Goal: Task Accomplishment & Management: Manage account settings

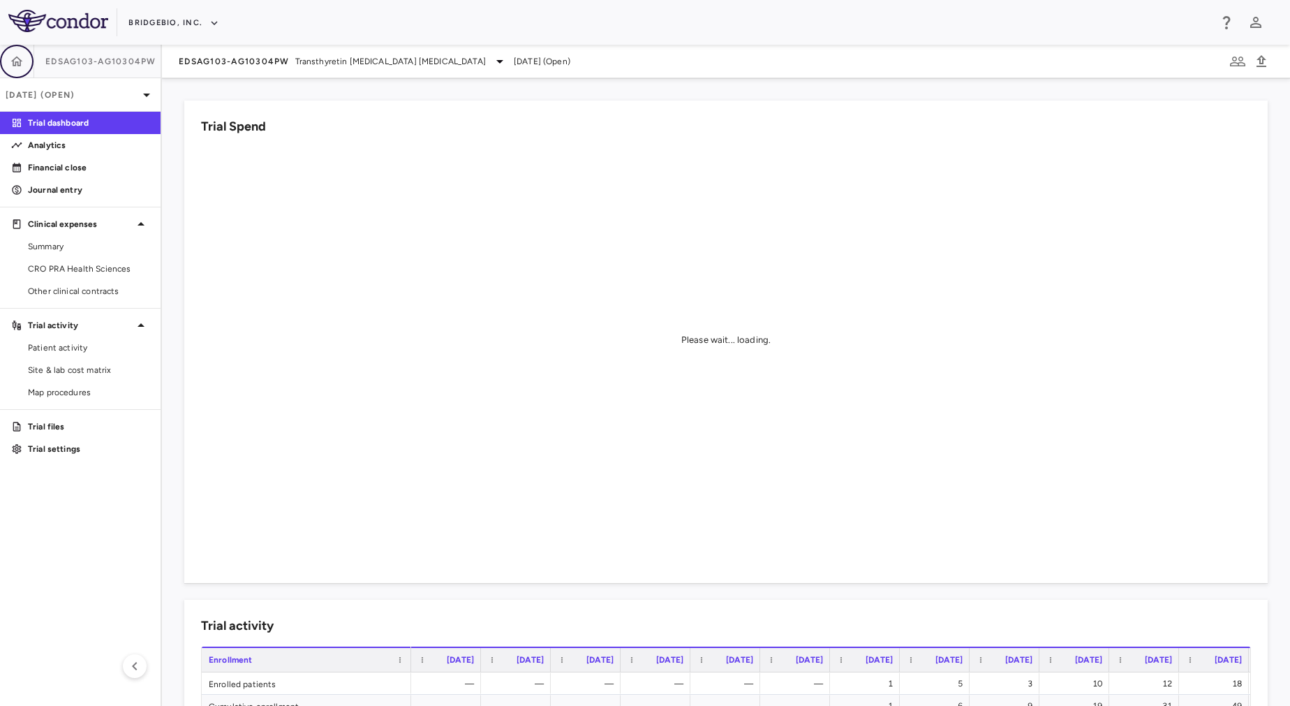
click at [17, 62] on icon "button" at bounding box center [17, 61] width 12 height 10
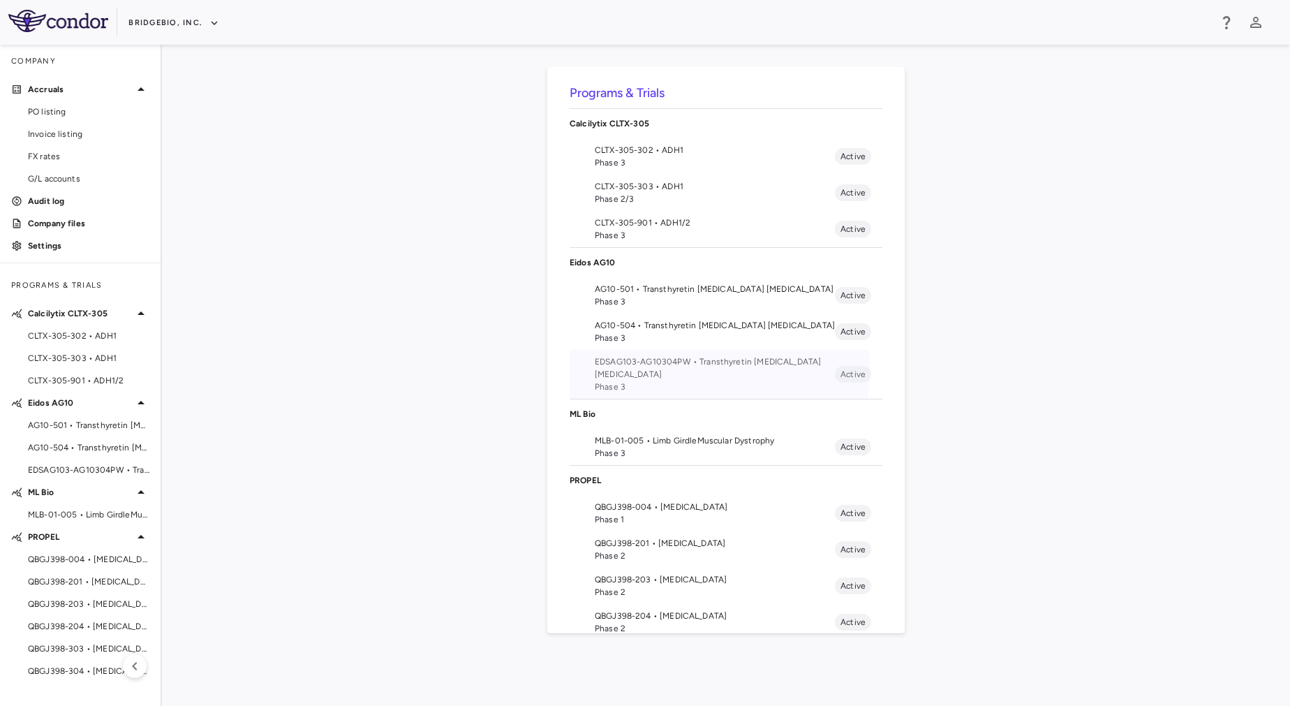
click at [671, 367] on span "EDSAG103-AG10304PW • Transthyretin Amyloid Cardiomyopathy" at bounding box center [715, 367] width 240 height 25
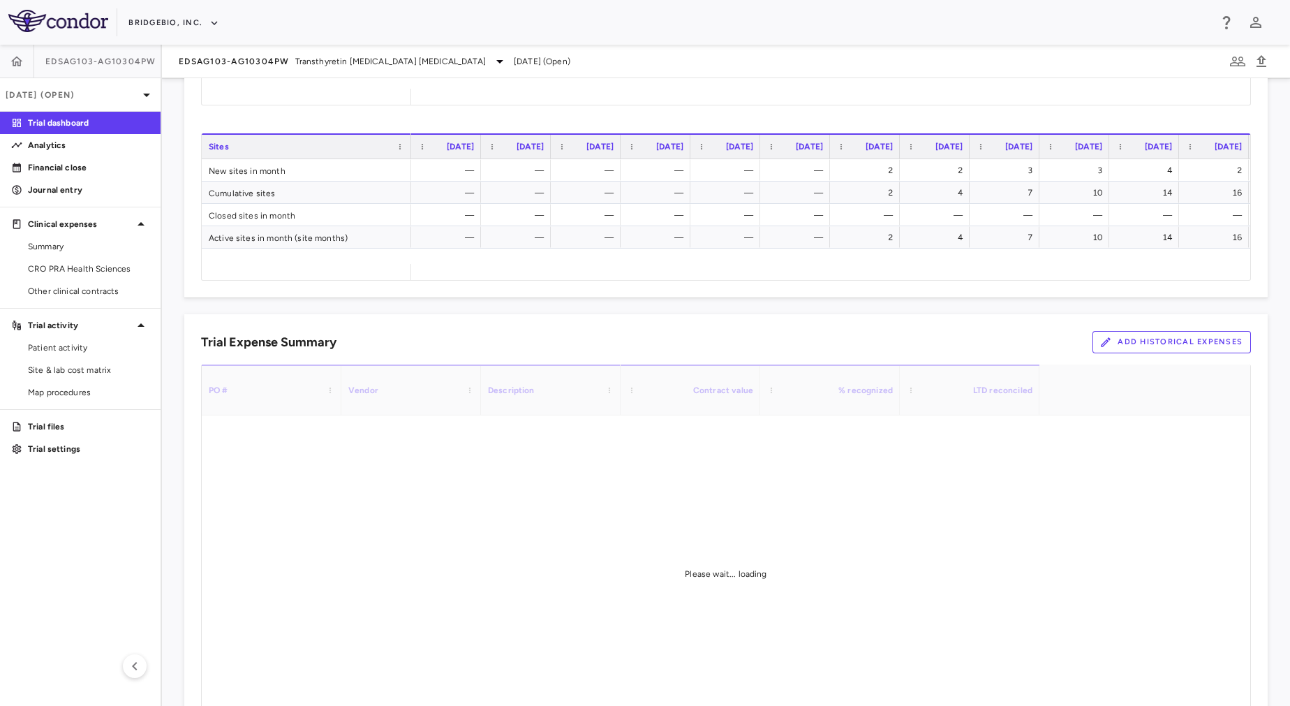
scroll to position [686, 0]
click at [1168, 343] on button "Add Historical Expenses" at bounding box center [1172, 344] width 158 height 22
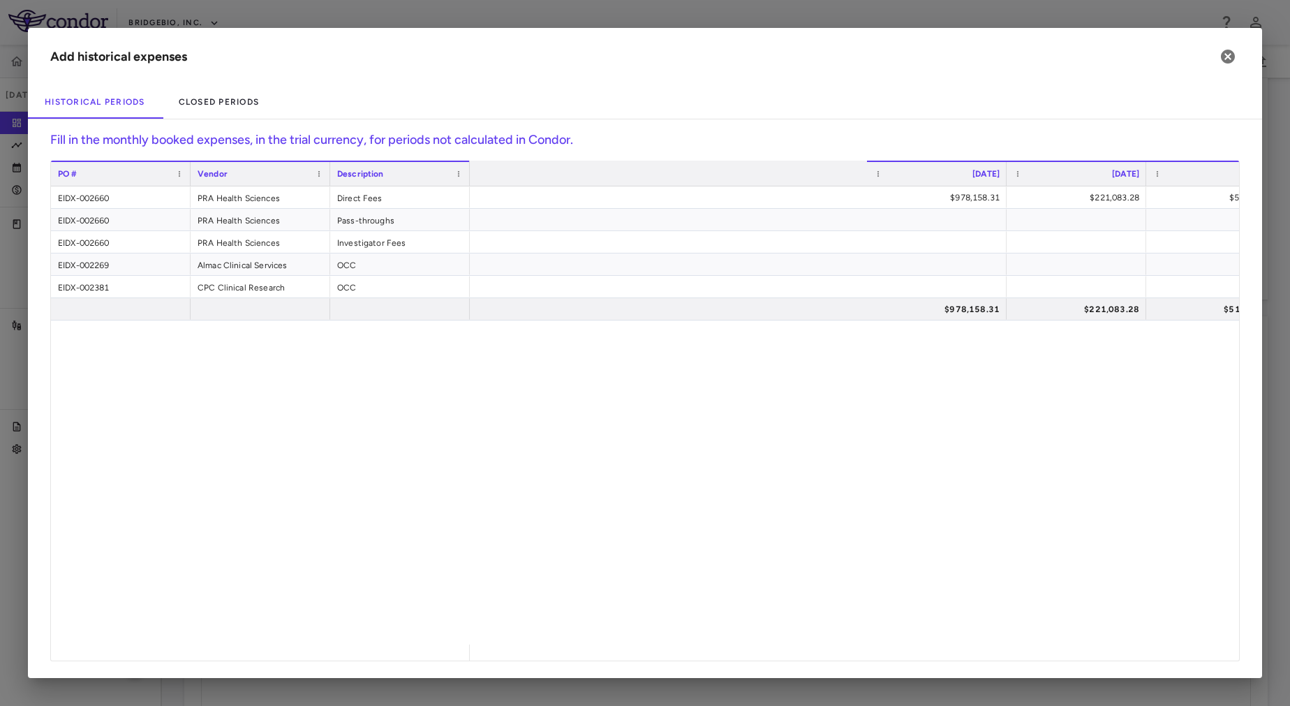
scroll to position [0, 0]
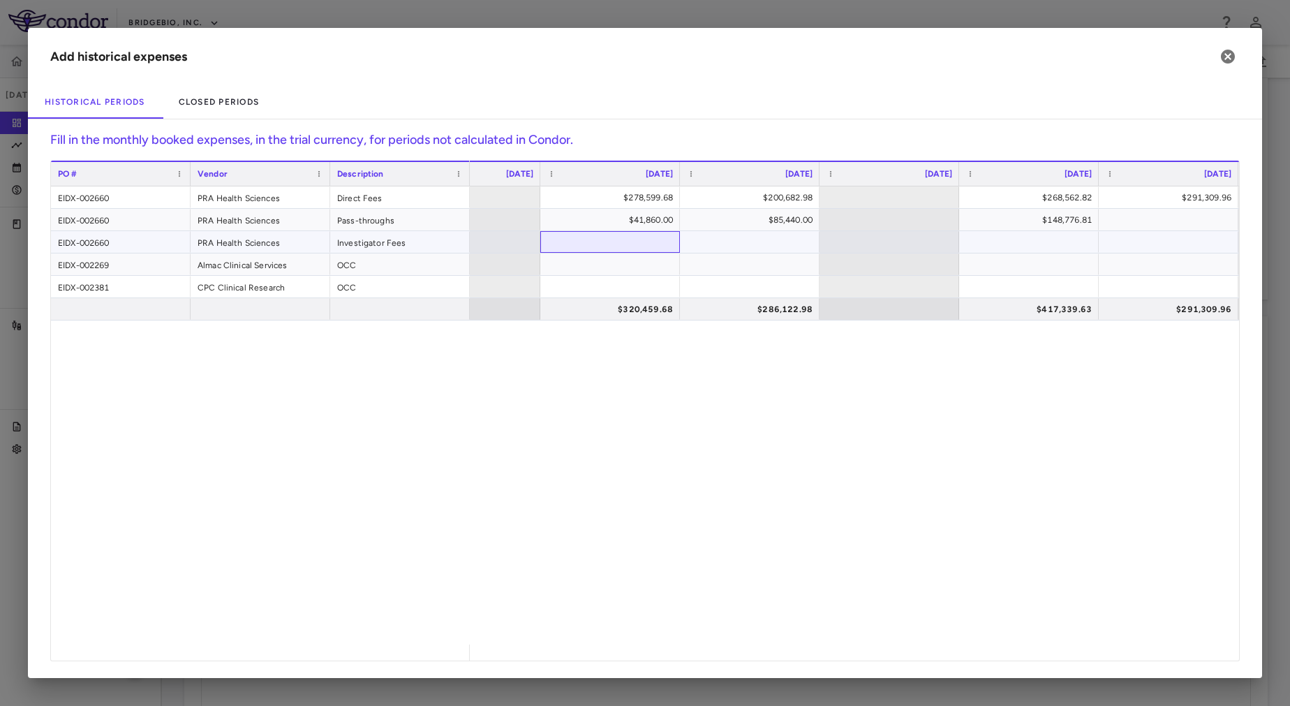
click at [575, 239] on div at bounding box center [610, 242] width 126 height 20
click at [501, 242] on div at bounding box center [471, 242] width 126 height 20
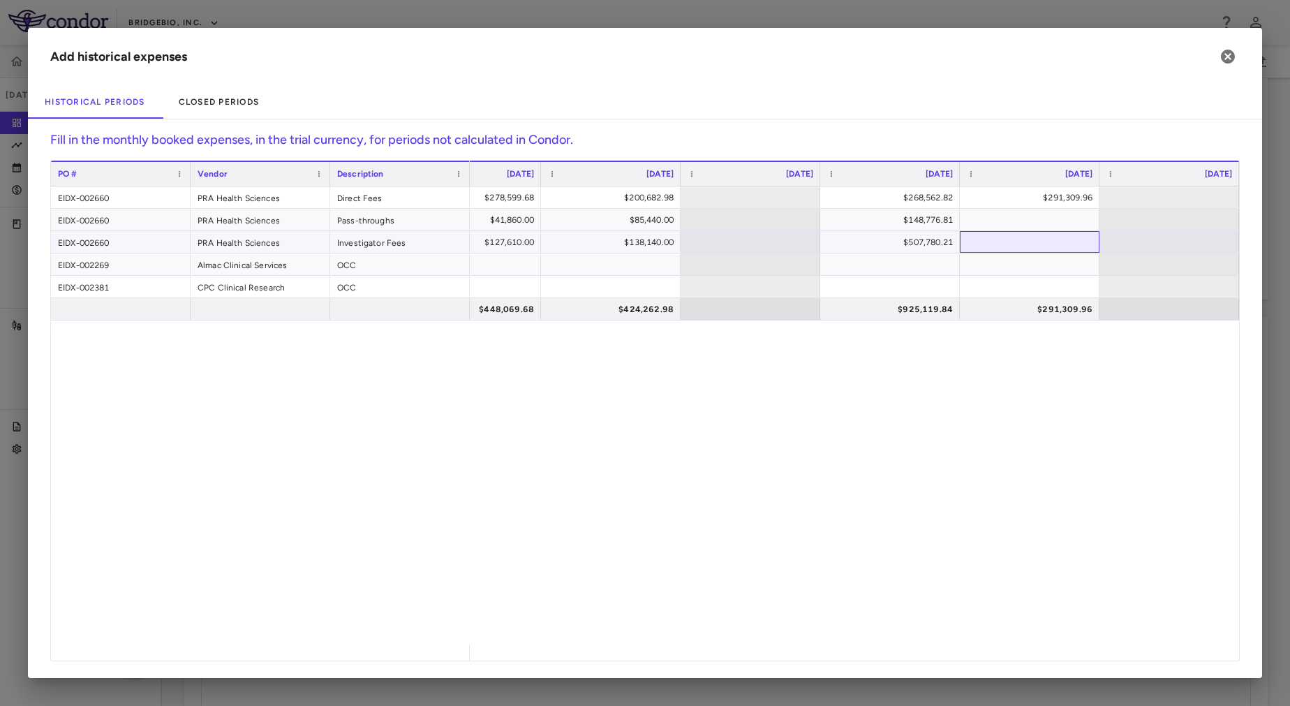
click at [1013, 240] on div at bounding box center [1030, 242] width 126 height 20
type input "*********"
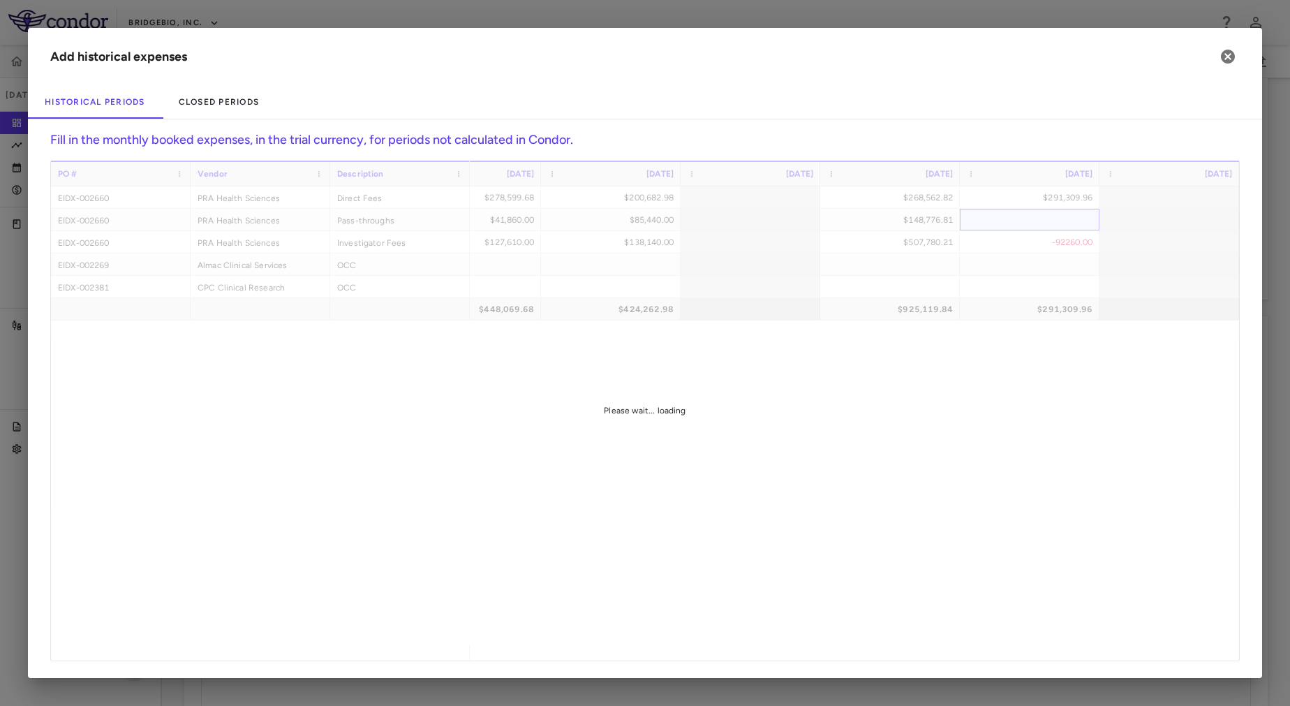
click at [1026, 222] on div "PO # Vendor Description Dec 2024" at bounding box center [645, 411] width 1188 height 500
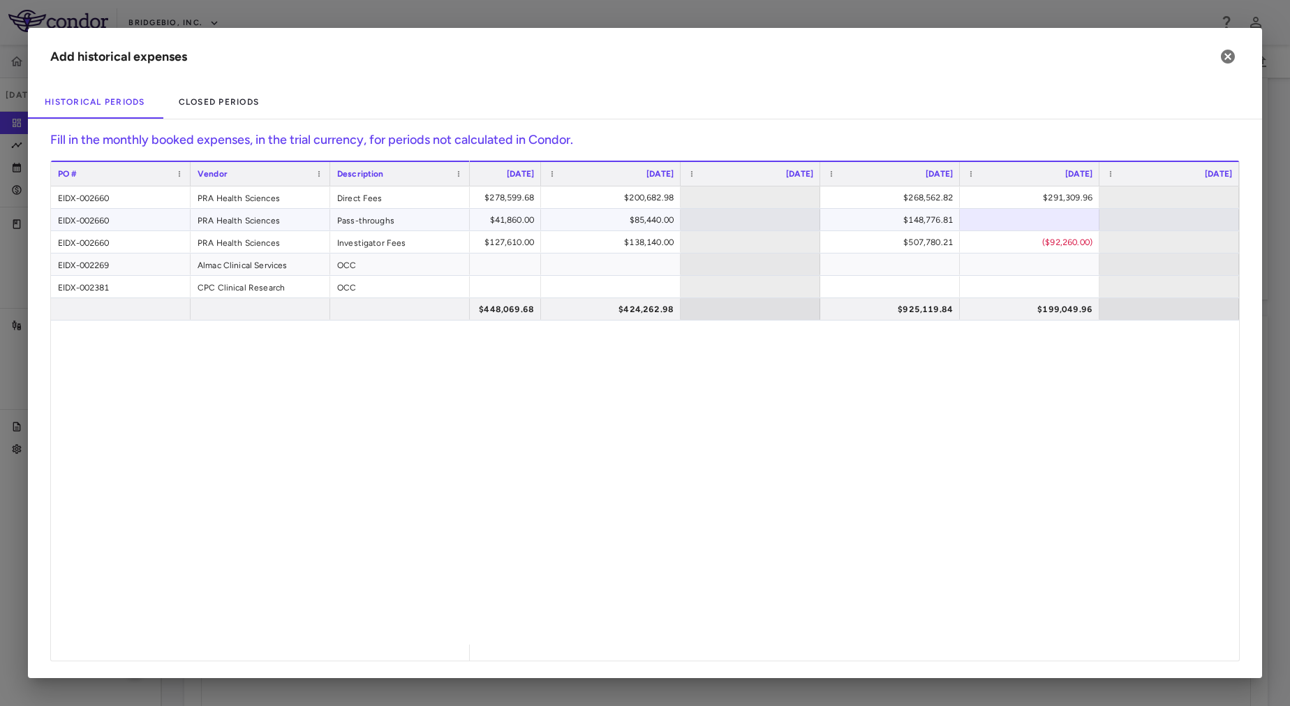
click at [1024, 221] on div at bounding box center [1030, 219] width 126 height 20
type input "********"
click at [1024, 456] on div "$278,599.68 $200,682.98 $268,562.82 $291,309.96 $41,860.00 $85,440.00 $148,776.…" at bounding box center [854, 415] width 769 height 458
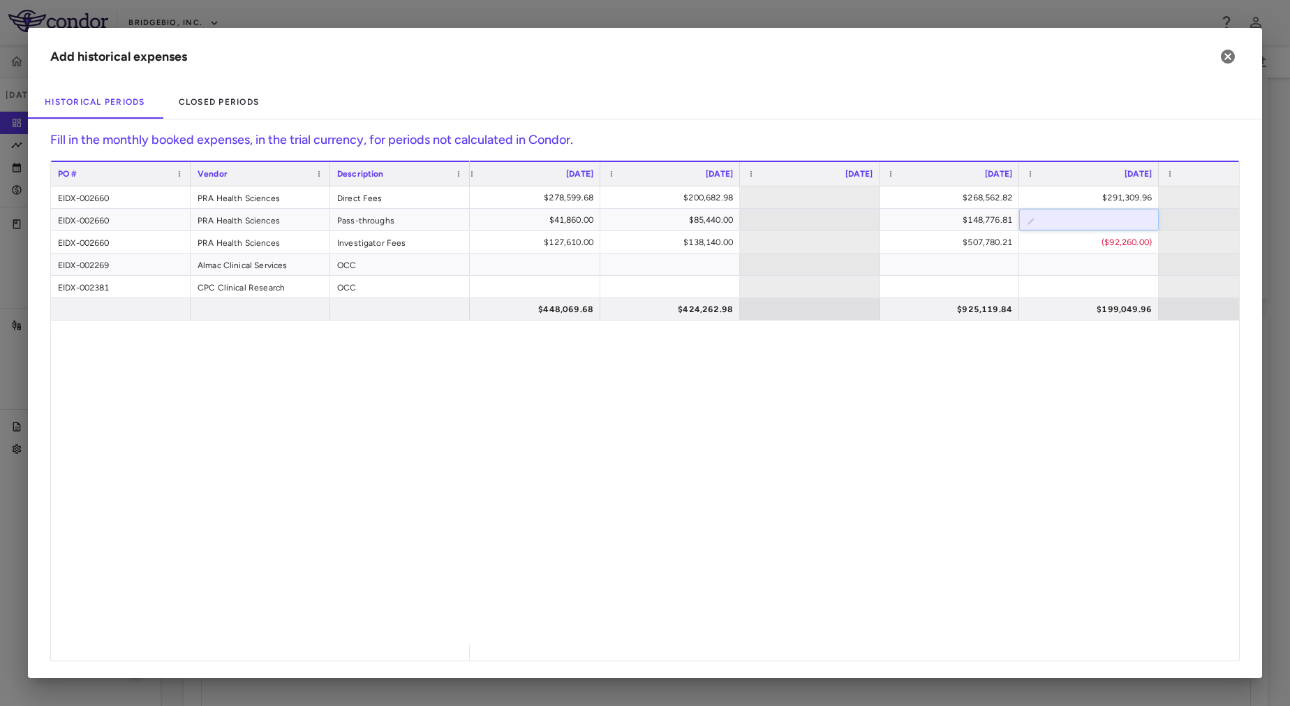
scroll to position [0, 6379]
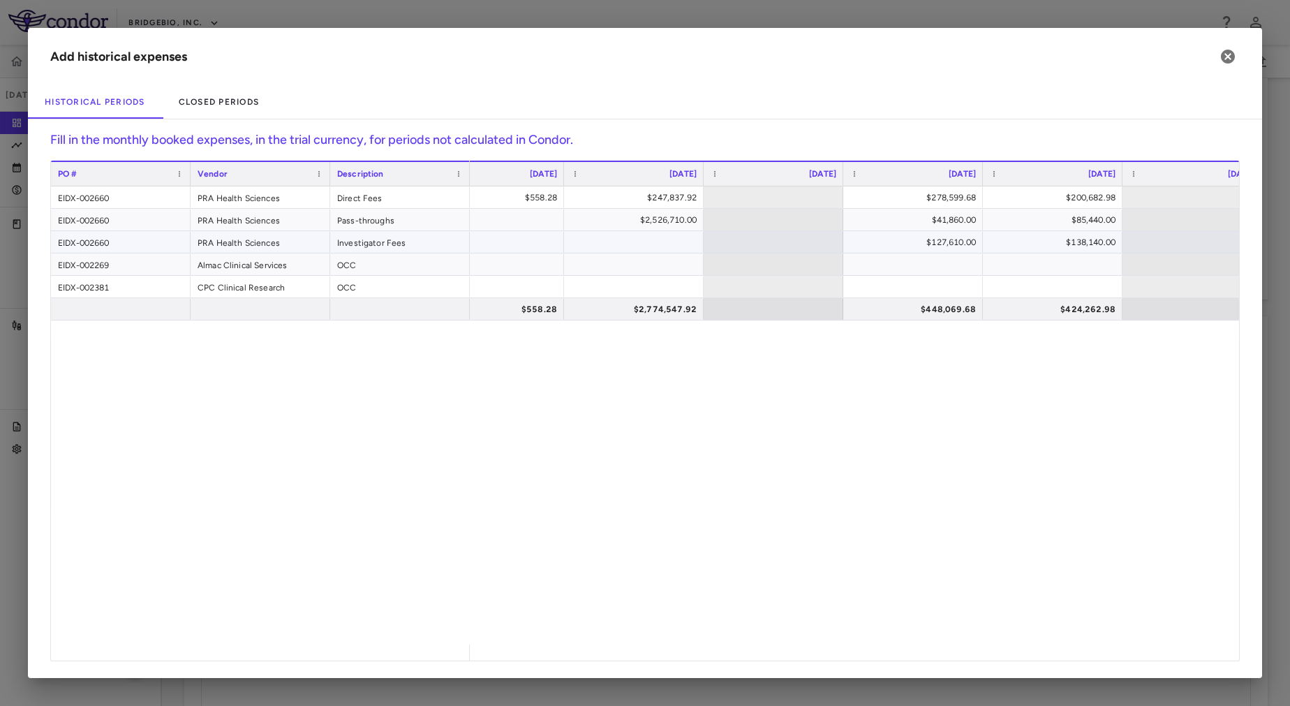
click at [641, 237] on div "PO # Vendor Description Sep 2024" at bounding box center [645, 411] width 1188 height 500
click at [641, 244] on div at bounding box center [634, 242] width 126 height 20
type input "**********"
click at [705, 413] on div "**********" at bounding box center [854, 415] width 769 height 458
drag, startPoint x: 627, startPoint y: 244, endPoint x: 691, endPoint y: 248, distance: 63.7
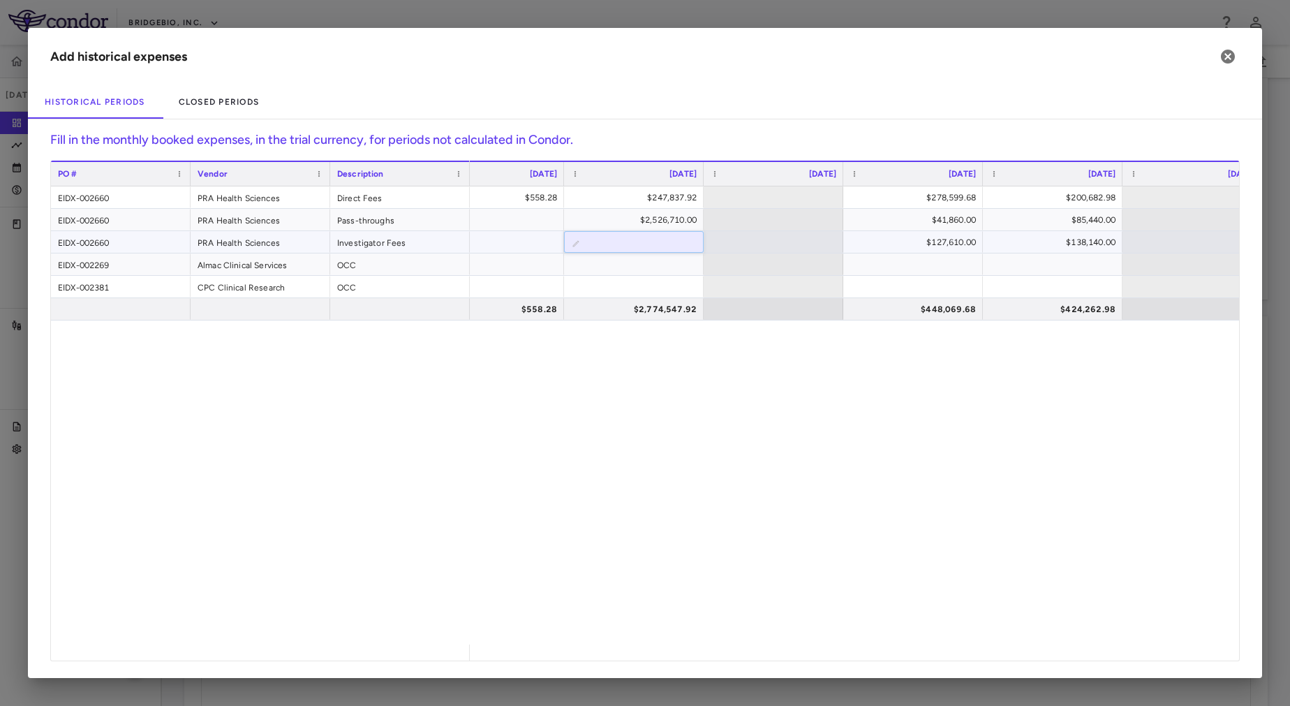
click at [691, 248] on input "**********" at bounding box center [644, 243] width 117 height 23
click at [692, 441] on div "$562,235.98 $558.28 $247,837.92 $278,599.68 $200,682.98 $268,562.82 $2,526,710.…" at bounding box center [854, 415] width 769 height 458
click at [624, 212] on div "PO # Vendor Description Sep 2024" at bounding box center [645, 411] width 1188 height 500
click at [627, 216] on div "$2,526,710.00" at bounding box center [637, 220] width 120 height 22
drag, startPoint x: 642, startPoint y: 219, endPoint x: 706, endPoint y: 220, distance: 63.6
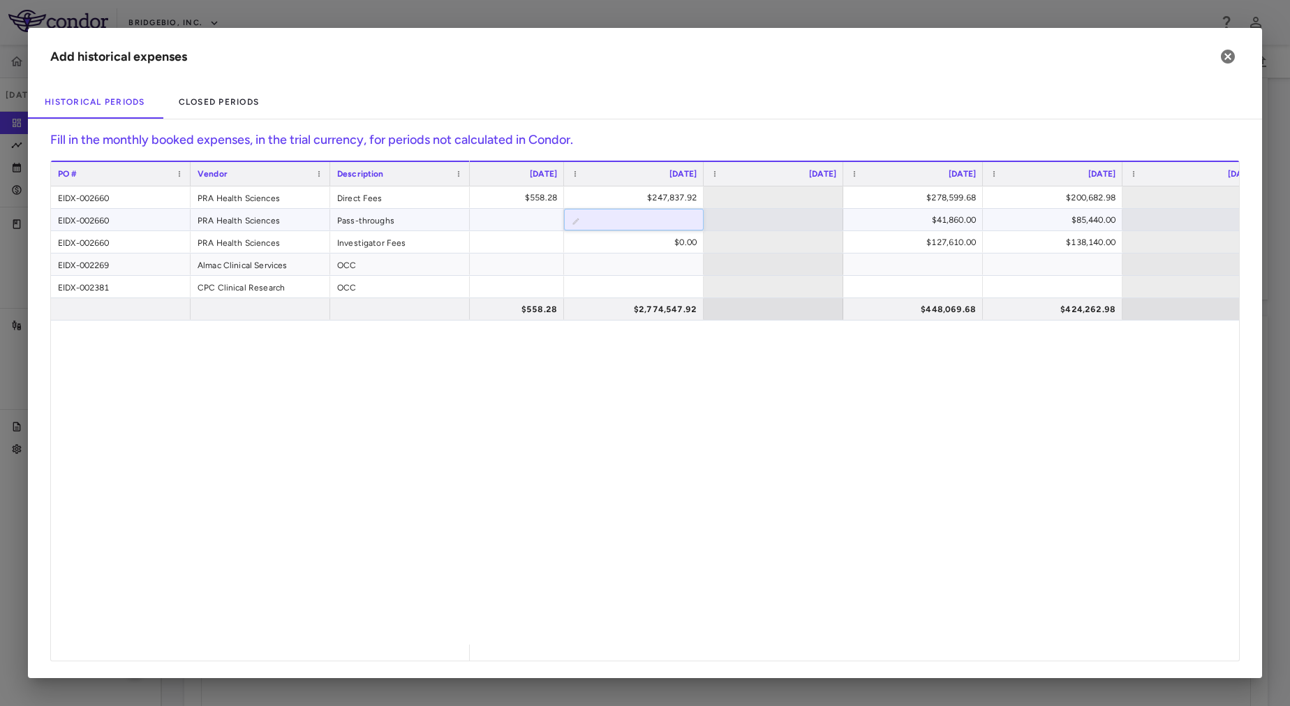
click at [705, 439] on div "$562,235.98 $558.28 $247,837.92 $278,599.68 $200,682.98 $268,562.82 ​ $41,860.0…" at bounding box center [854, 415] width 769 height 458
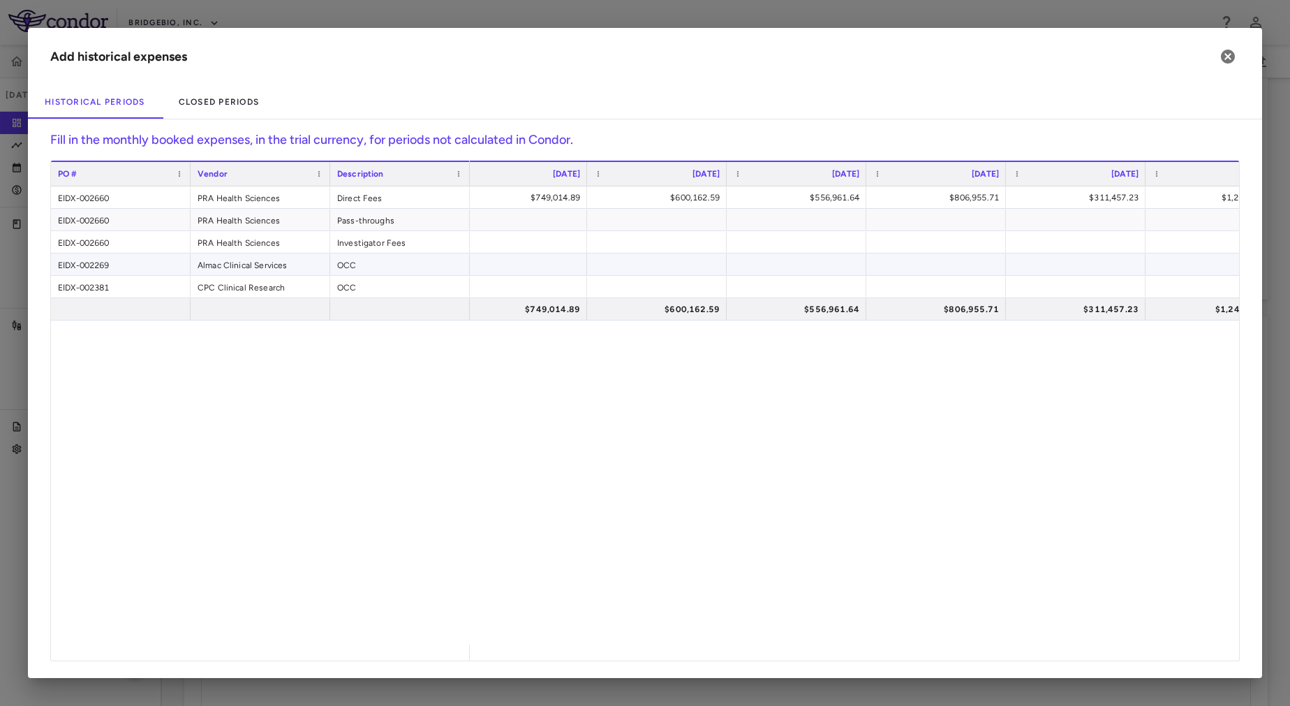
scroll to position [0, 2498]
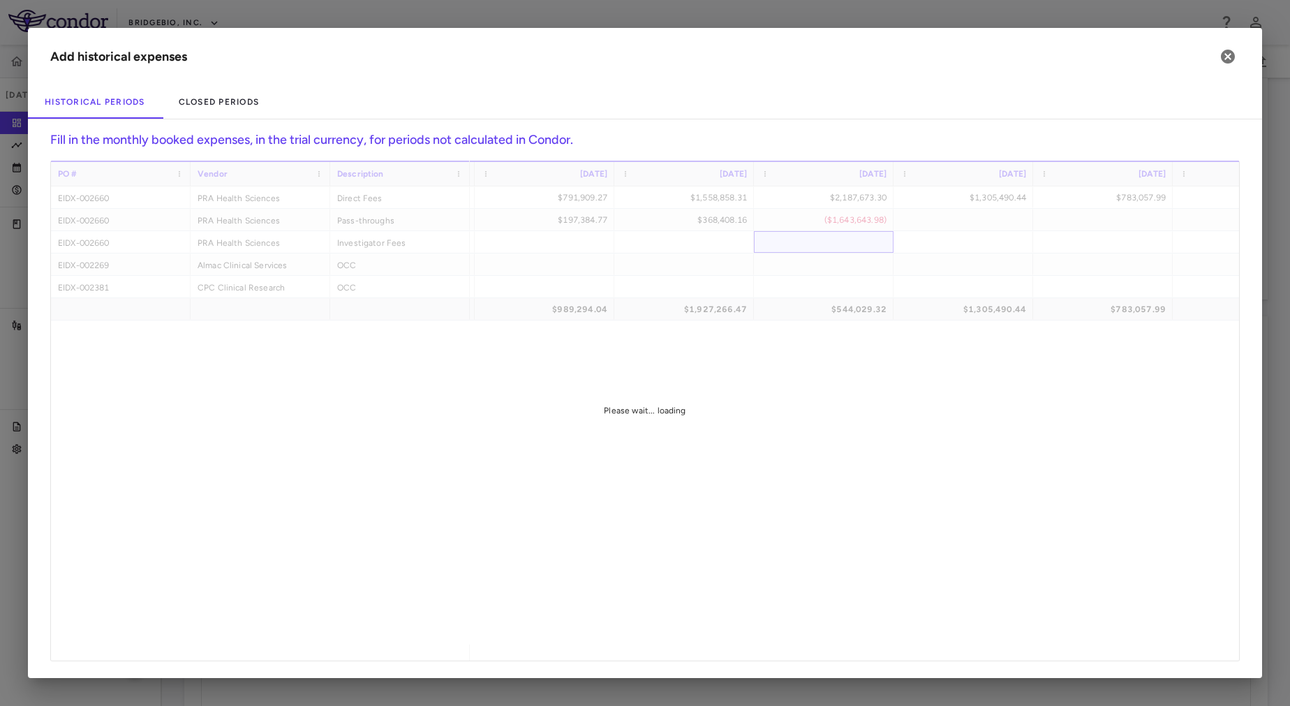
click at [832, 246] on div "PO # Vendor Description Sep 2022" at bounding box center [645, 411] width 1188 height 500
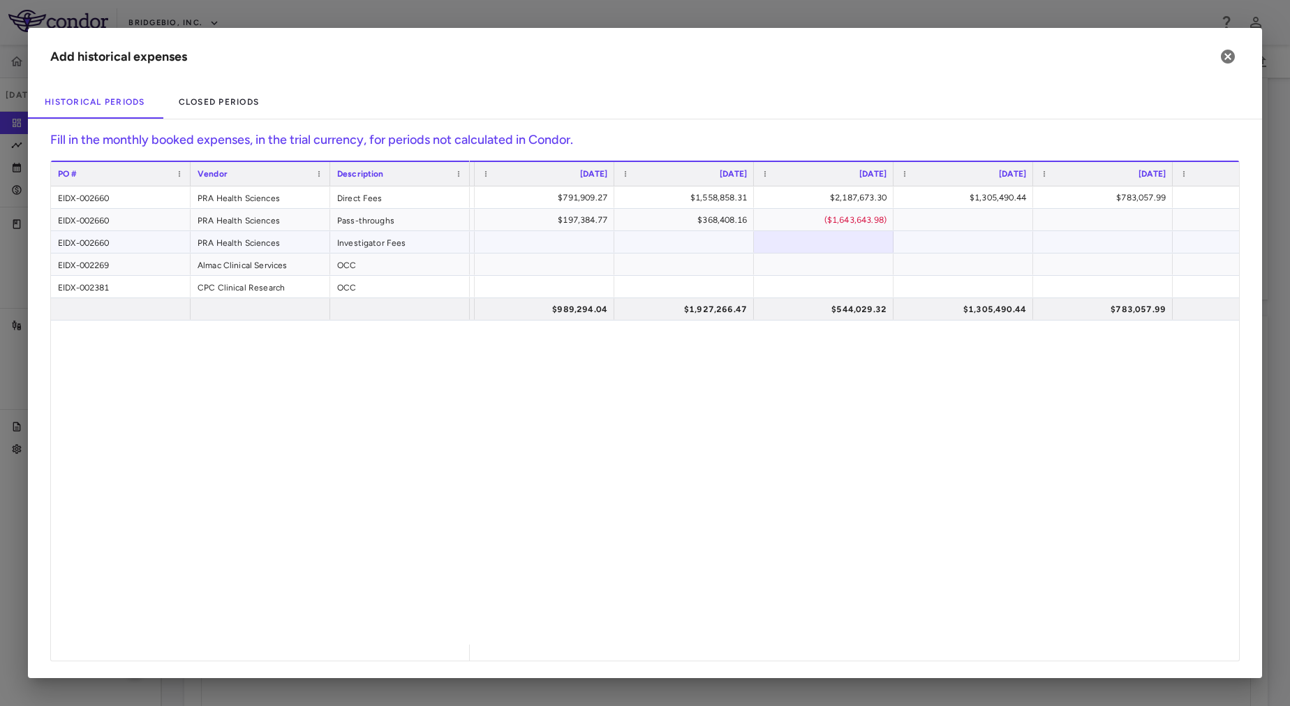
click at [824, 246] on div at bounding box center [824, 242] width 126 height 20
type input "**********"
click at [852, 354] on div "**********" at bounding box center [854, 415] width 769 height 458
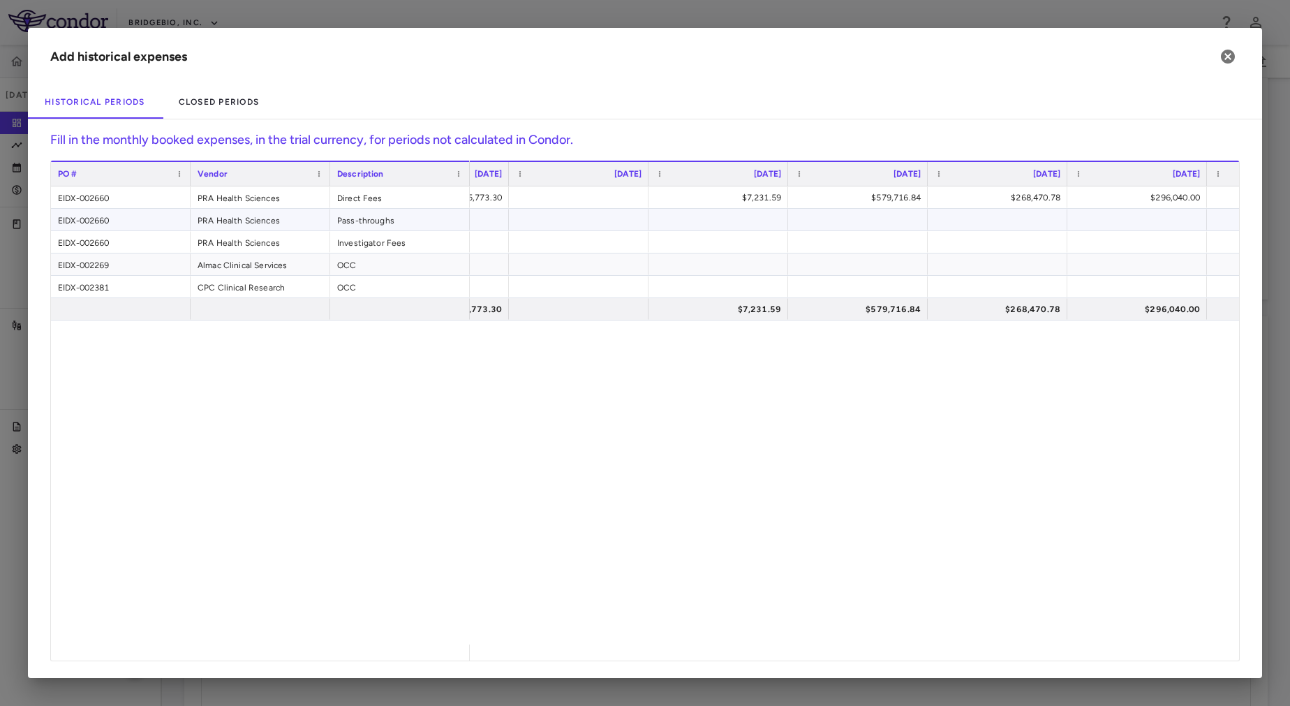
click at [673, 226] on div "PO # Vendor Description Nov 2021" at bounding box center [645, 411] width 1188 height 500
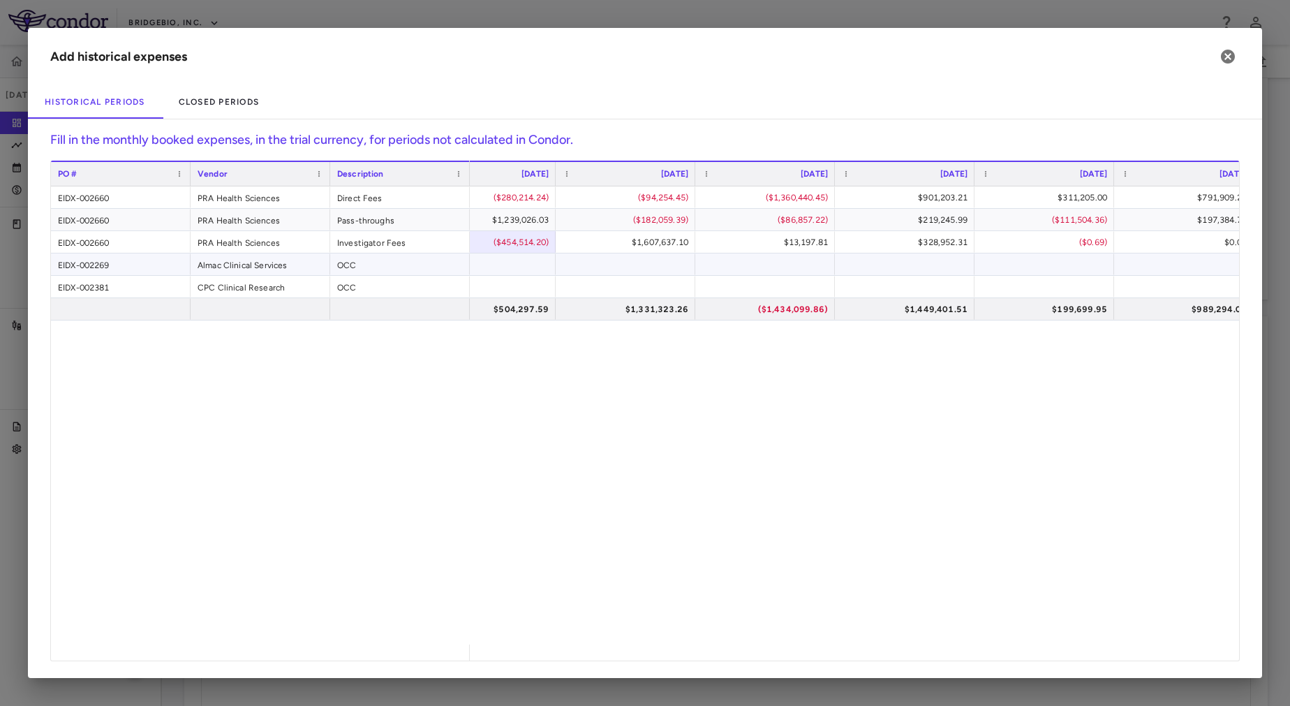
click at [654, 272] on div at bounding box center [626, 264] width 126 height 20
click at [506, 268] on div at bounding box center [486, 264] width 126 height 20
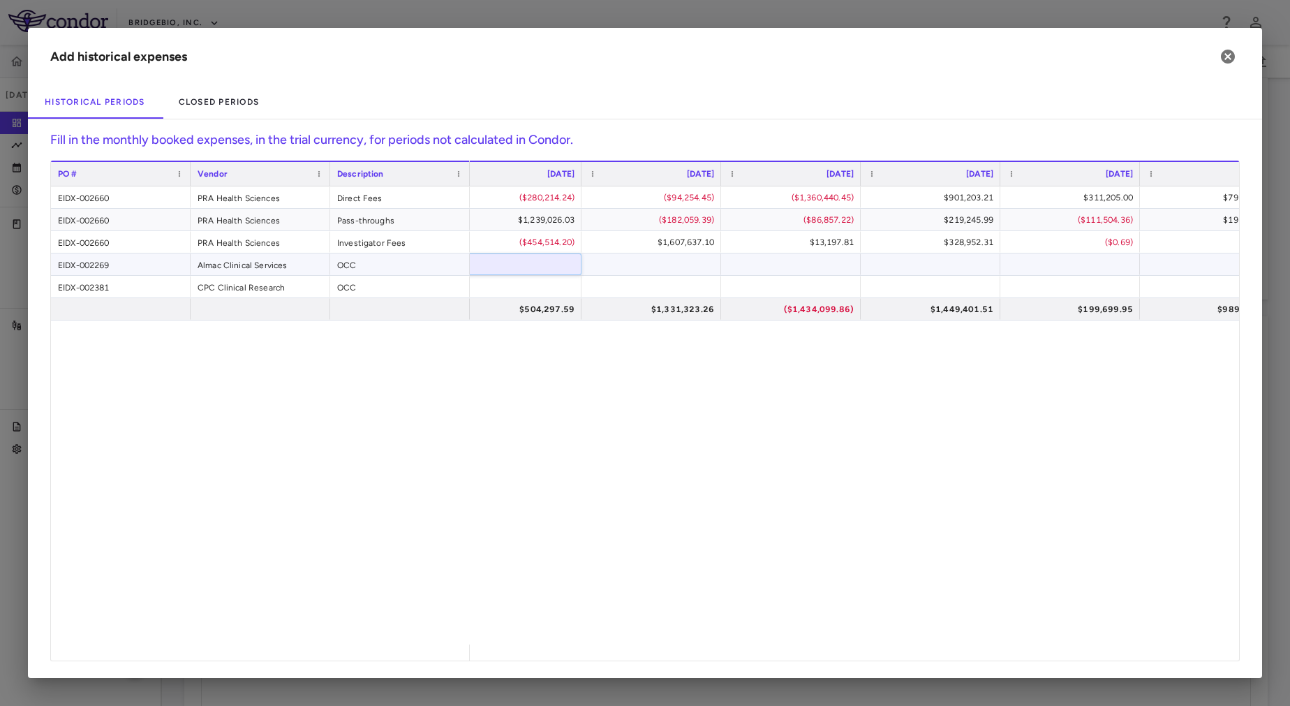
click at [417, 268] on div "OCC" at bounding box center [400, 264] width 140 height 22
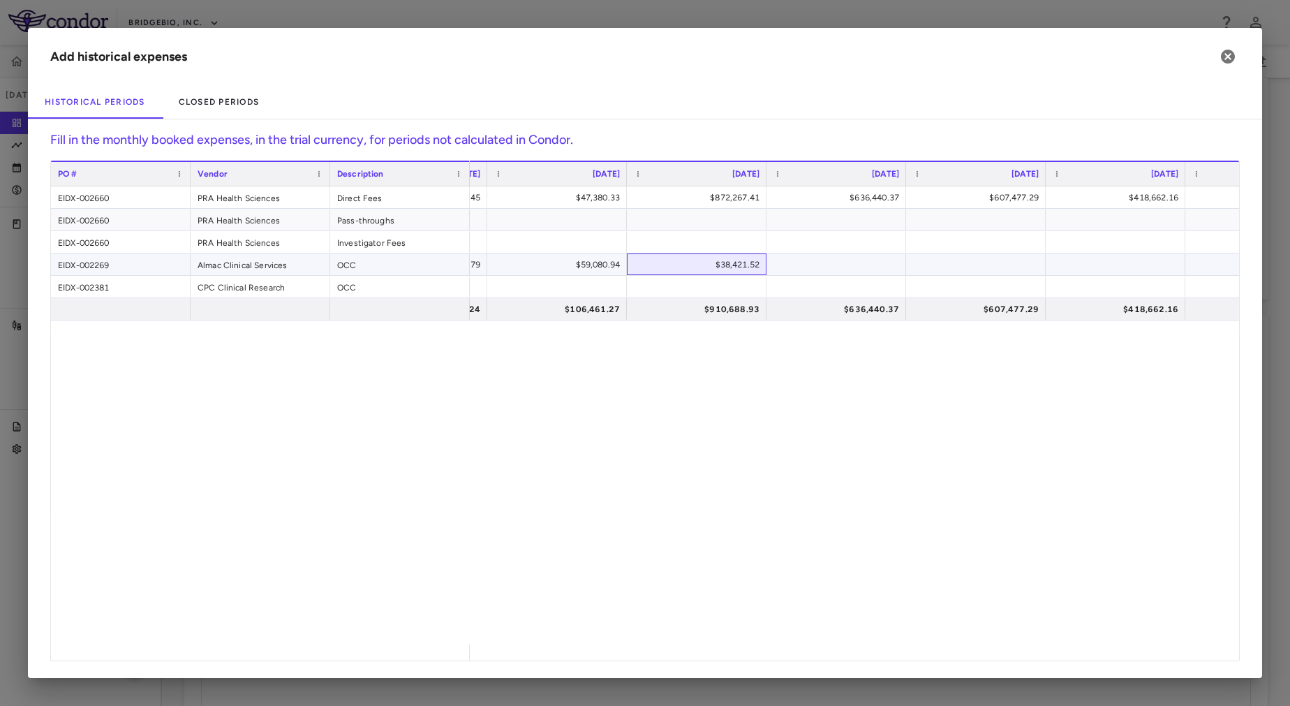
click at [670, 270] on div "$38,421.52" at bounding box center [700, 264] width 120 height 22
click at [400, 260] on div "OCC" at bounding box center [400, 264] width 140 height 22
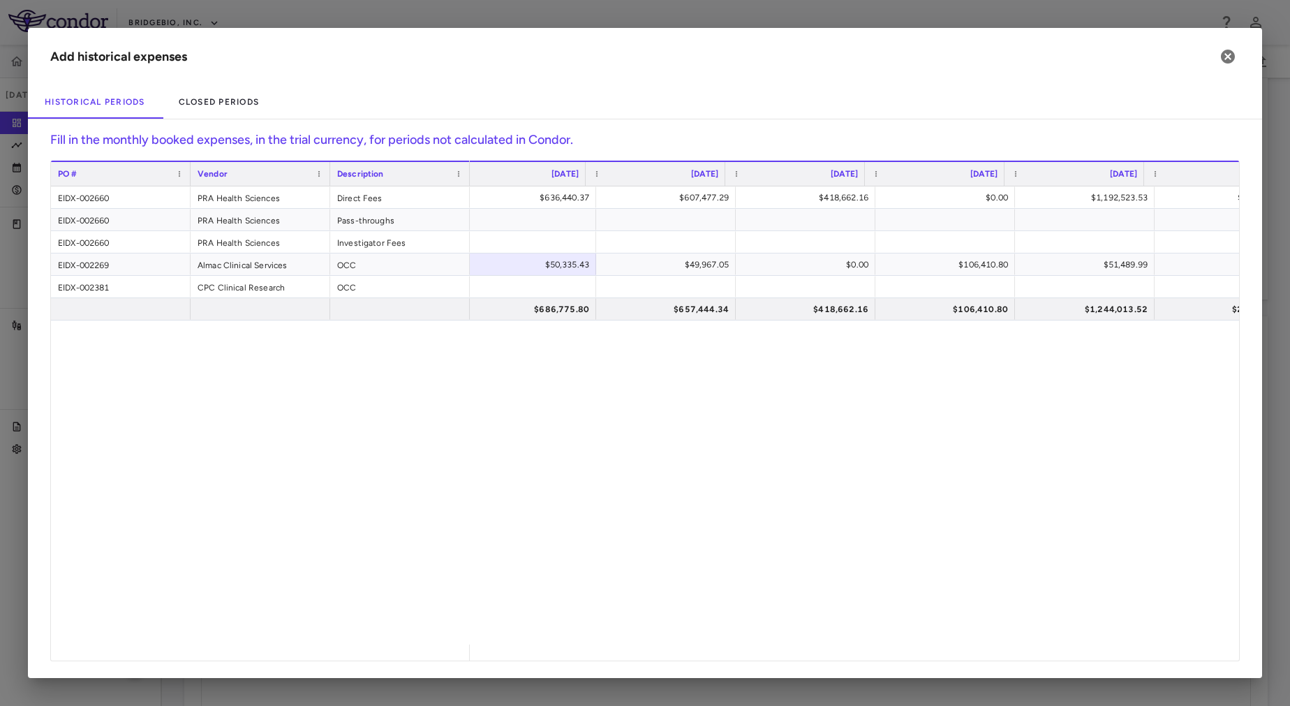
scroll to position [0, 4761]
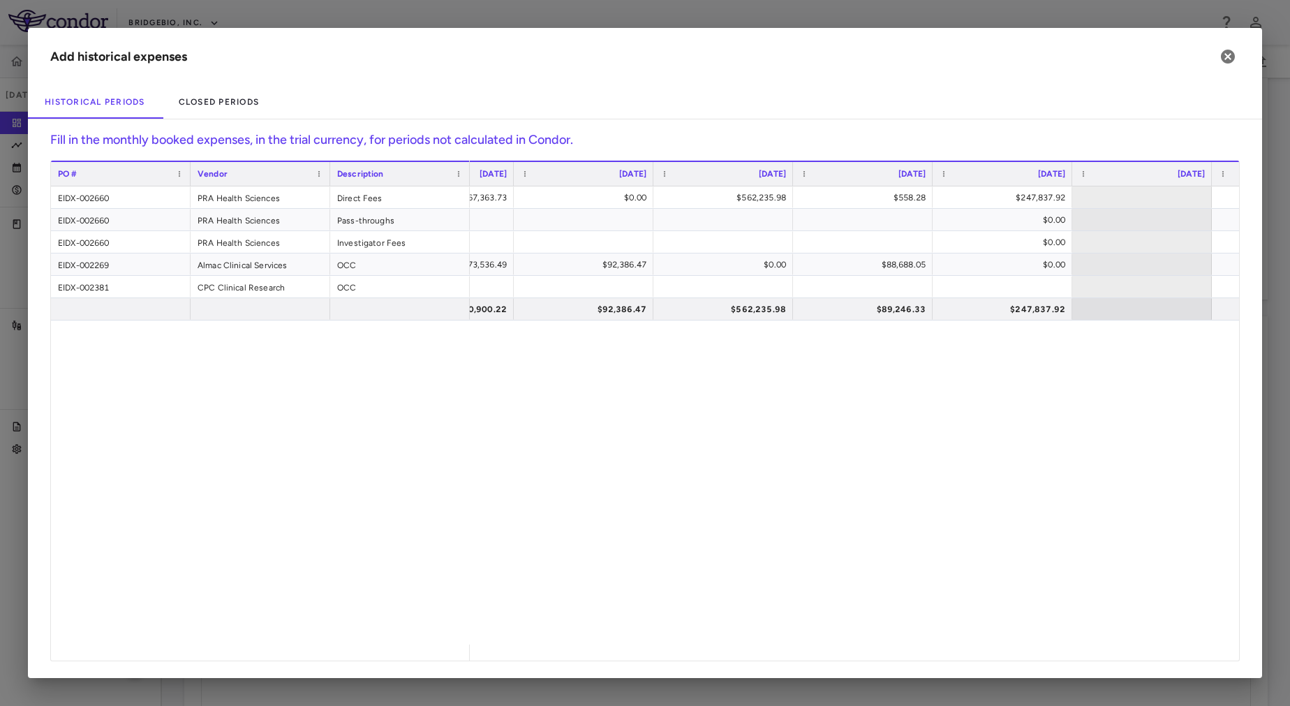
drag, startPoint x: 816, startPoint y: 374, endPoint x: 707, endPoint y: 402, distance: 111.8
click at [707, 402] on div "$226,038.36 $267,363.73 $0.00 $562,235.98 $558.28 $247,837.92 $278,599.68 $200,…" at bounding box center [854, 415] width 769 height 458
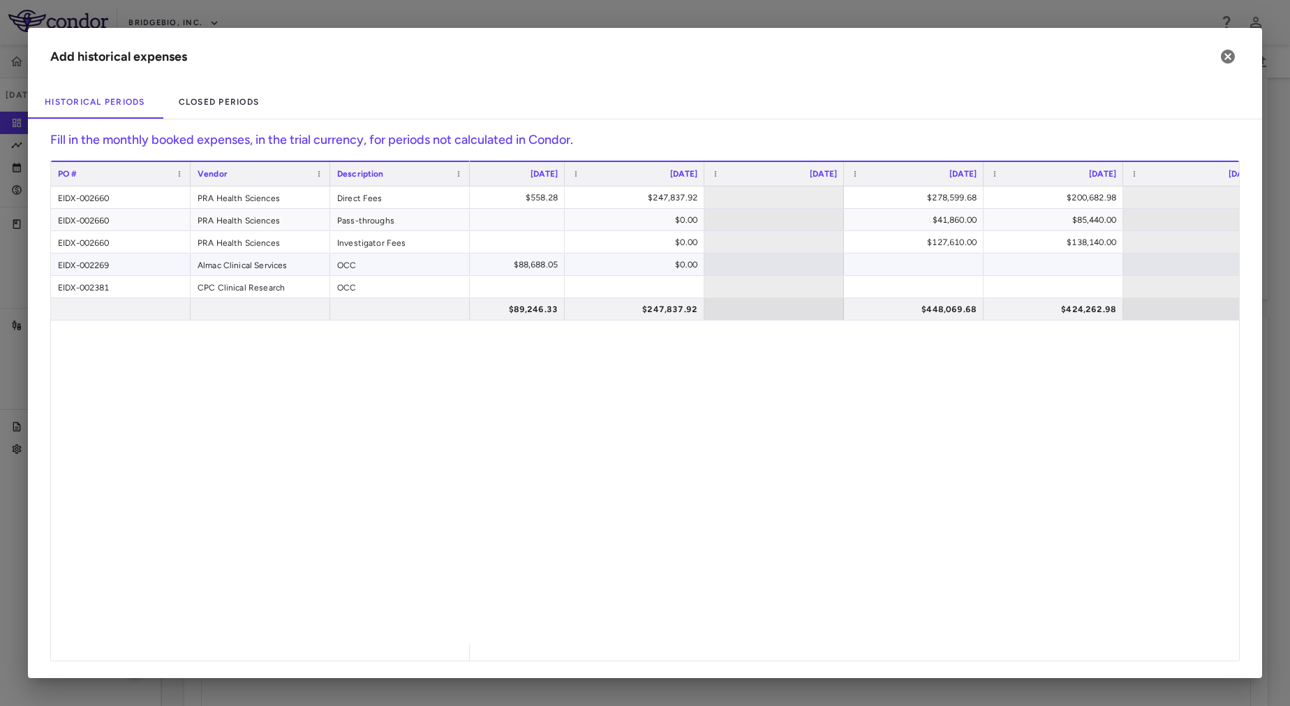
click at [872, 271] on div at bounding box center [914, 264] width 126 height 20
click at [1031, 267] on div at bounding box center [1054, 264] width 126 height 20
type input "*********"
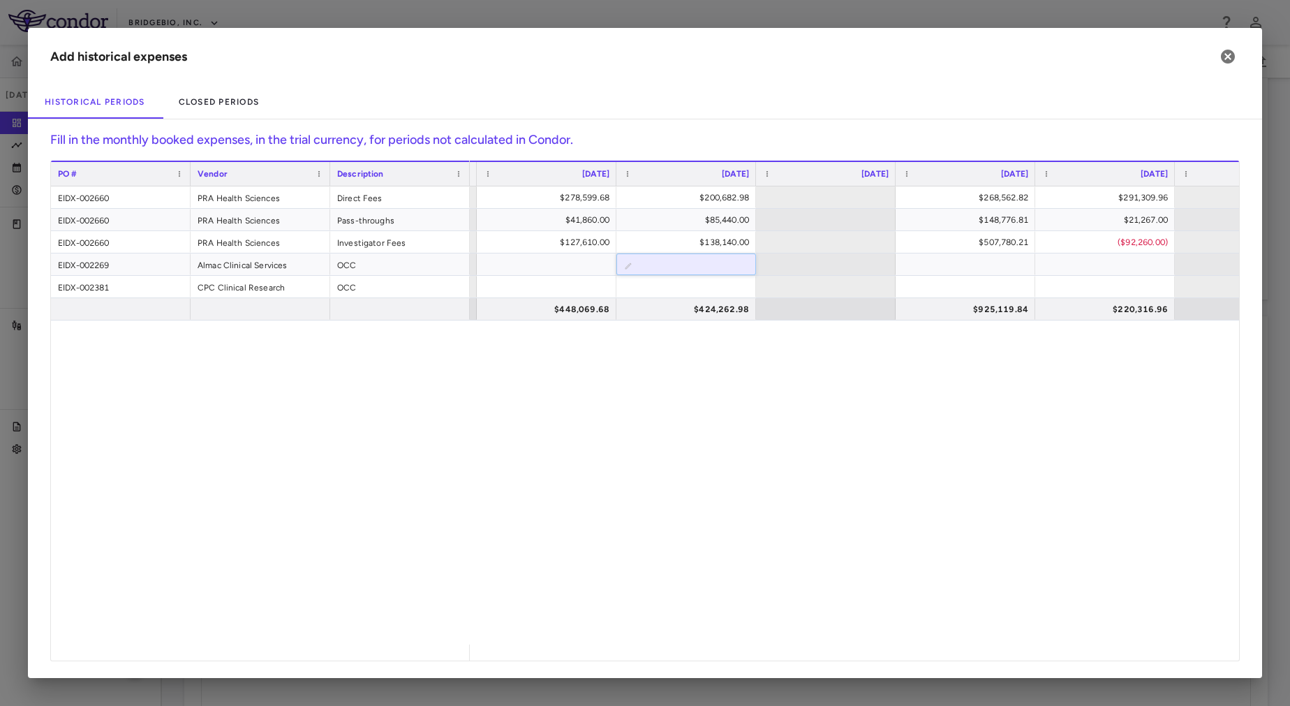
scroll to position [0, 6418]
click at [971, 273] on div "PO # Vendor Description Nov 2024" at bounding box center [645, 411] width 1188 height 500
type input "********"
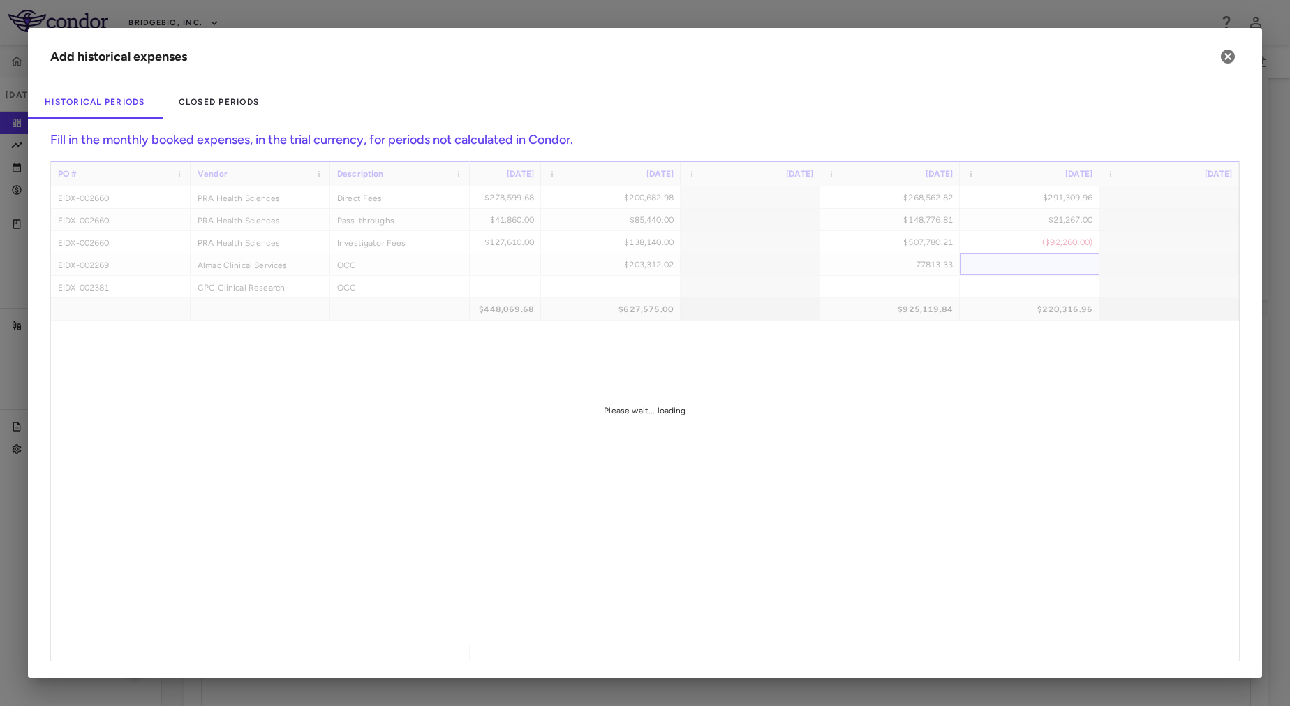
click at [1022, 269] on div "PO # Vendor Description Dec 2024" at bounding box center [645, 411] width 1188 height 500
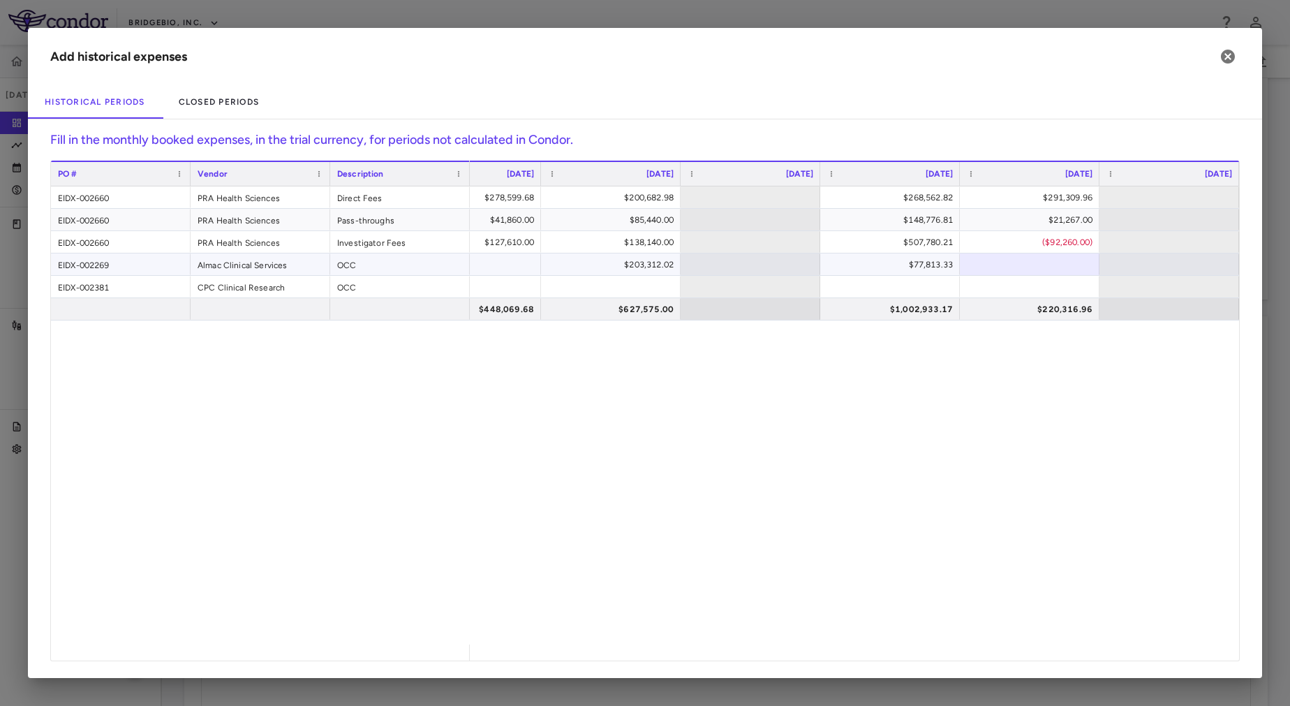
click at [1015, 269] on div at bounding box center [1030, 264] width 126 height 20
type input "********"
click at [999, 434] on div "$278,599.68 $200,682.98 $268,562.82 $291,309.96 $41,860.00 $85,440.00 $148,776.…" at bounding box center [854, 415] width 769 height 458
click at [874, 284] on div "PO # Vendor Description Dec 2024" at bounding box center [645, 411] width 1188 height 500
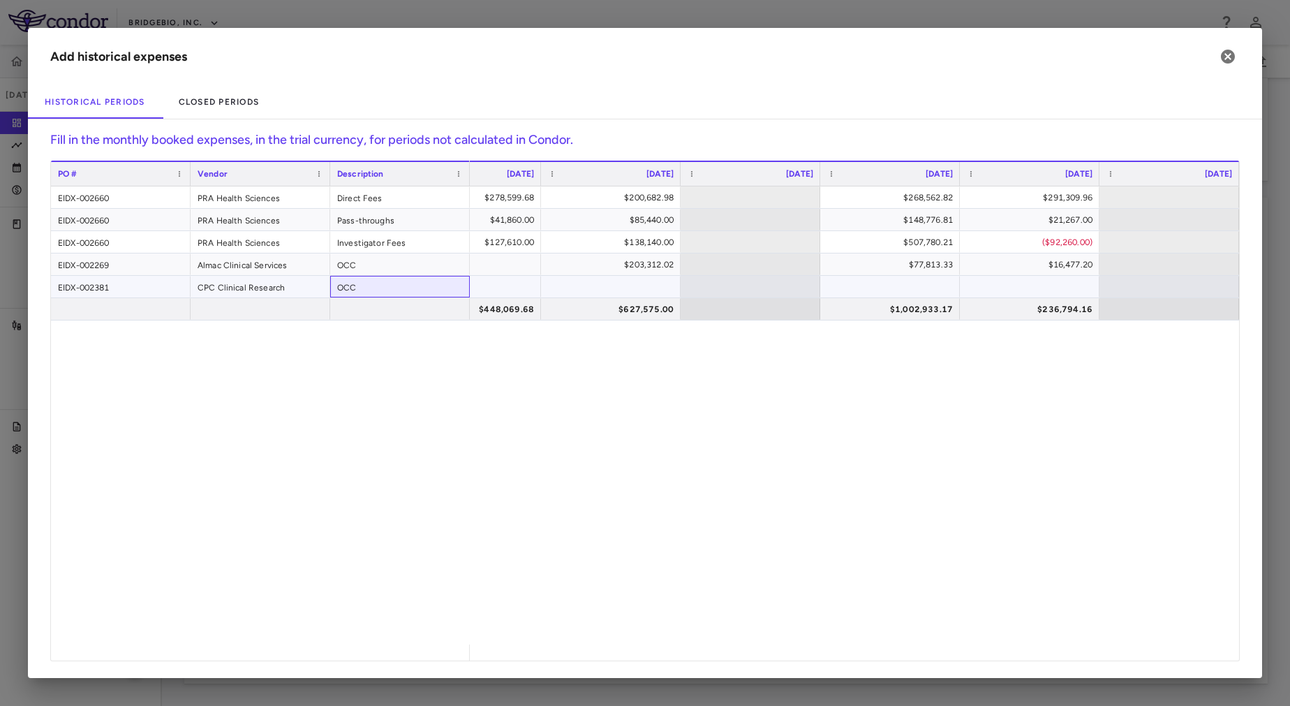
click at [363, 290] on div "OCC" at bounding box center [400, 287] width 140 height 22
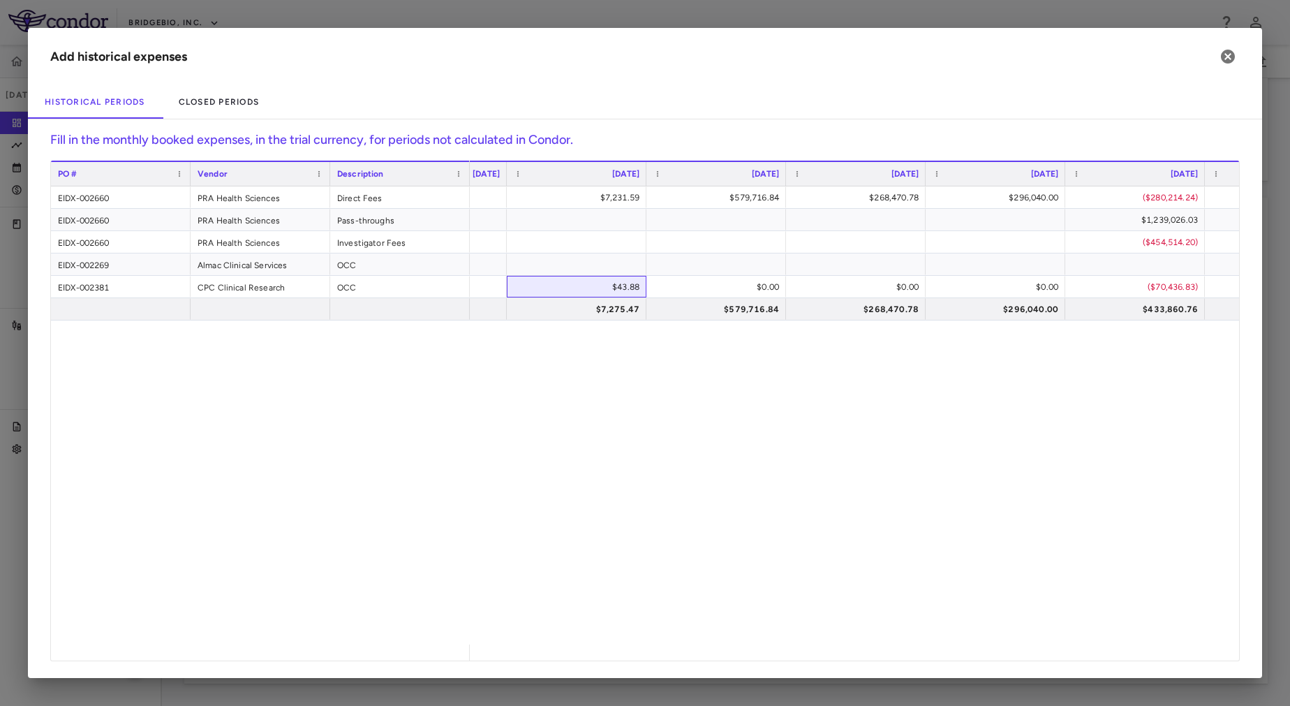
scroll to position [0, 1514]
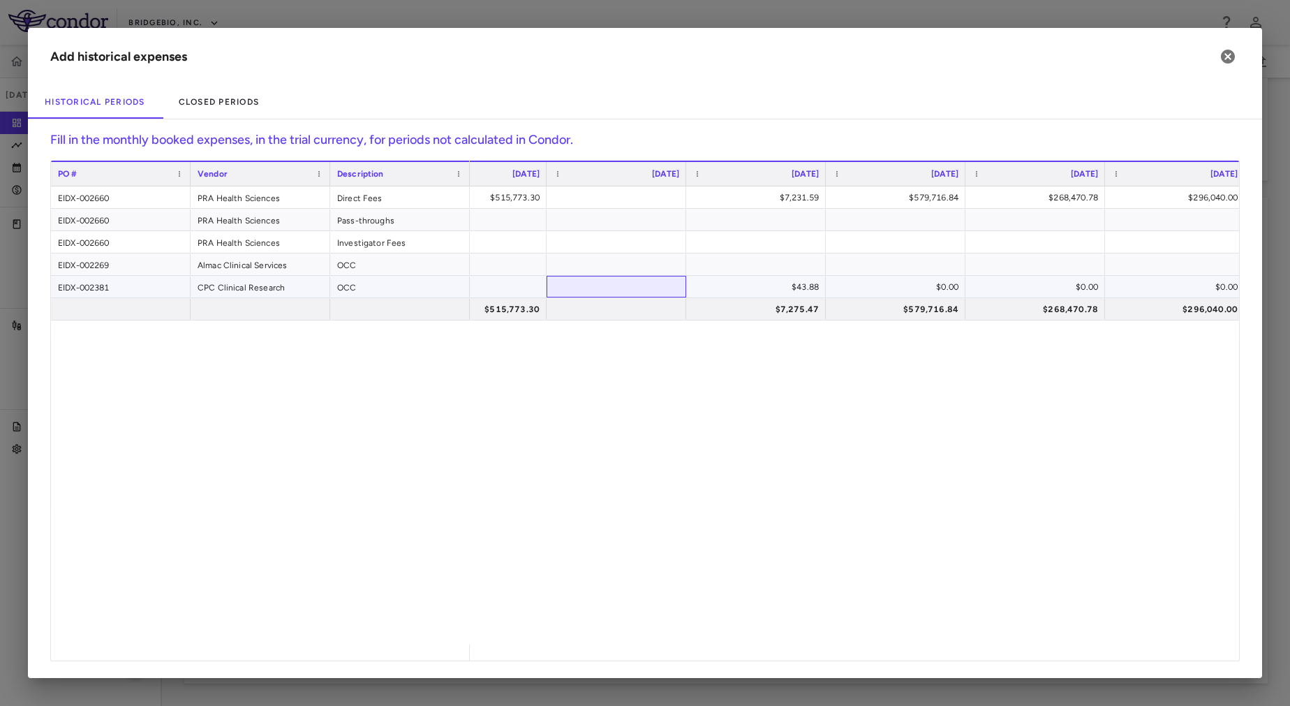
click at [649, 283] on div at bounding box center [617, 286] width 126 height 20
type input "********"
click at [672, 363] on div "$221,083.28 $515,773.30 $7,231.59 $579,716.84 $268,470.78 $296,040.00 ($280,214…" at bounding box center [854, 415] width 769 height 458
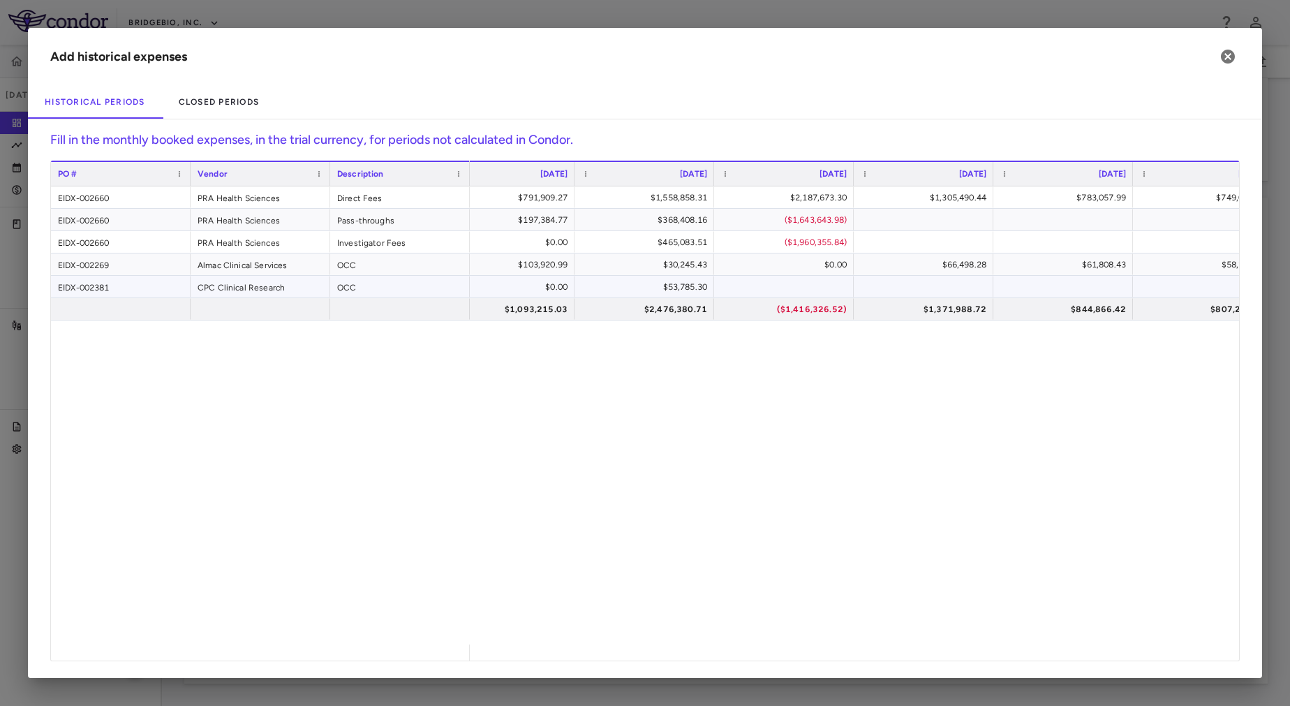
click at [657, 290] on div "PO # Vendor Description Oct 2022" at bounding box center [645, 411] width 1188 height 500
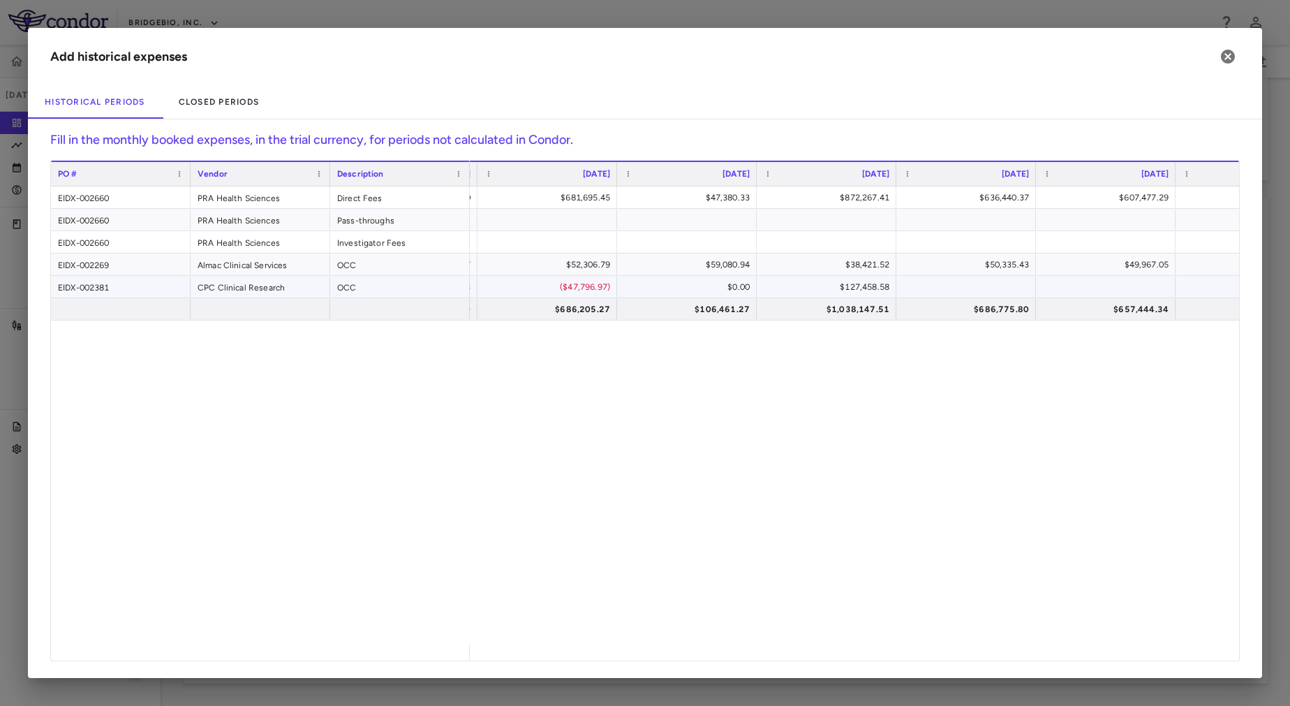
click at [787, 290] on div "$127,458.58" at bounding box center [829, 287] width 120 height 22
click at [718, 287] on div "$0.00" at bounding box center [690, 287] width 120 height 22
click at [828, 309] on div "$1,038,147.51" at bounding box center [829, 309] width 120 height 22
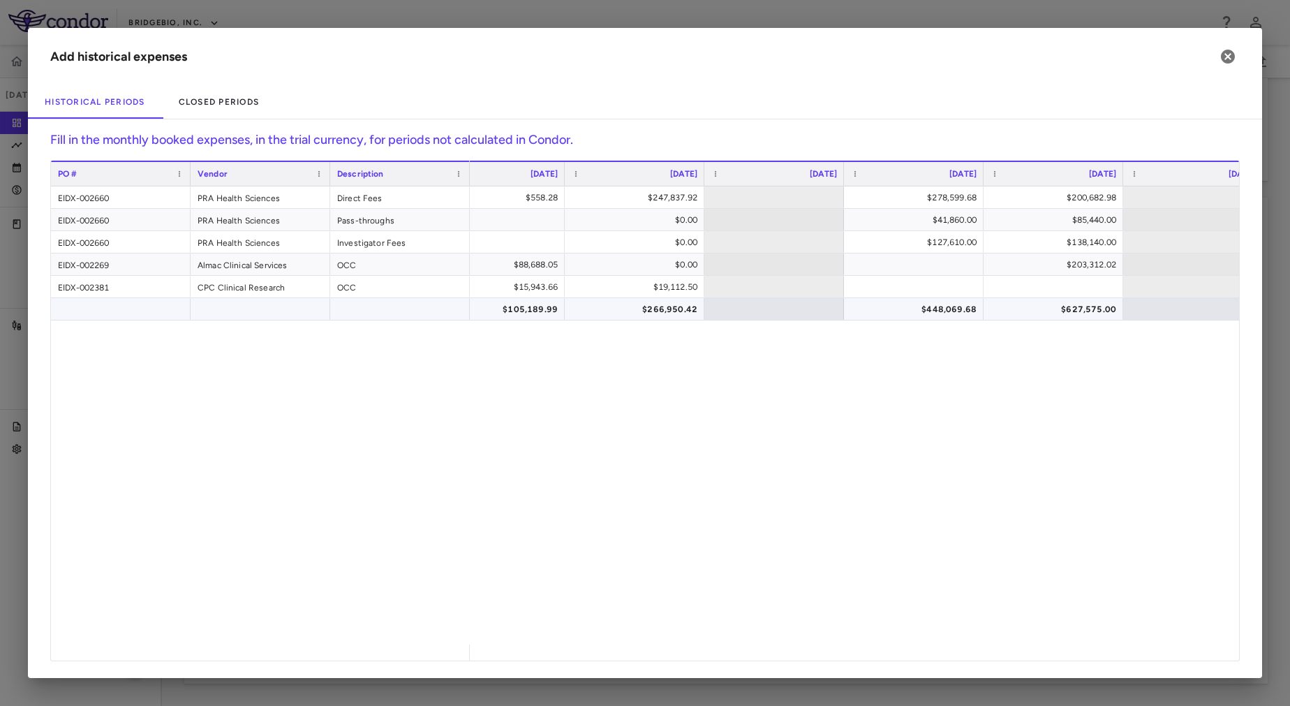
scroll to position [0, 6146]
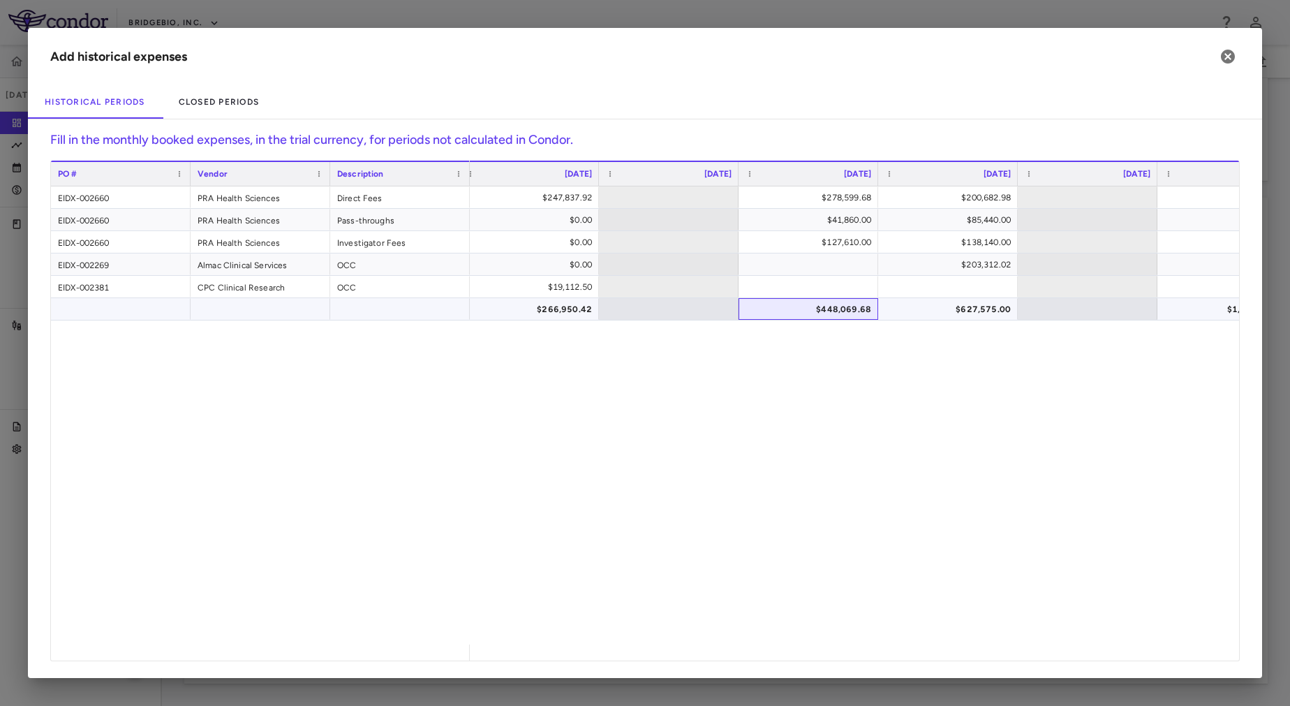
click at [843, 314] on div "$448,069.68" at bounding box center [811, 309] width 120 height 22
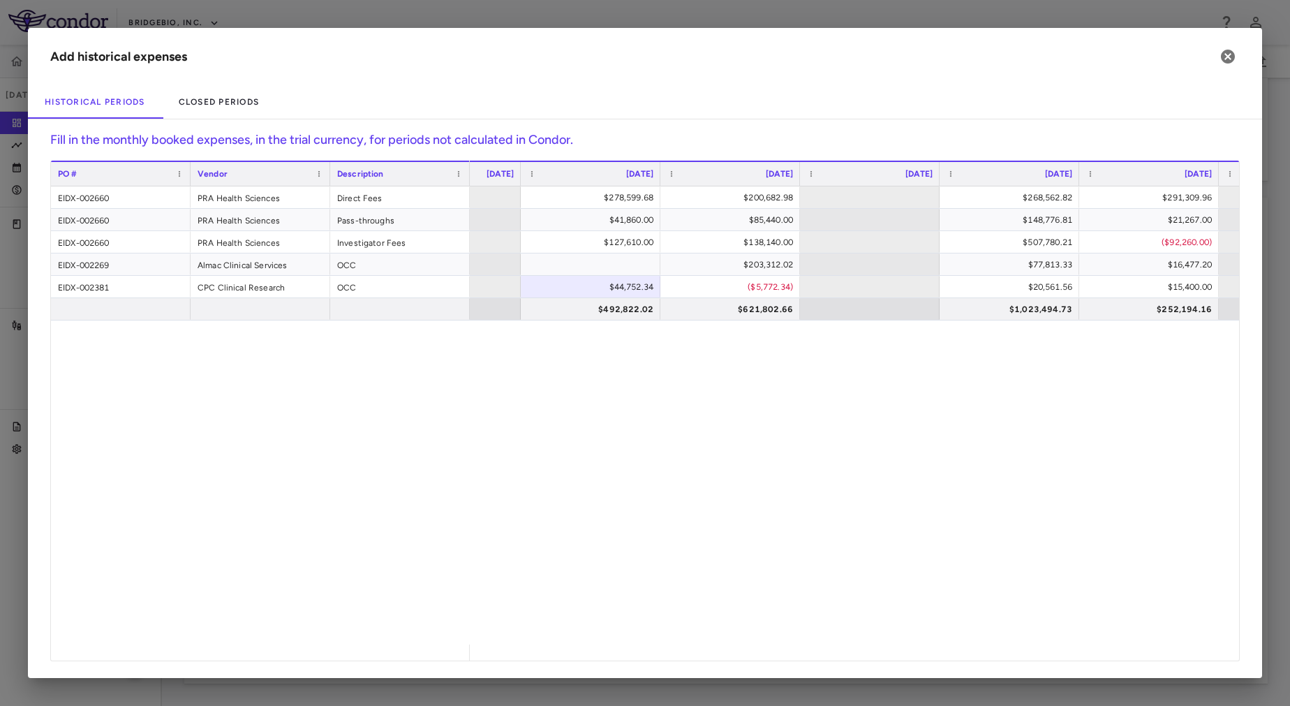
scroll to position [0, 6380]
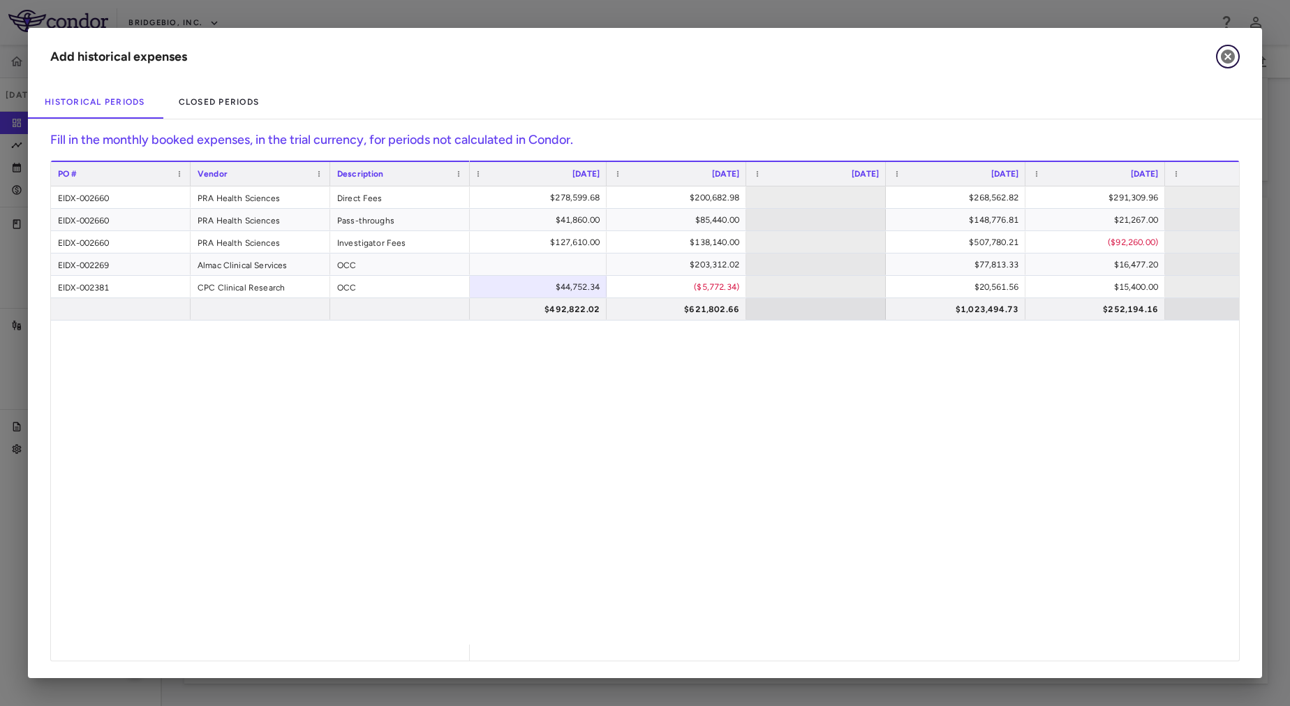
click at [1227, 58] on icon "button" at bounding box center [1228, 56] width 17 height 17
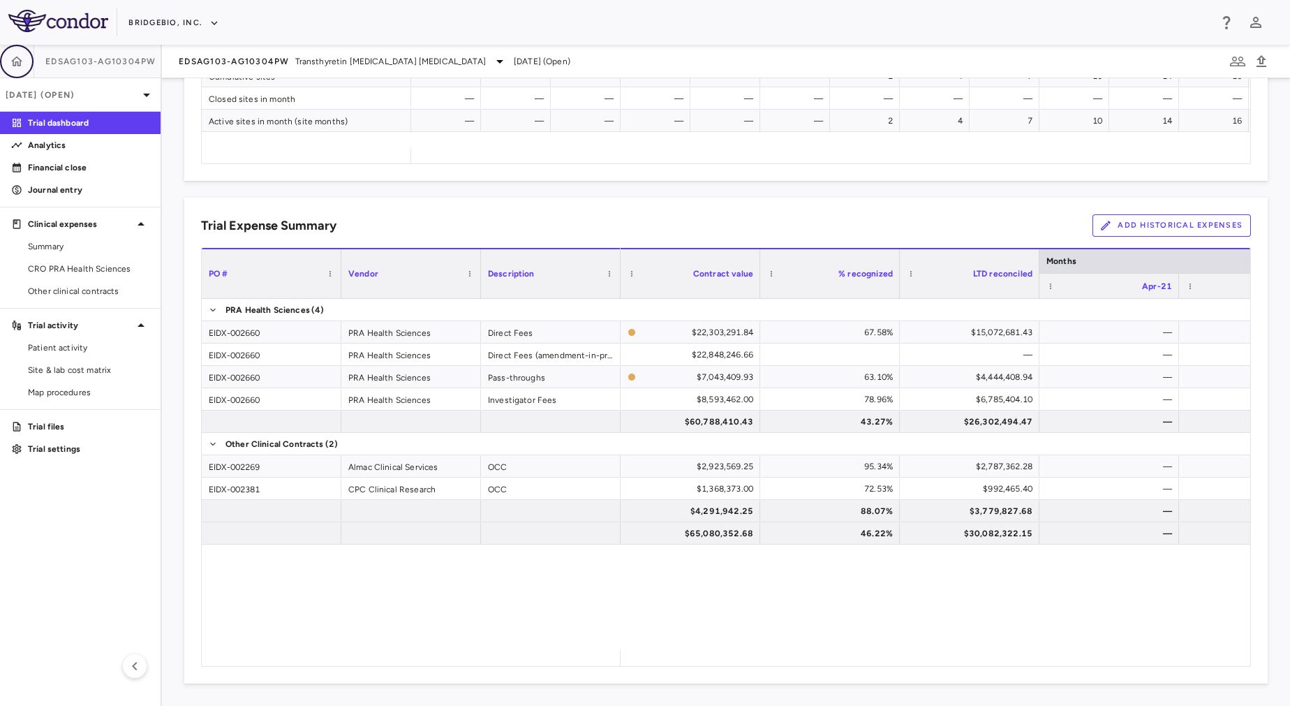
click at [14, 57] on icon "button" at bounding box center [17, 61] width 14 height 14
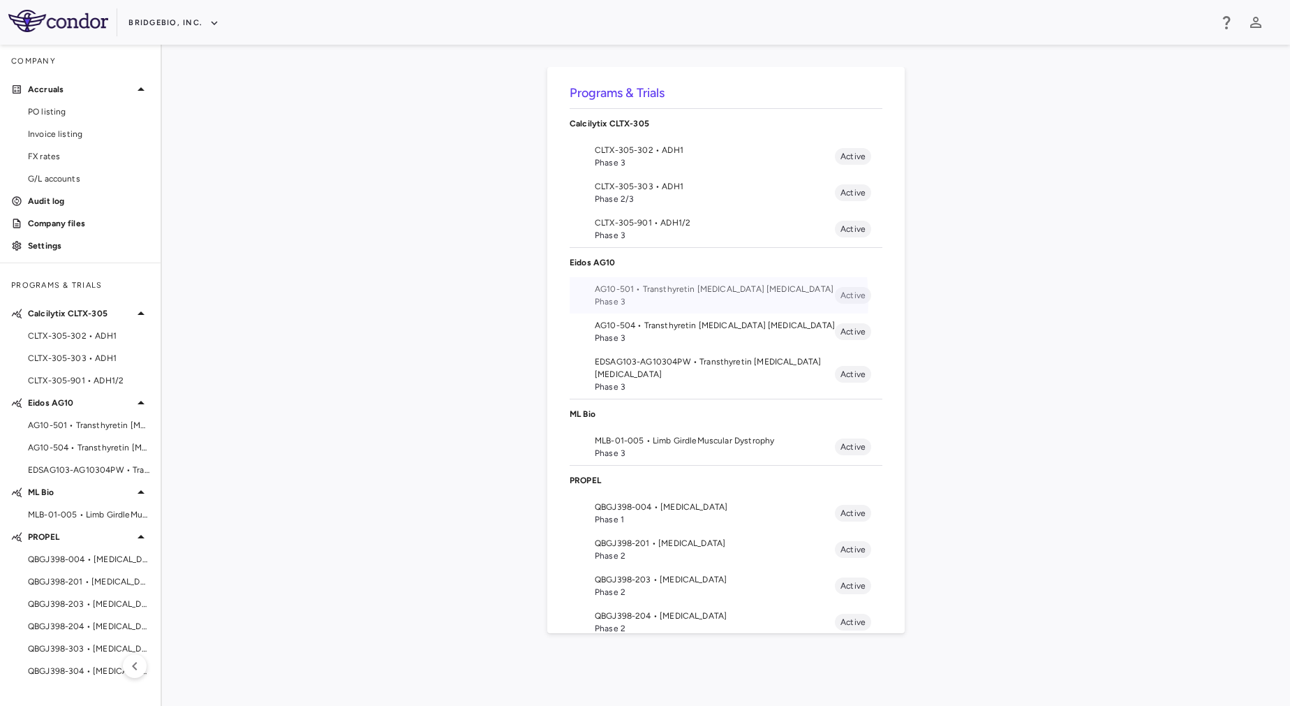
click at [677, 300] on span "Phase 3" at bounding box center [715, 301] width 240 height 13
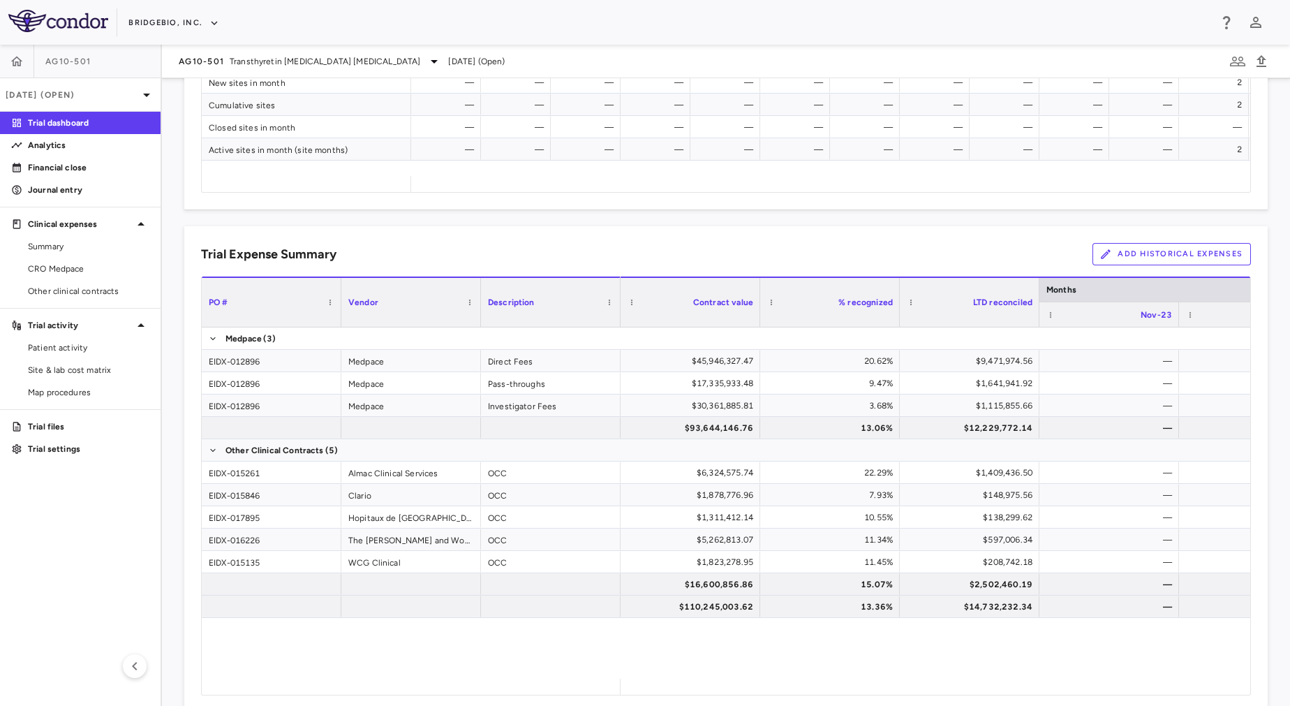
scroll to position [777, 0]
click at [1109, 256] on button "Add Historical Expenses" at bounding box center [1172, 253] width 158 height 22
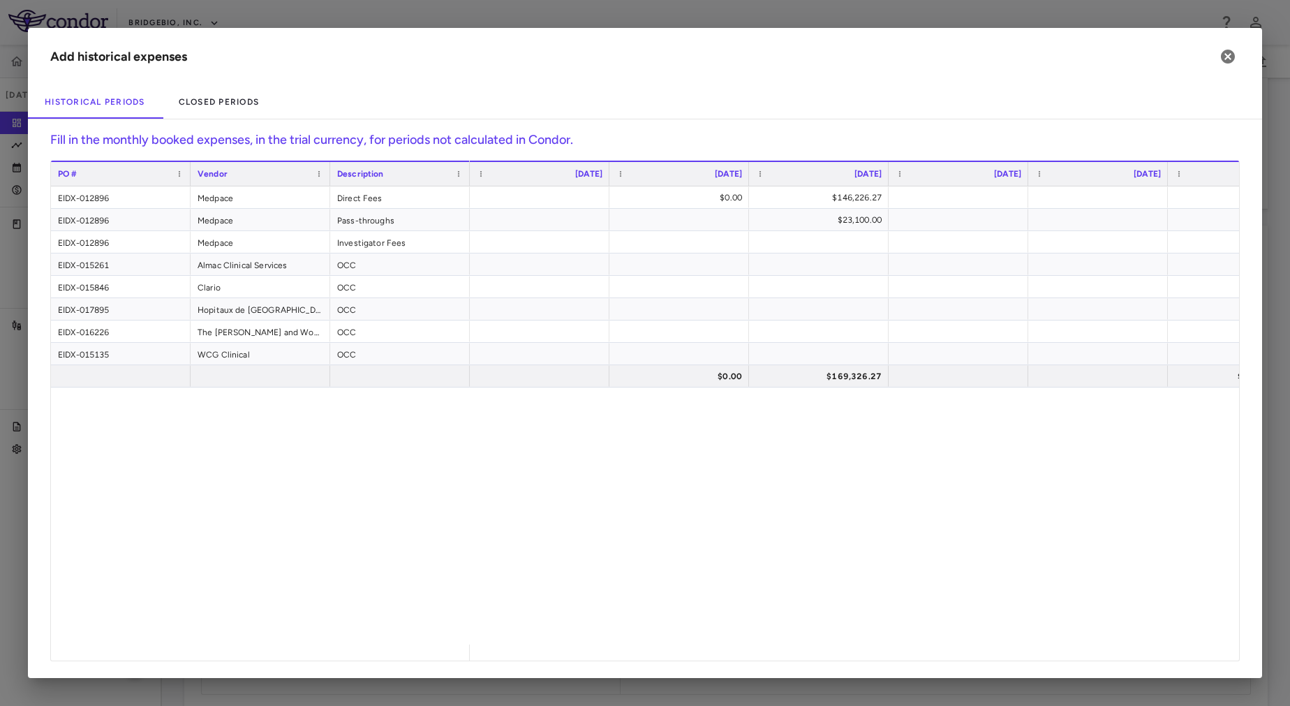
click at [613, 578] on div "$0.00 $146,226.27 $1,316,982.10 $112,625.54 $23,100.00 $0.00 $258.64 $0.00 $169…" at bounding box center [854, 415] width 769 height 458
click at [702, 584] on div "$0.00 $146,226.27 $1,316,982.10 $112,625.54 $23,100.00 $0.00 $258.64 $0.00 $169…" at bounding box center [854, 415] width 769 height 458
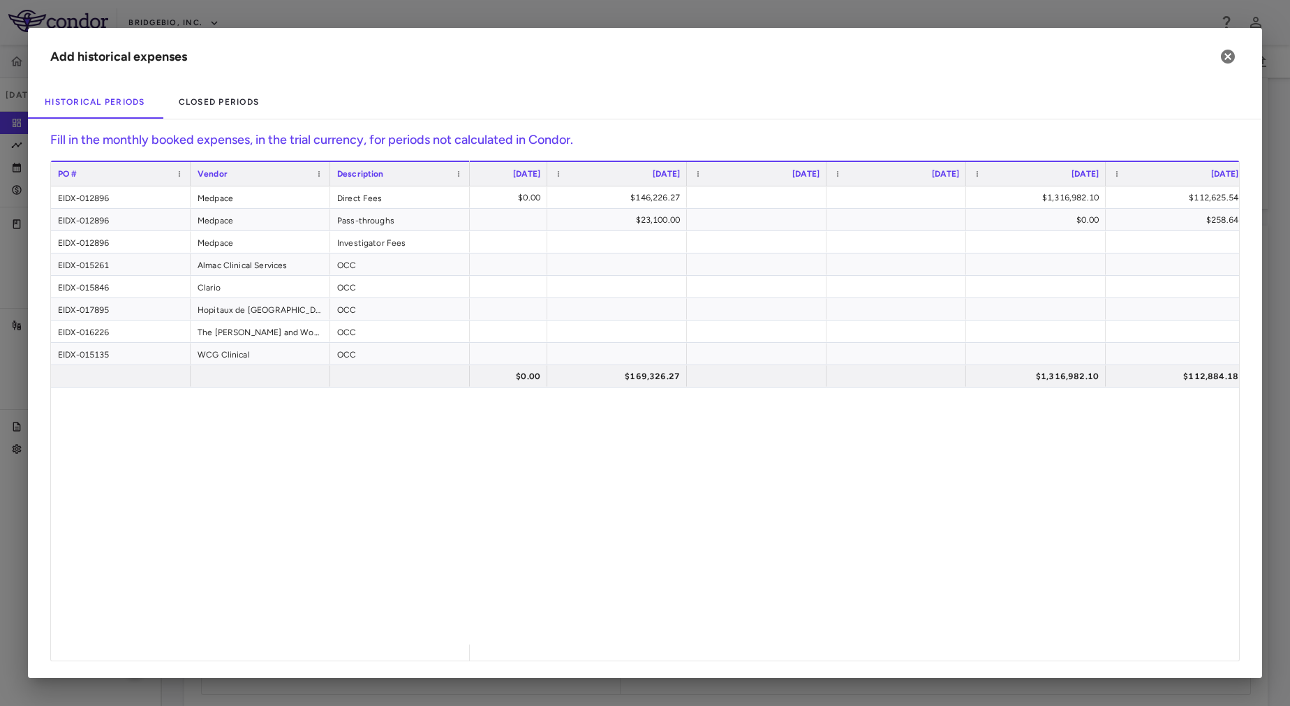
scroll to position [0, 475]
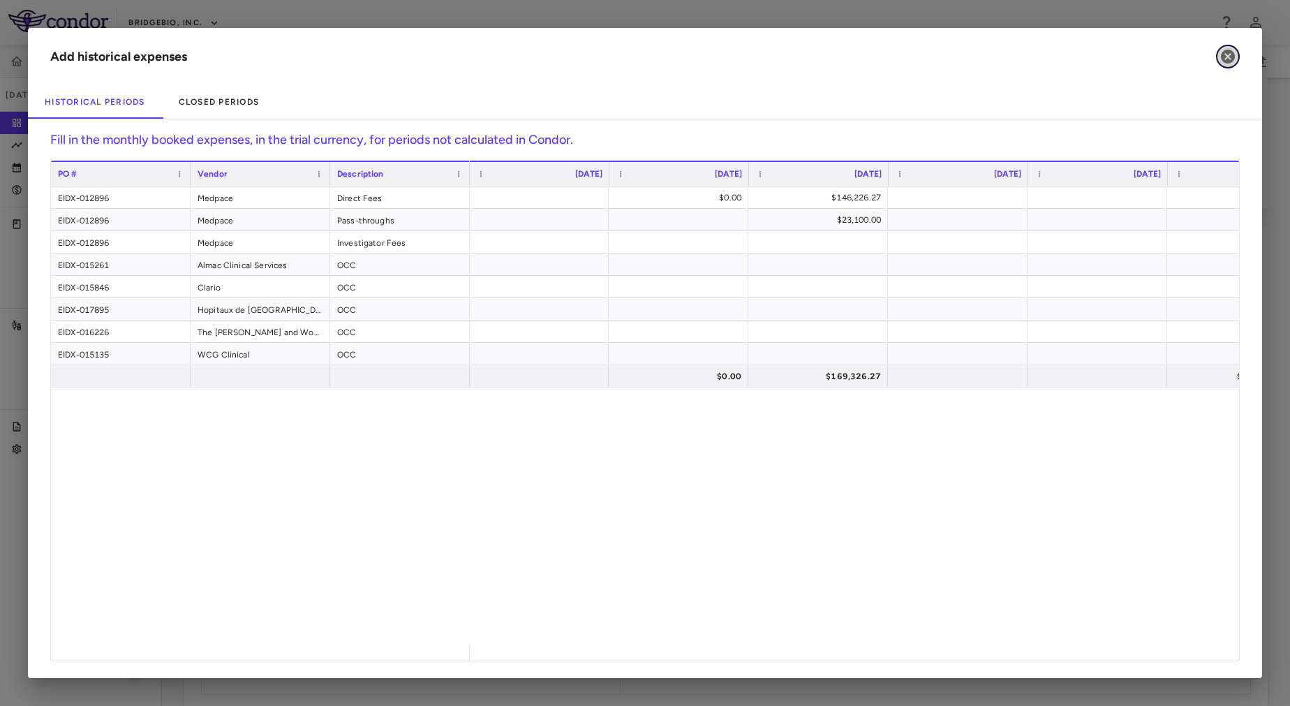
click at [1233, 54] on icon "button" at bounding box center [1228, 57] width 14 height 14
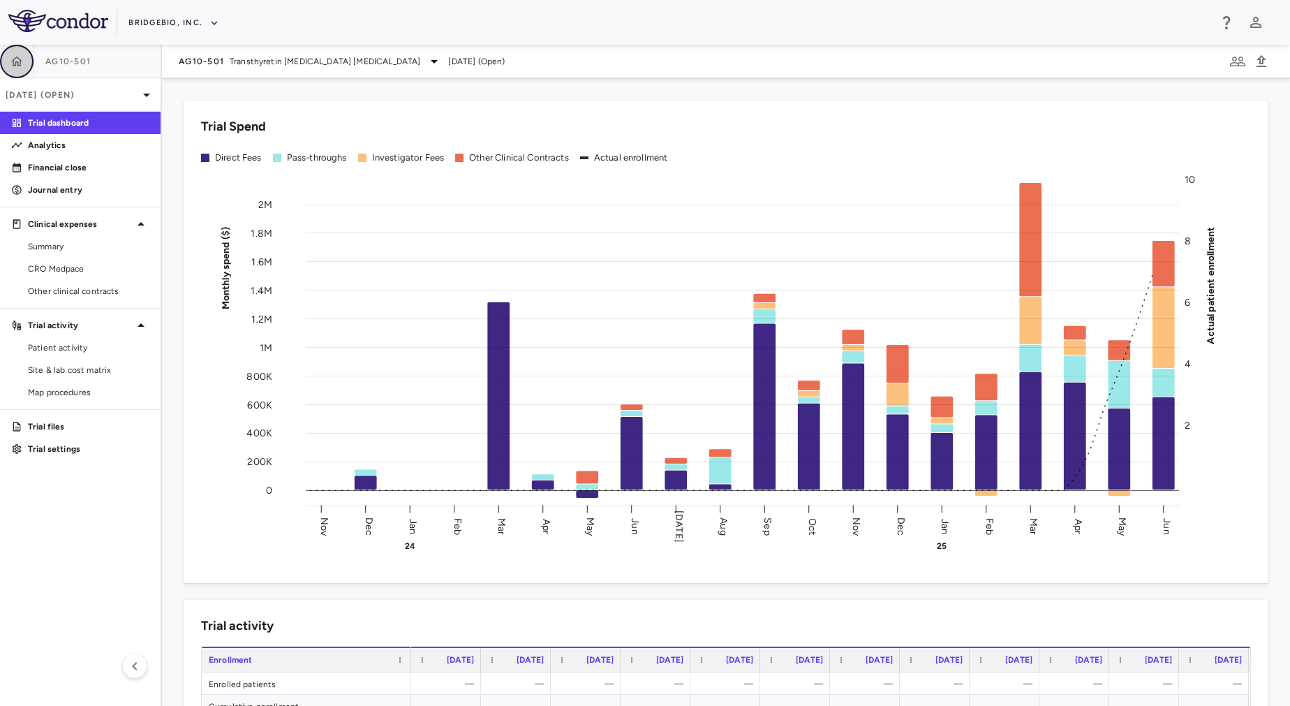
click at [17, 57] on icon "button" at bounding box center [17, 61] width 12 height 10
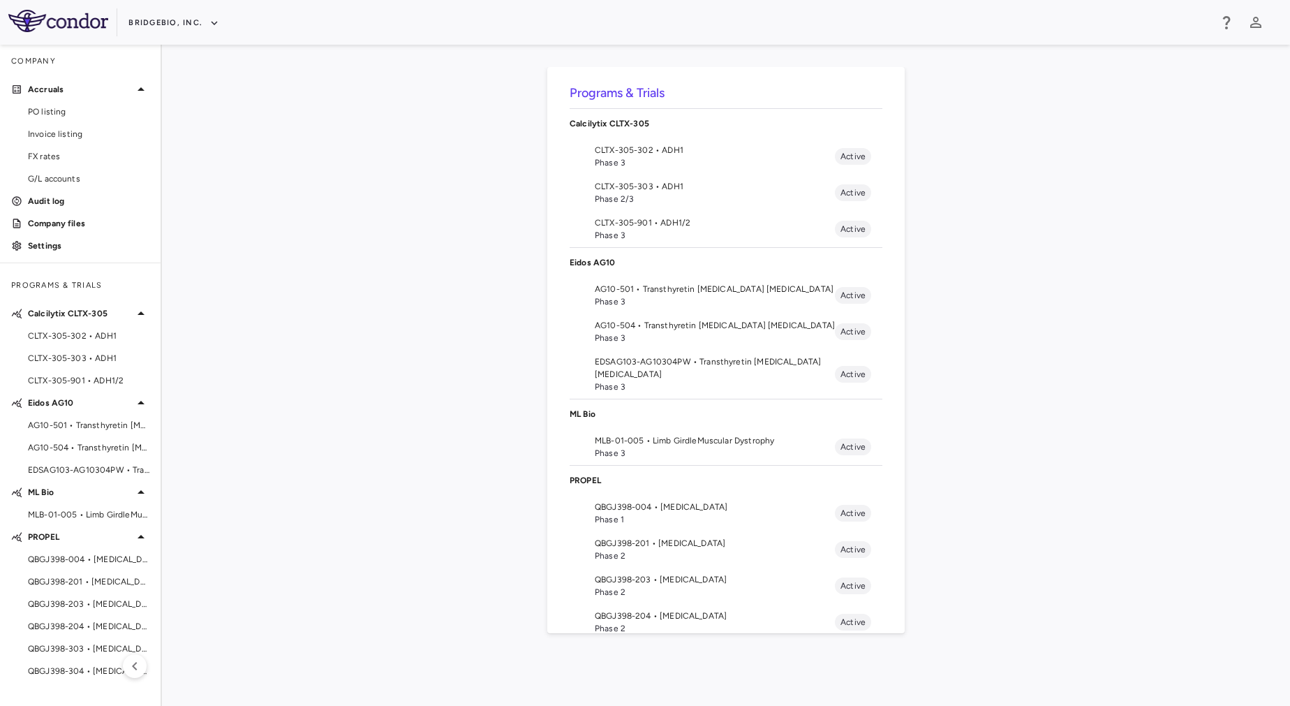
click at [348, 474] on div "Programs & Trials Calcilytix CLTX-305 CLTX-305-302 • ADH1 Phase 3 Active CLTX-3…" at bounding box center [726, 375] width 1084 height 617
click at [653, 338] on span "Phase 3" at bounding box center [715, 338] width 240 height 13
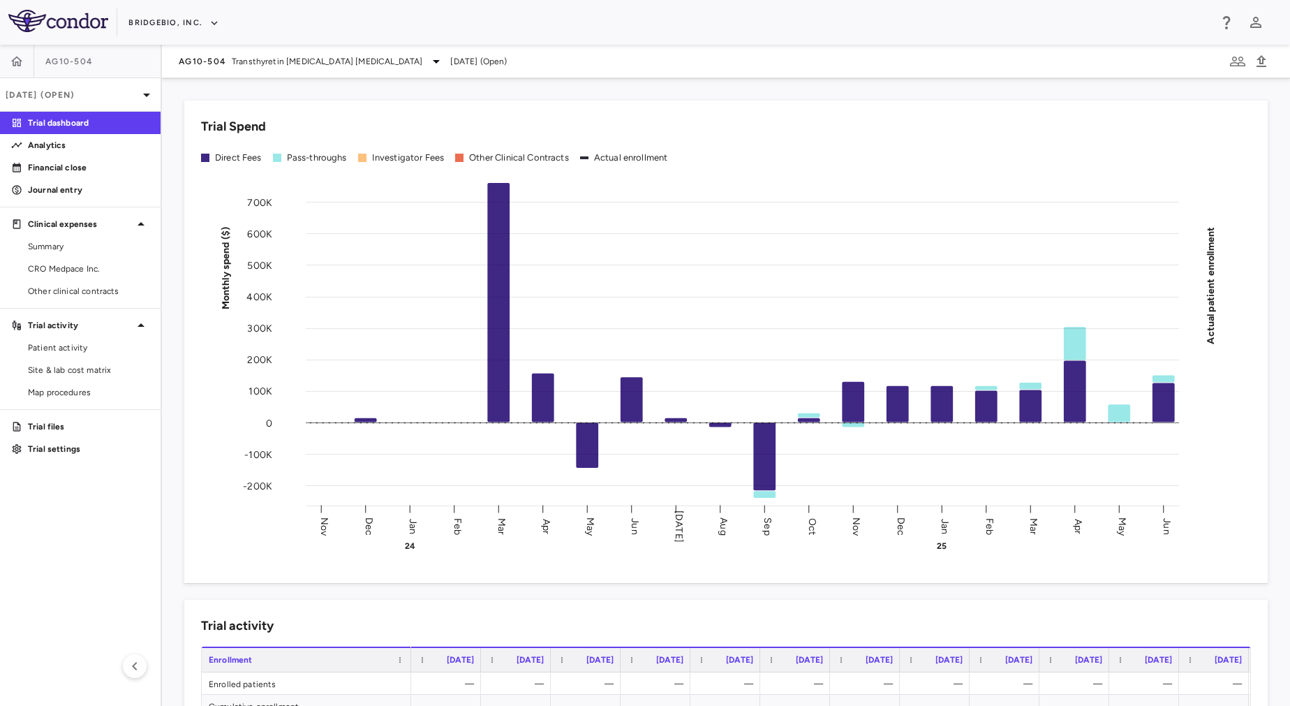
click at [94, 603] on aside "AG10-504 Jun 2025 (Open) Trial dashboard Analytics Financial close Journal entr…" at bounding box center [81, 375] width 162 height 661
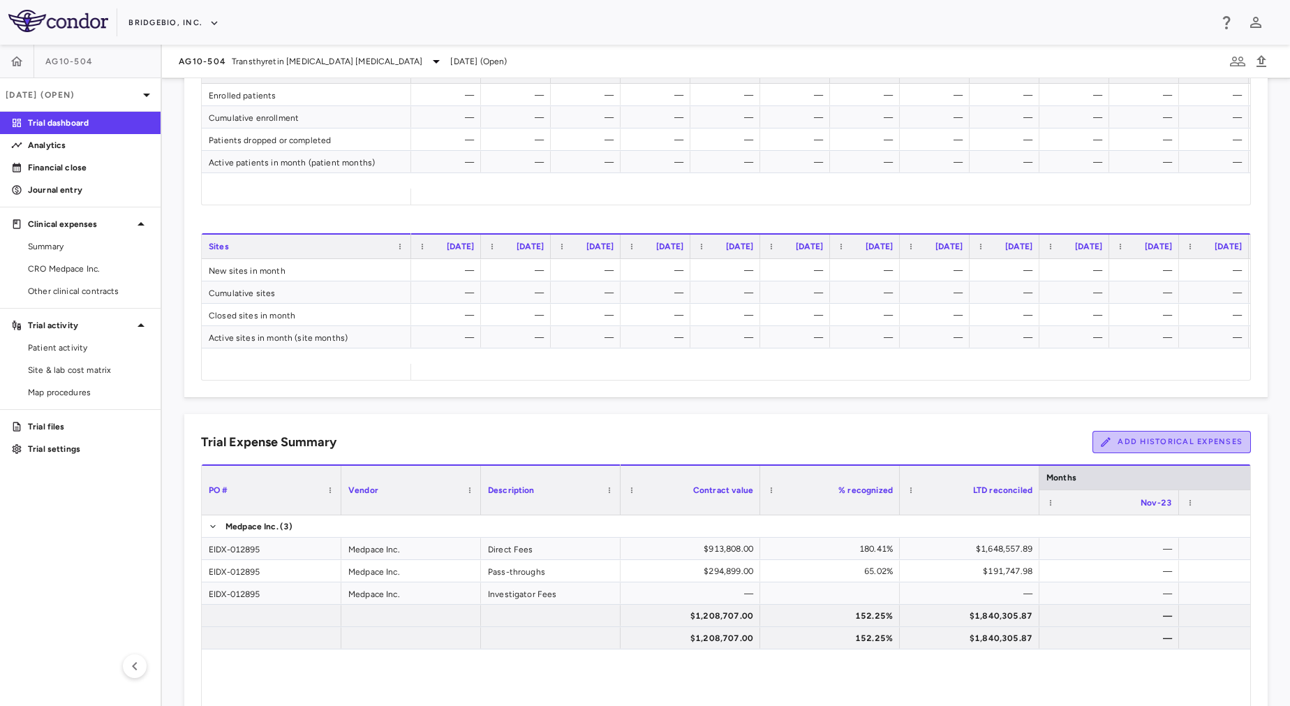
click at [1172, 433] on button "Add Historical Expenses" at bounding box center [1172, 442] width 158 height 22
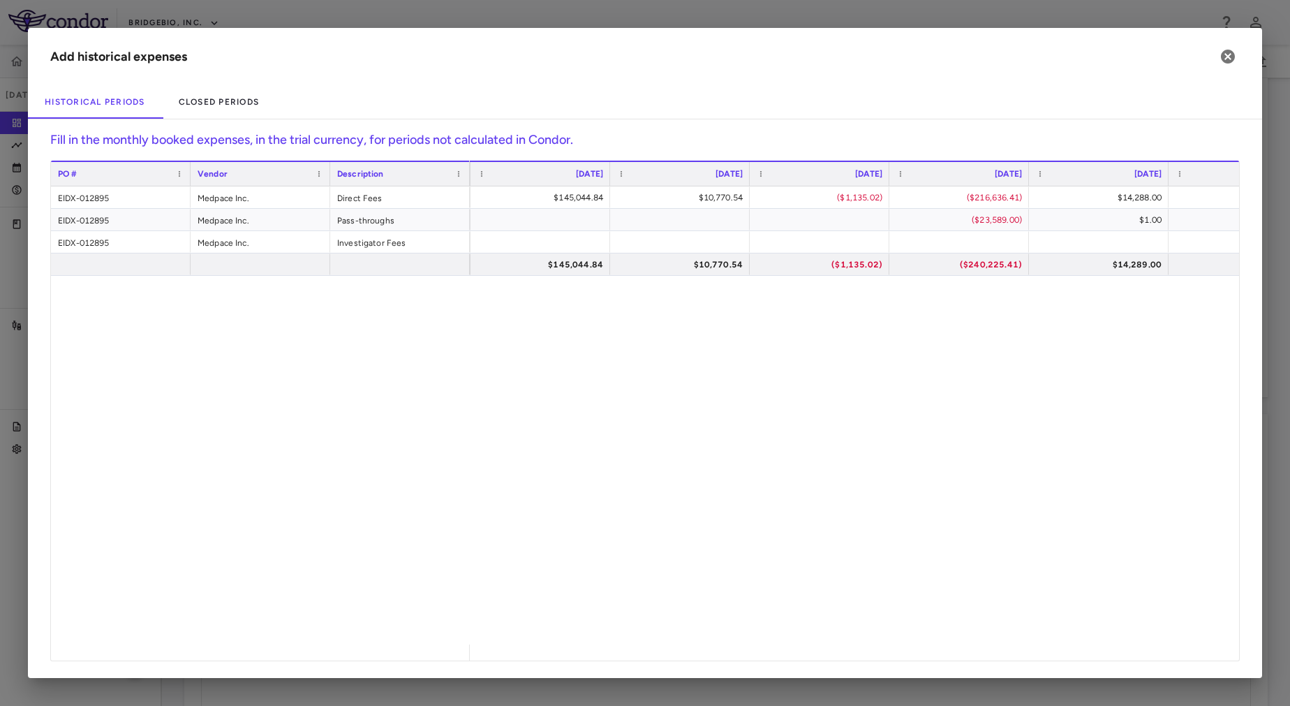
scroll to position [0, 1307]
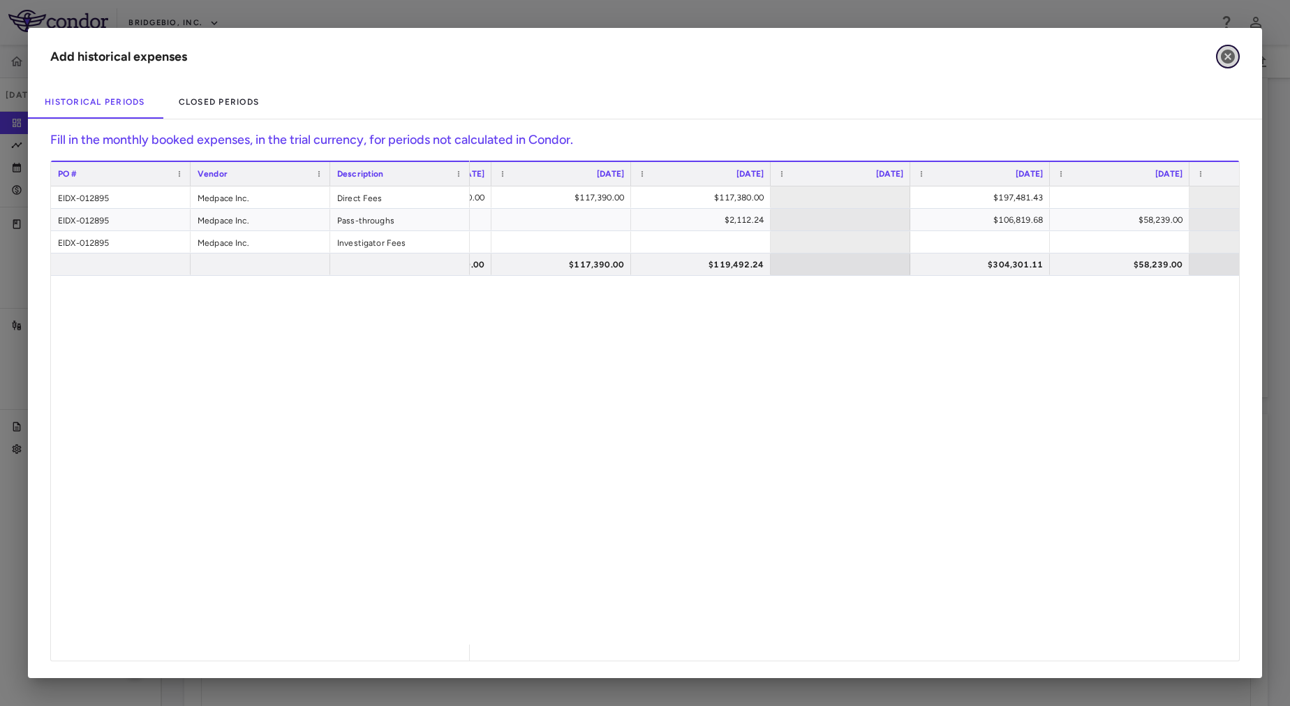
click at [1228, 54] on icon "button" at bounding box center [1228, 57] width 14 height 14
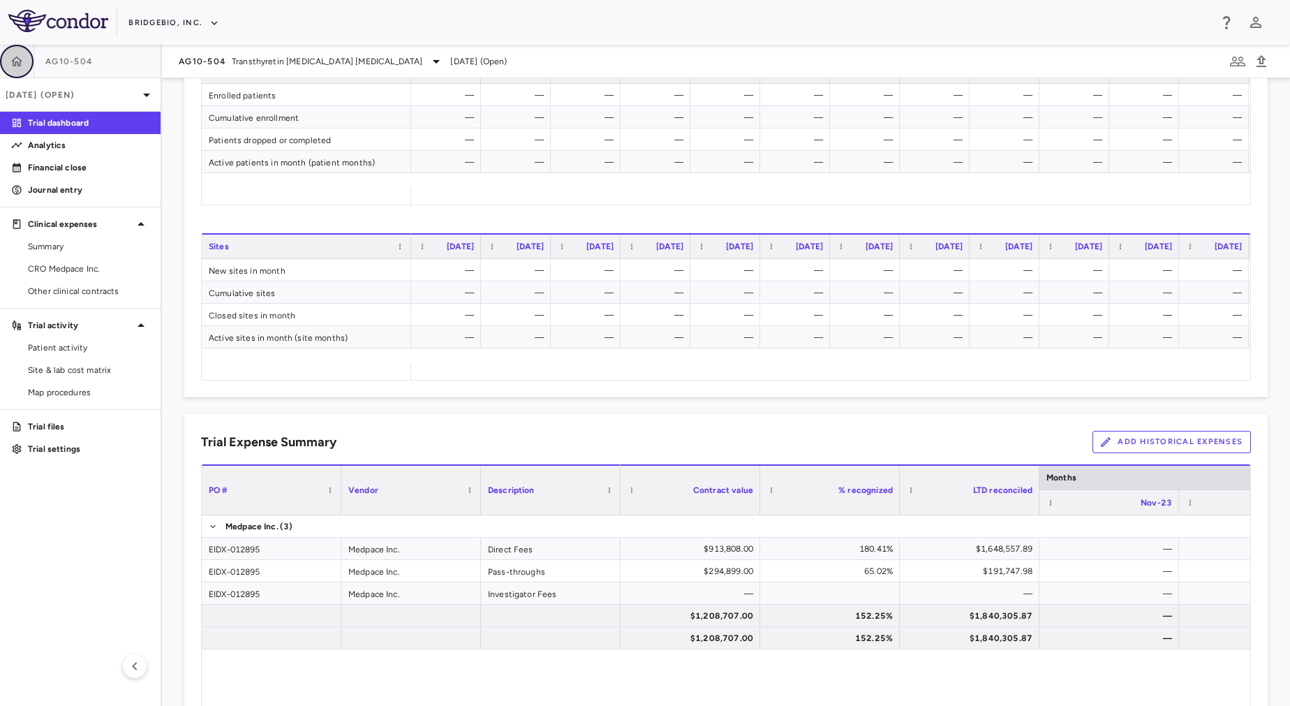
click at [13, 54] on icon "button" at bounding box center [17, 61] width 14 height 14
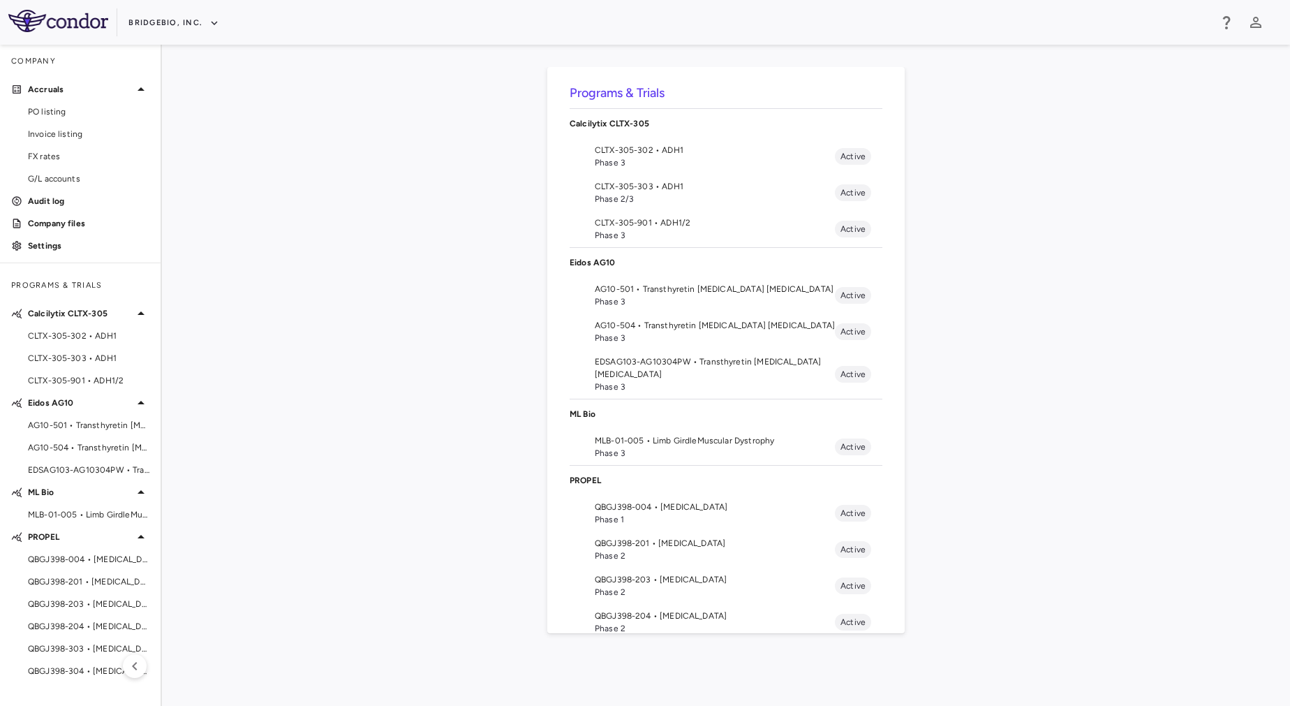
click at [357, 386] on div "Programs & Trials Calcilytix CLTX-305 CLTX-305-302 • ADH1 Phase 3 Active CLTX-3…" at bounding box center [726, 375] width 1084 height 617
click at [687, 367] on span "EDSAG103-AG10304PW • Transthyretin Amyloid Cardiomyopathy" at bounding box center [715, 367] width 240 height 25
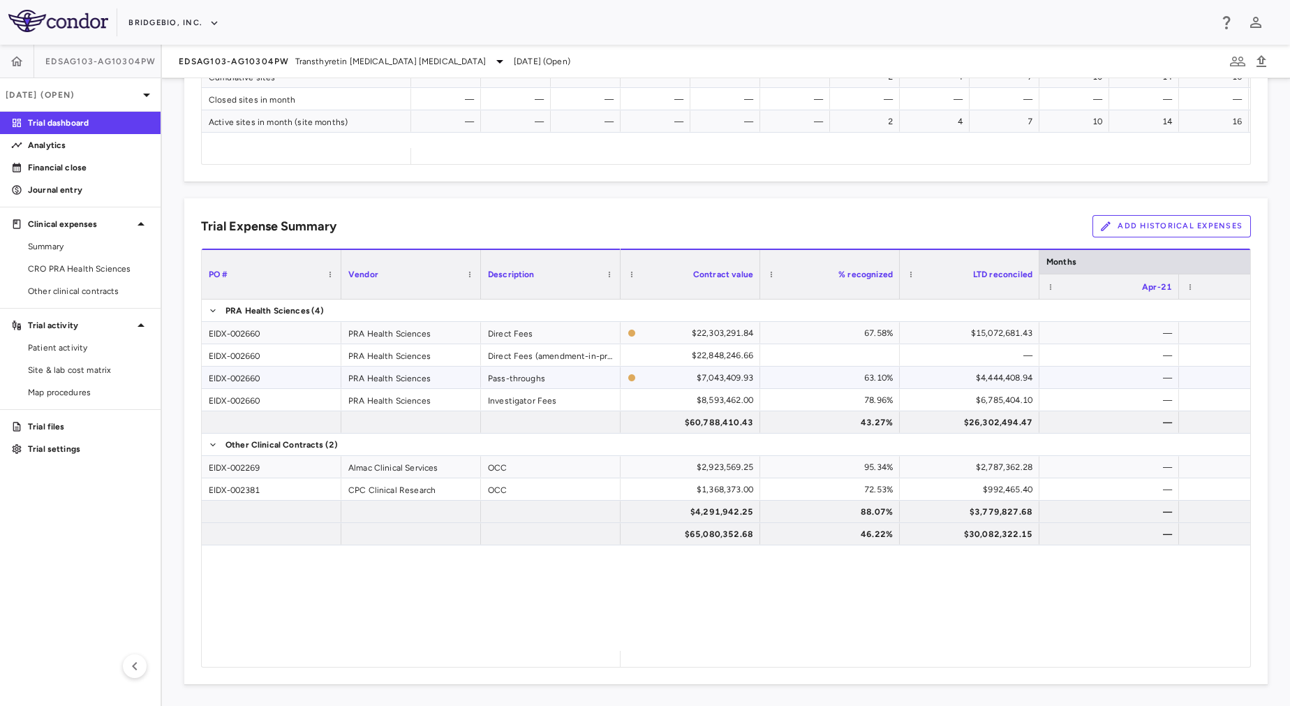
scroll to position [801, 0]
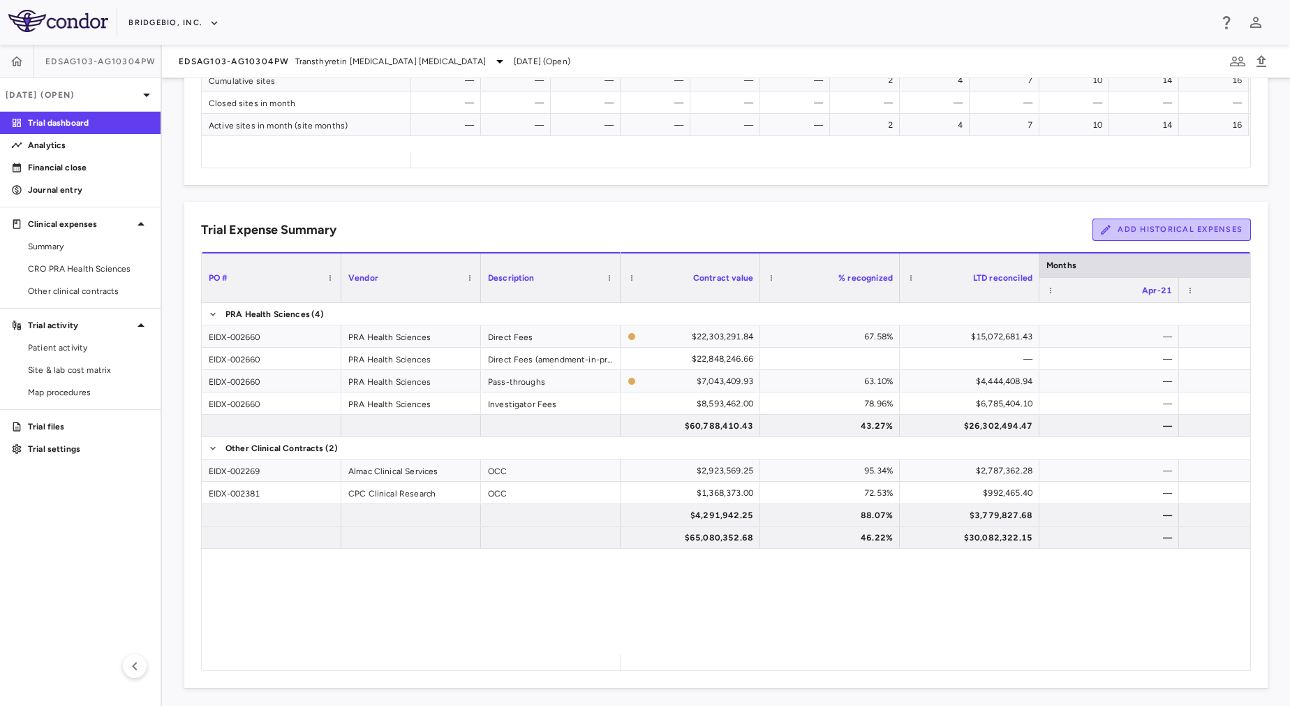
click at [1126, 233] on button "Add Historical Expenses" at bounding box center [1172, 230] width 158 height 22
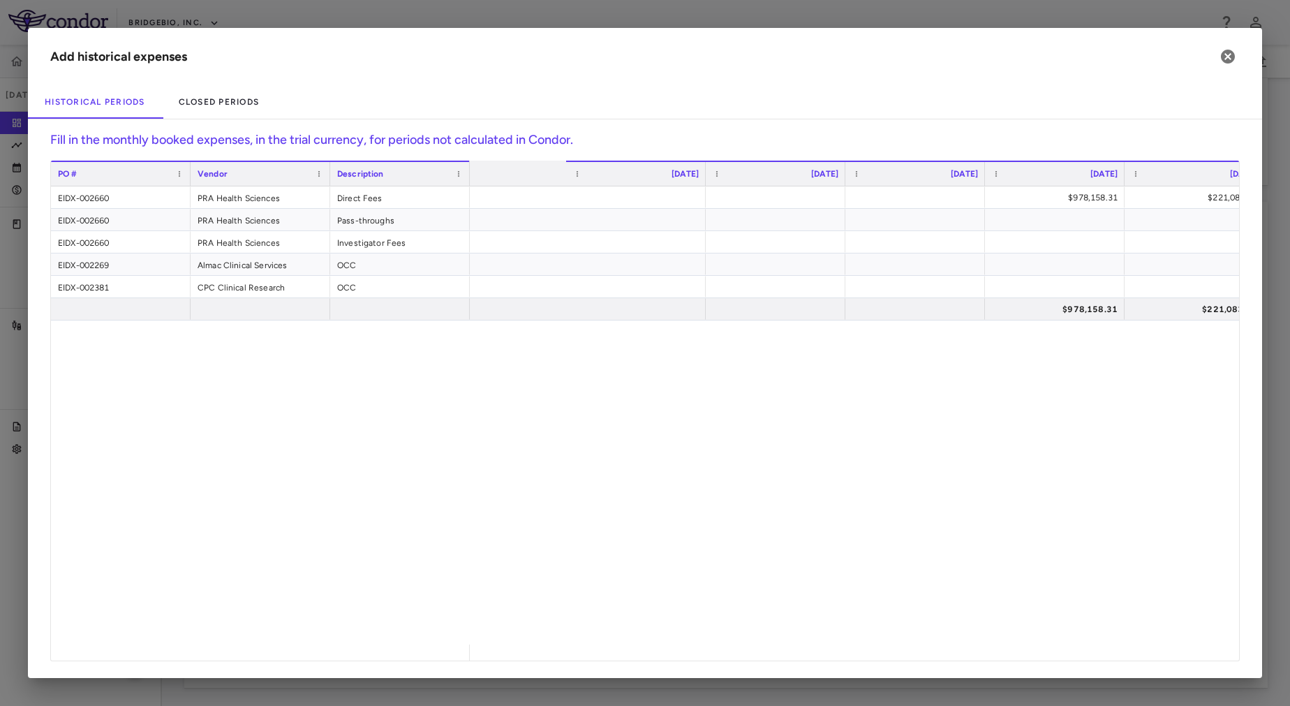
scroll to position [0, 905]
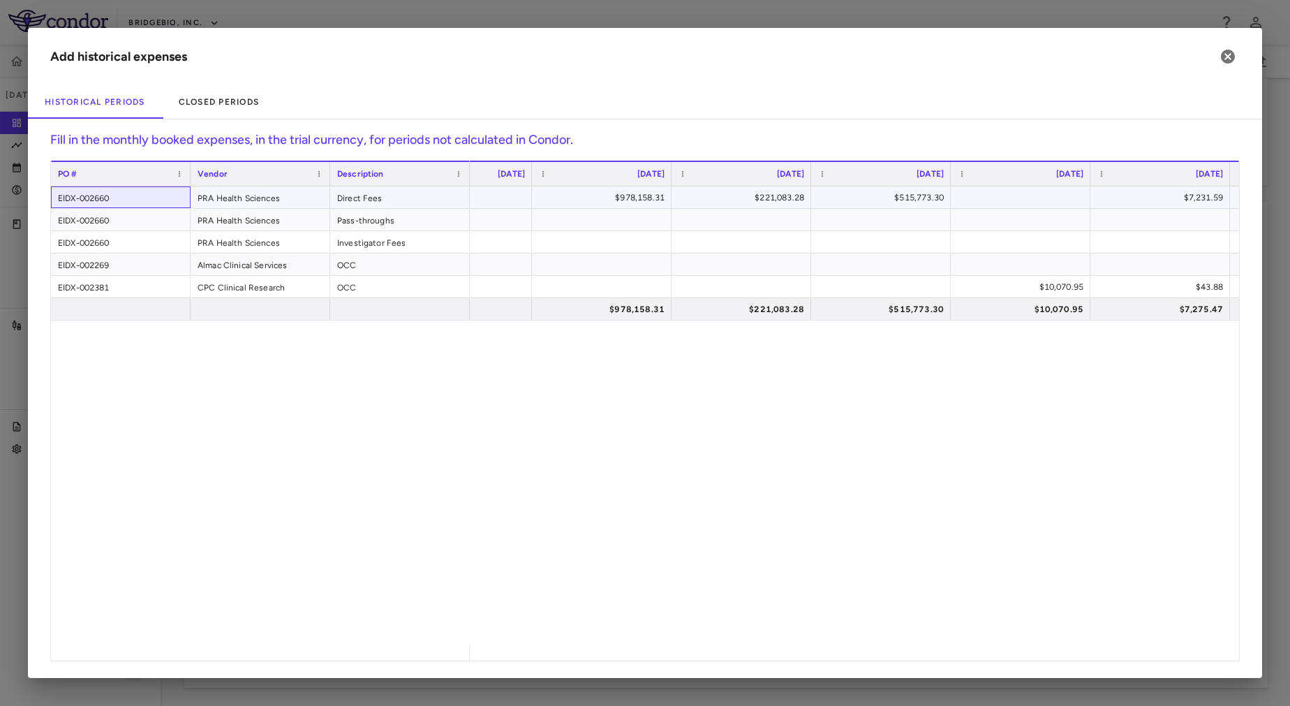
click at [76, 207] on div "EIDX-002660" at bounding box center [121, 197] width 140 height 22
click at [124, 263] on div "EIDX-002269" at bounding box center [121, 264] width 140 height 22
click at [615, 540] on div "$978,158.31 $221,083.28 $515,773.30 $7,231.59 $579,716.84 $268,470.78 $10,070.9…" at bounding box center [854, 415] width 769 height 458
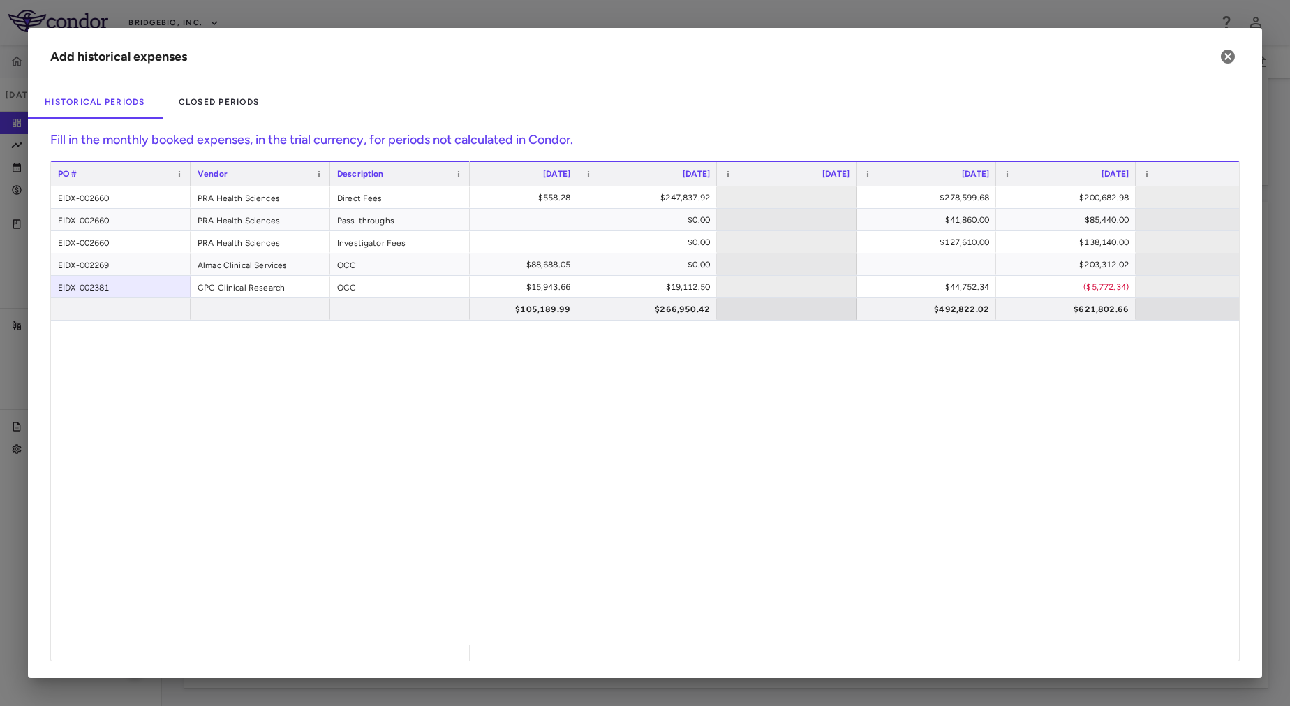
scroll to position [0, 6121]
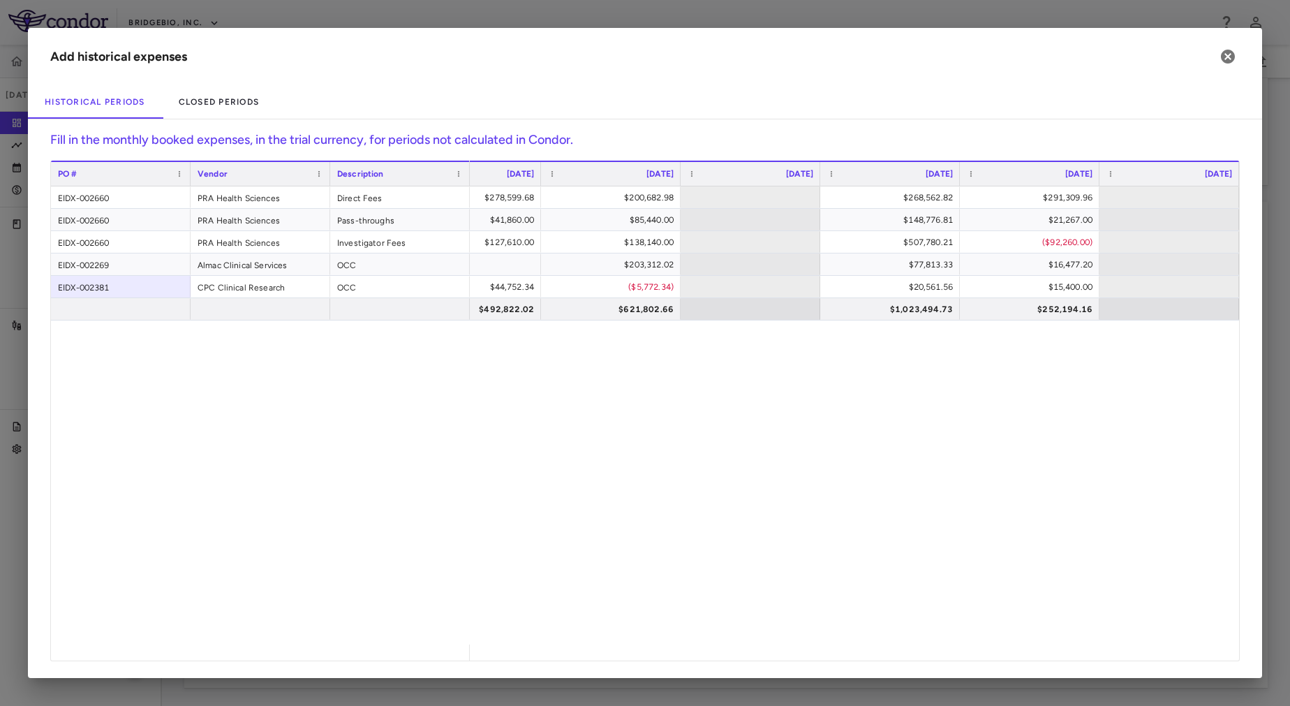
drag, startPoint x: 936, startPoint y: 390, endPoint x: 760, endPoint y: 458, distance: 187.9
click at [760, 458] on div "$278,599.68 $200,682.98 $268,562.82 $291,309.96 $41,860.00 $85,440.00 $148,776.…" at bounding box center [854, 415] width 769 height 458
click at [107, 287] on div "EIDX-002381" at bounding box center [121, 287] width 140 height 22
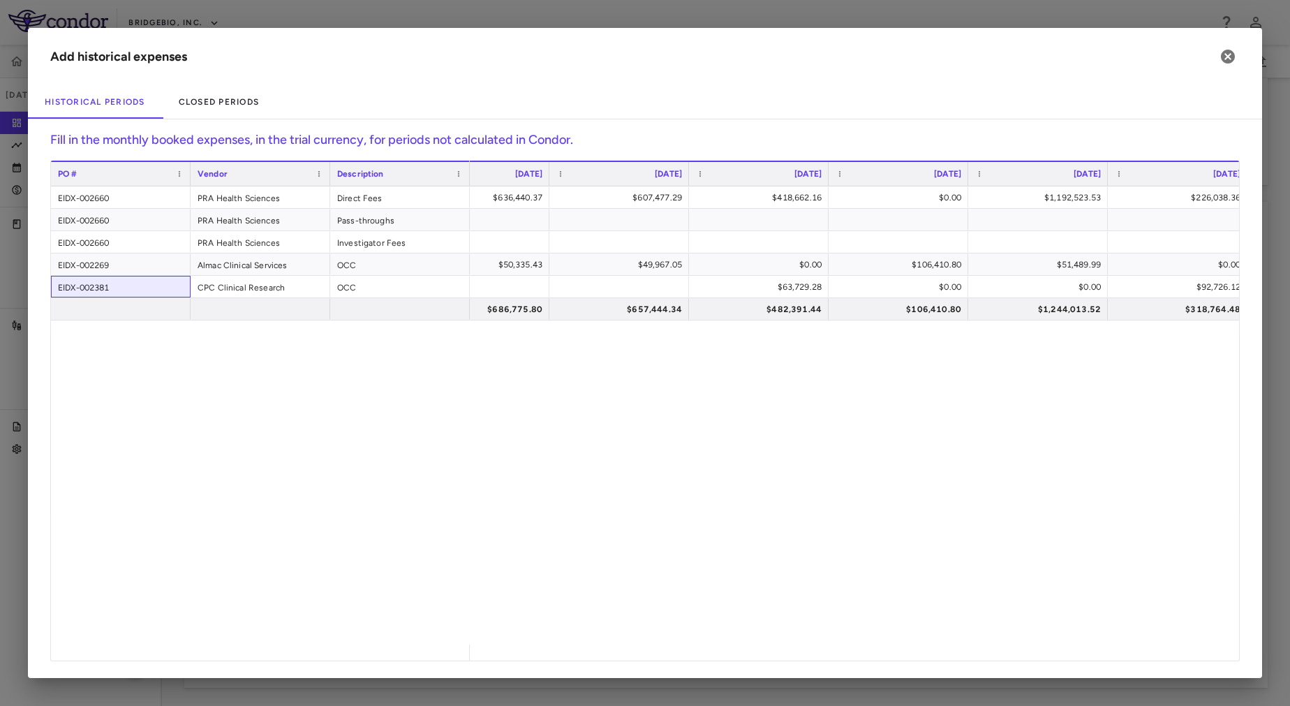
scroll to position [0, 4531]
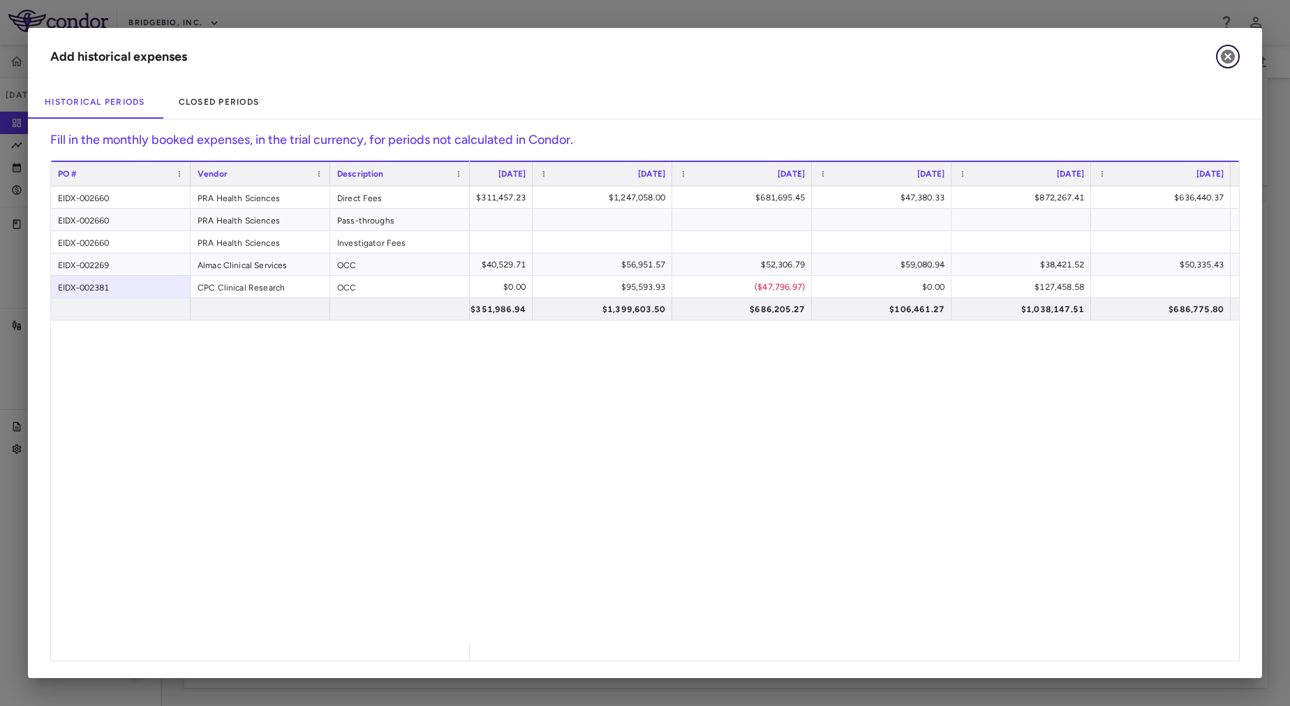
click at [1221, 54] on icon "button" at bounding box center [1228, 56] width 17 height 17
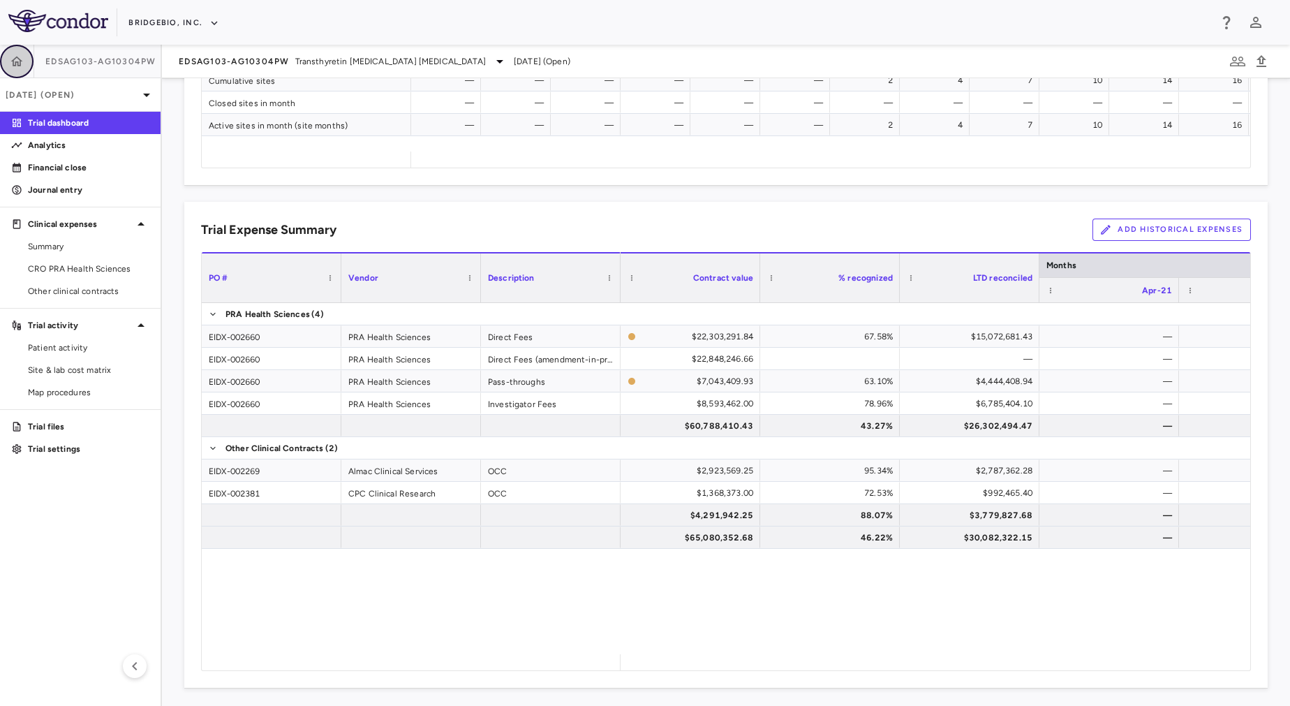
click at [17, 71] on button "button" at bounding box center [17, 62] width 34 height 34
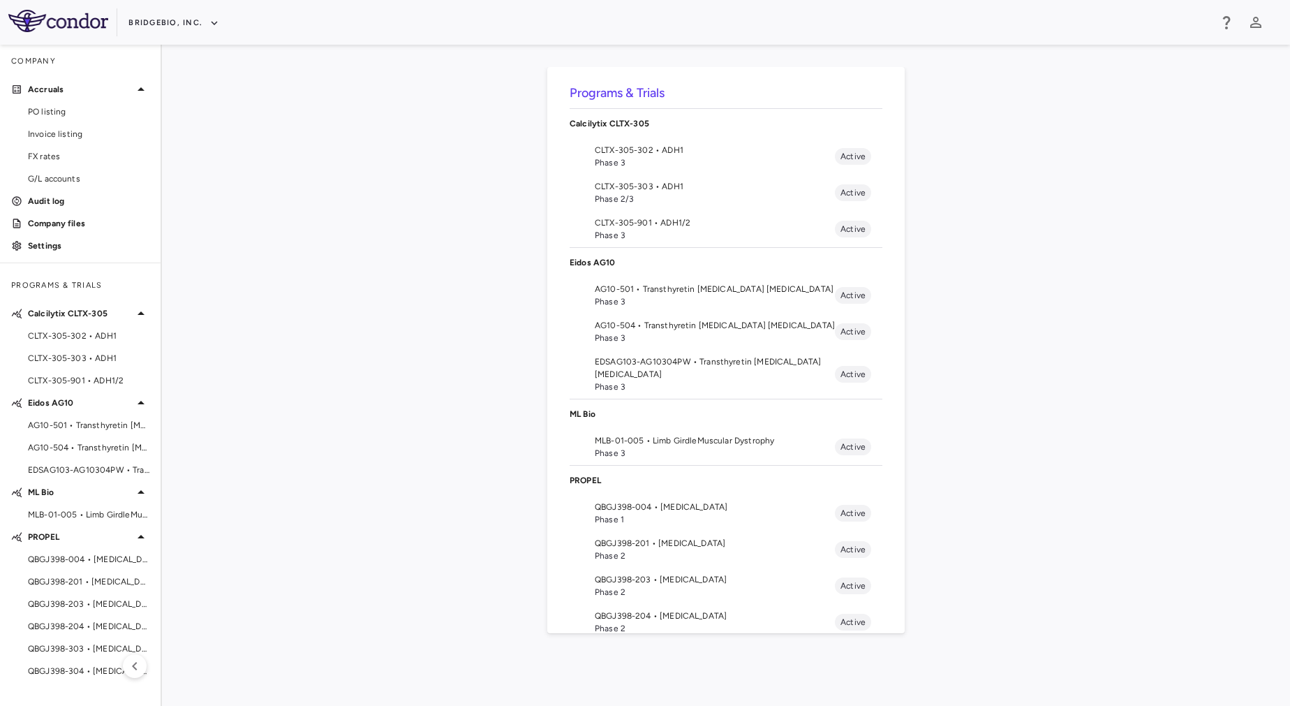
click at [713, 307] on span "Phase 3" at bounding box center [715, 301] width 240 height 13
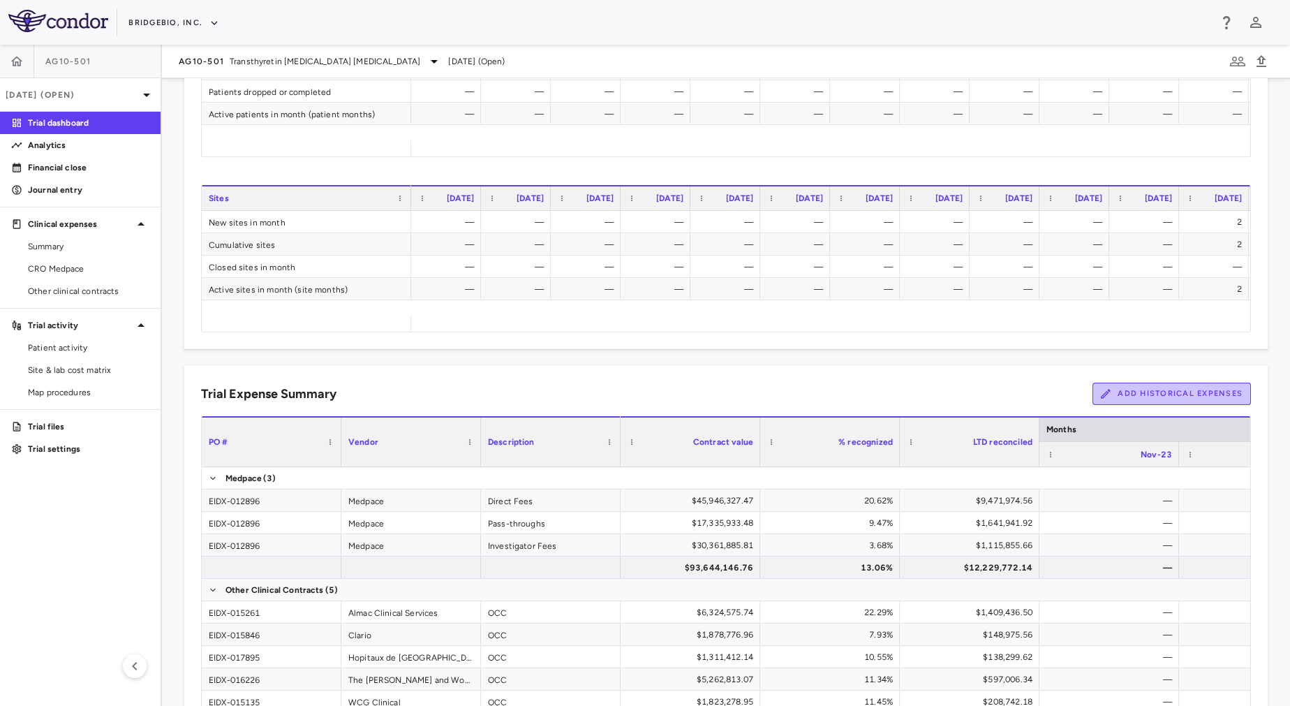
click at [1108, 400] on button "Add Historical Expenses" at bounding box center [1172, 394] width 158 height 22
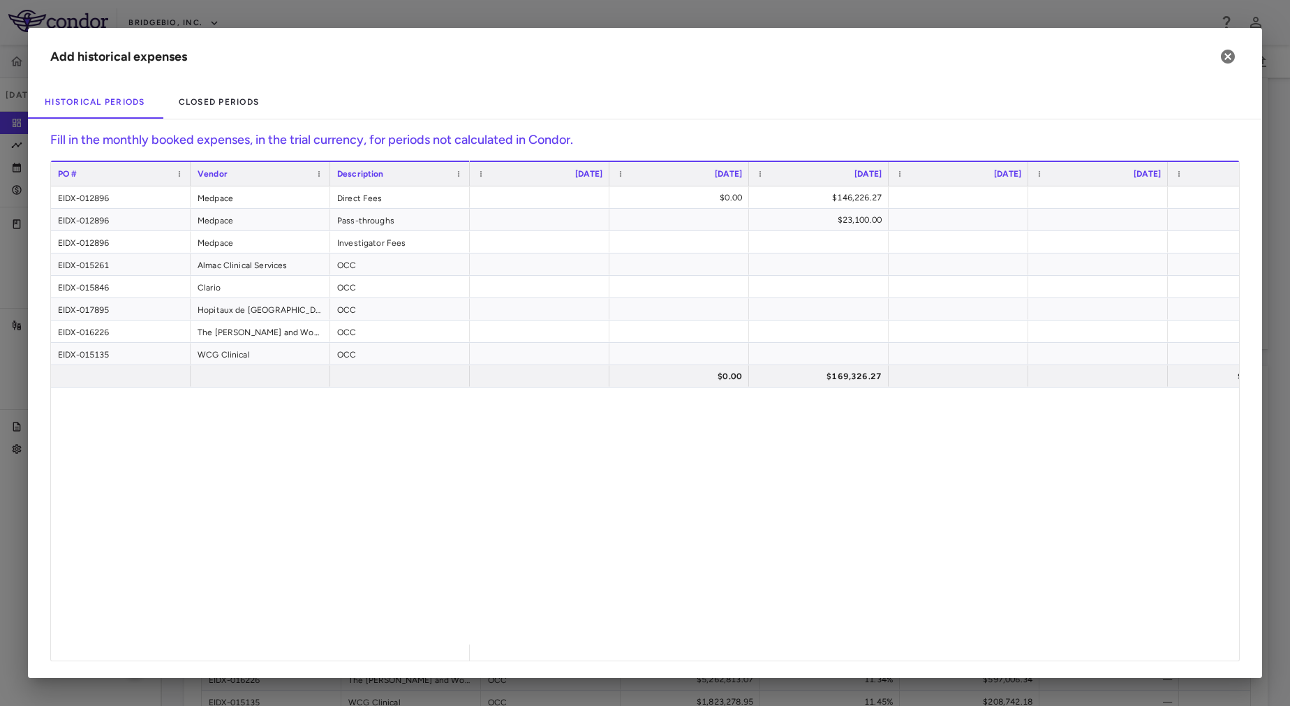
click at [742, 568] on div "$0.00 $146,226.27 $1,316,982.10 $112,625.54 $23,100.00 $0.00 $258.64 $0.00 $169…" at bounding box center [854, 415] width 769 height 458
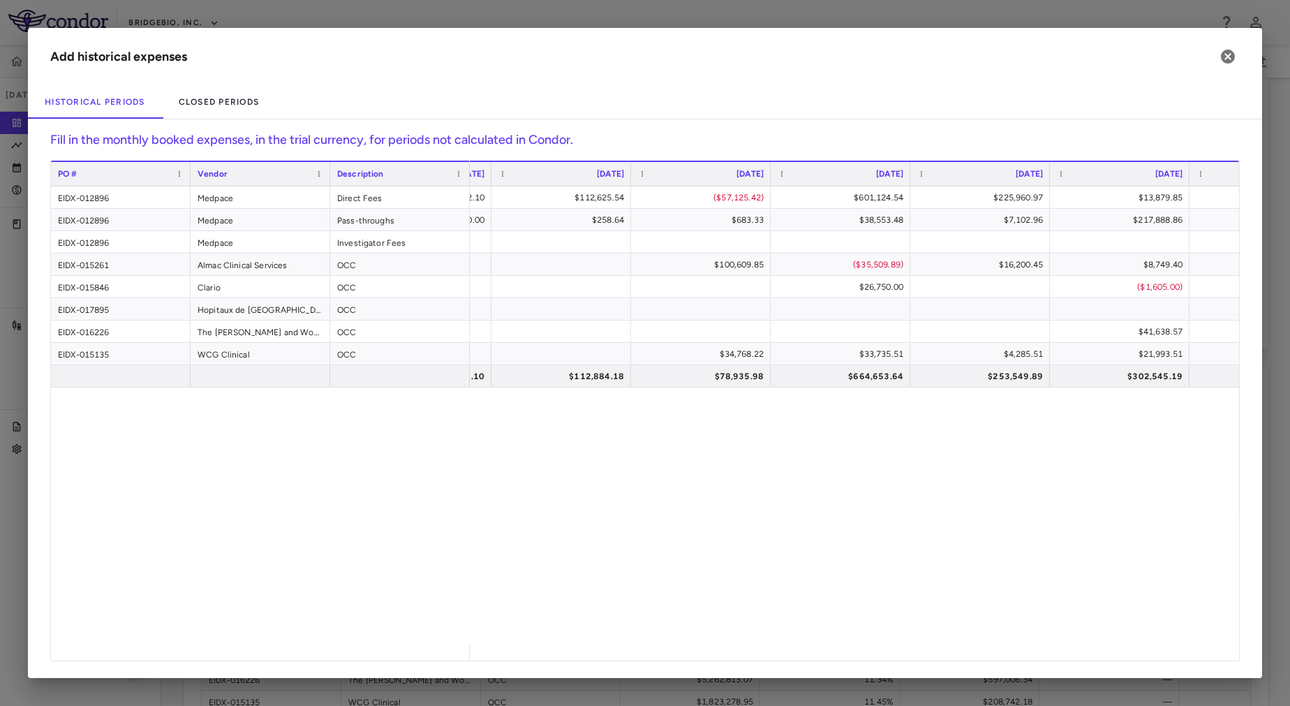
scroll to position [638, 0]
click at [724, 566] on div "$1,316,982.10 $112,625.54 ($57,125.42) $601,124.54 $225,960.97 $13,879.85 $1,20…" at bounding box center [854, 415] width 769 height 458
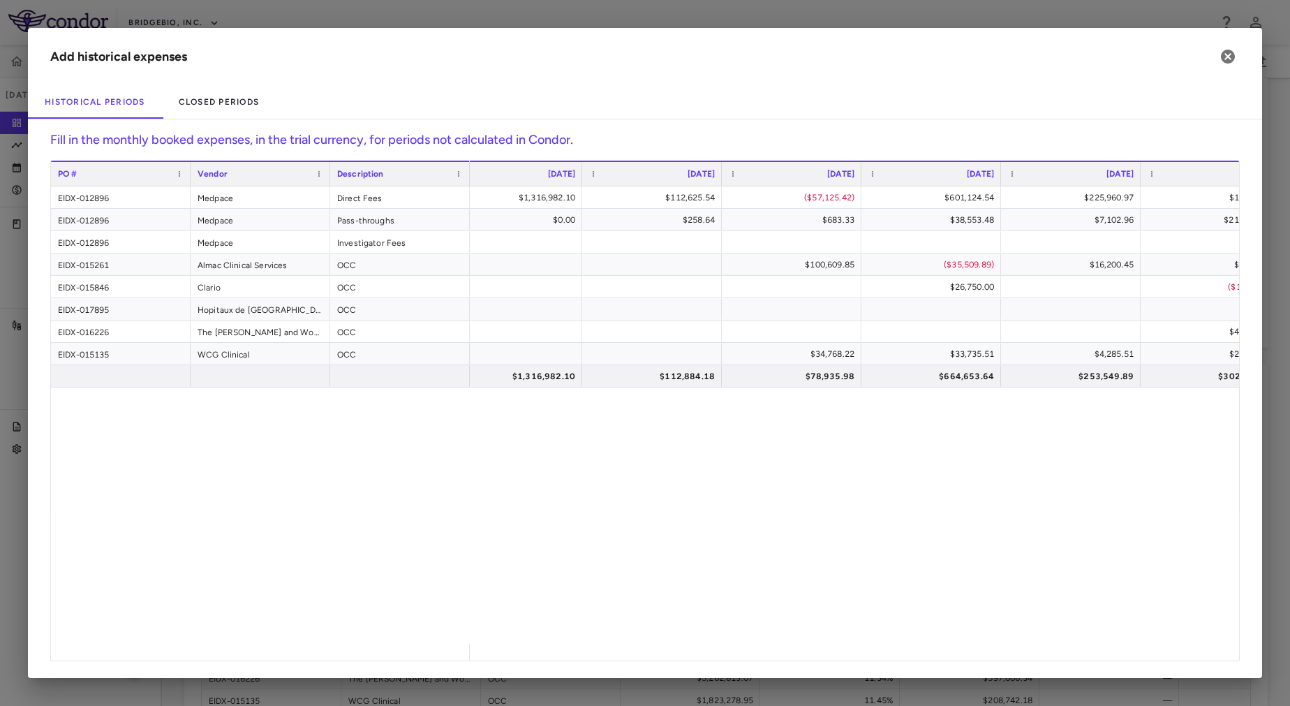
scroll to position [0, 759]
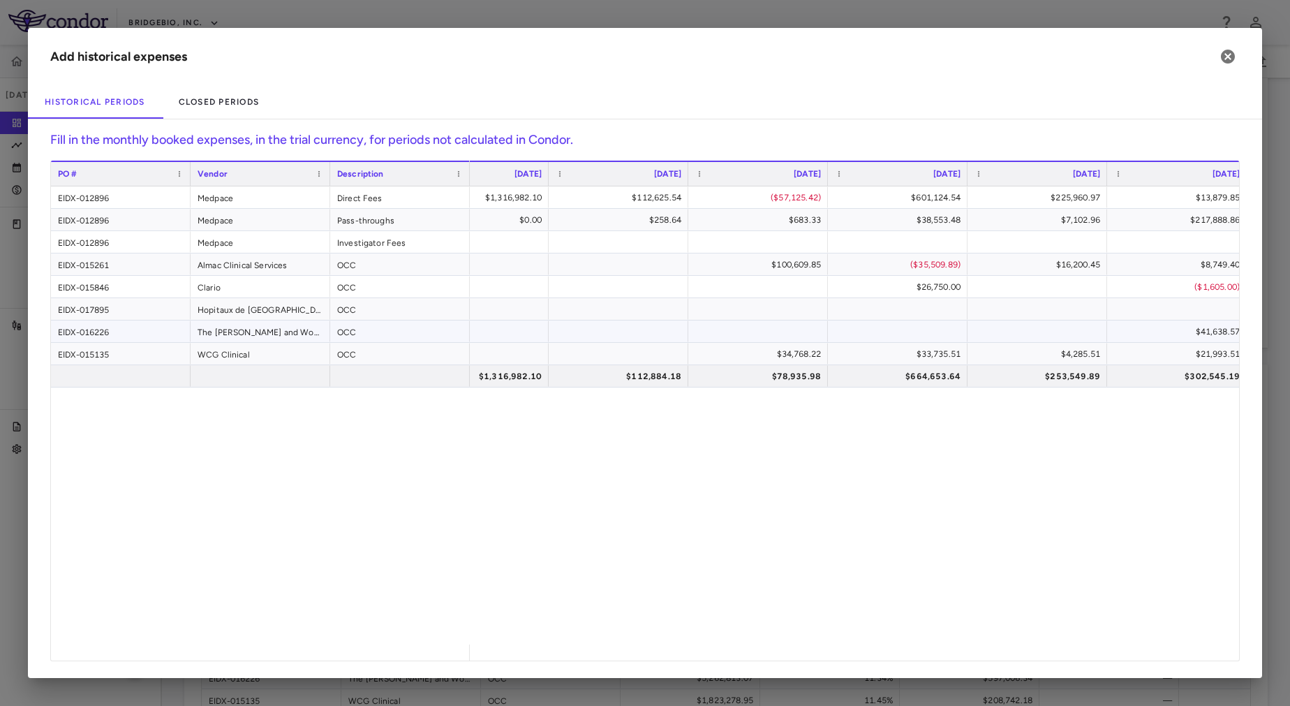
click at [578, 332] on div at bounding box center [619, 331] width 126 height 20
click at [348, 323] on div "OCC" at bounding box center [400, 331] width 140 height 22
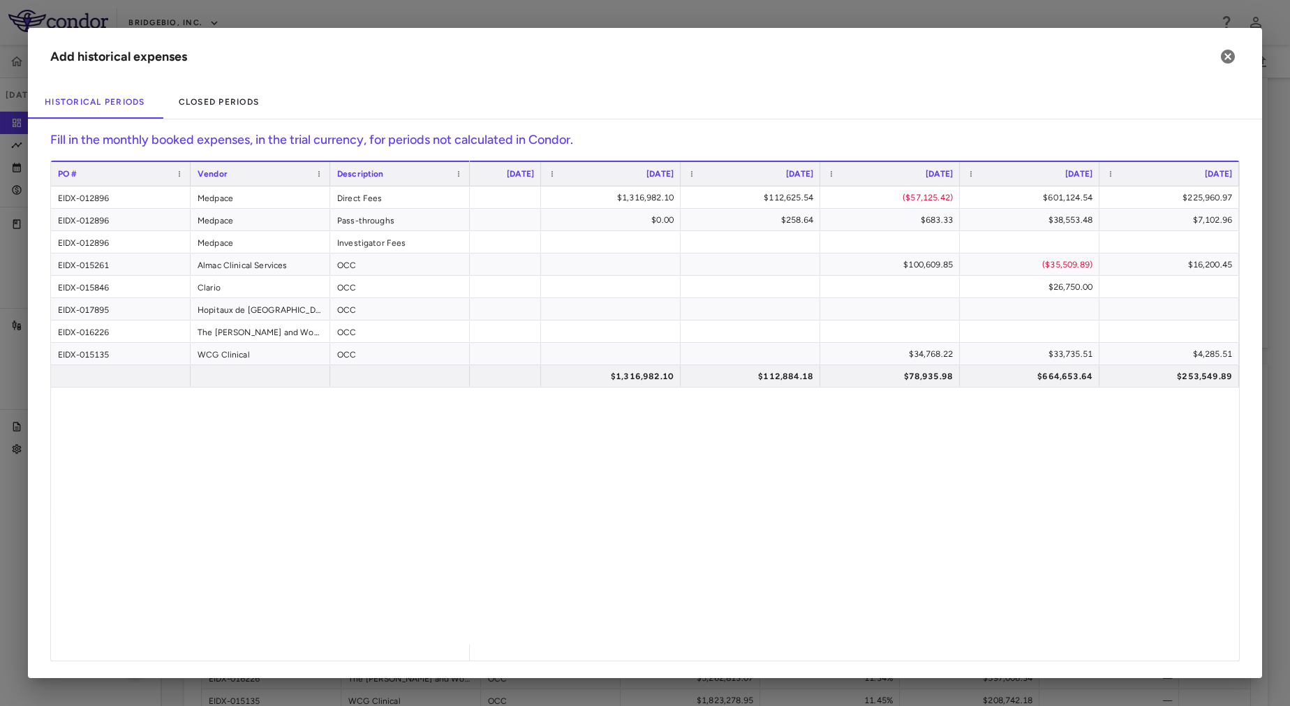
scroll to position [0, 767]
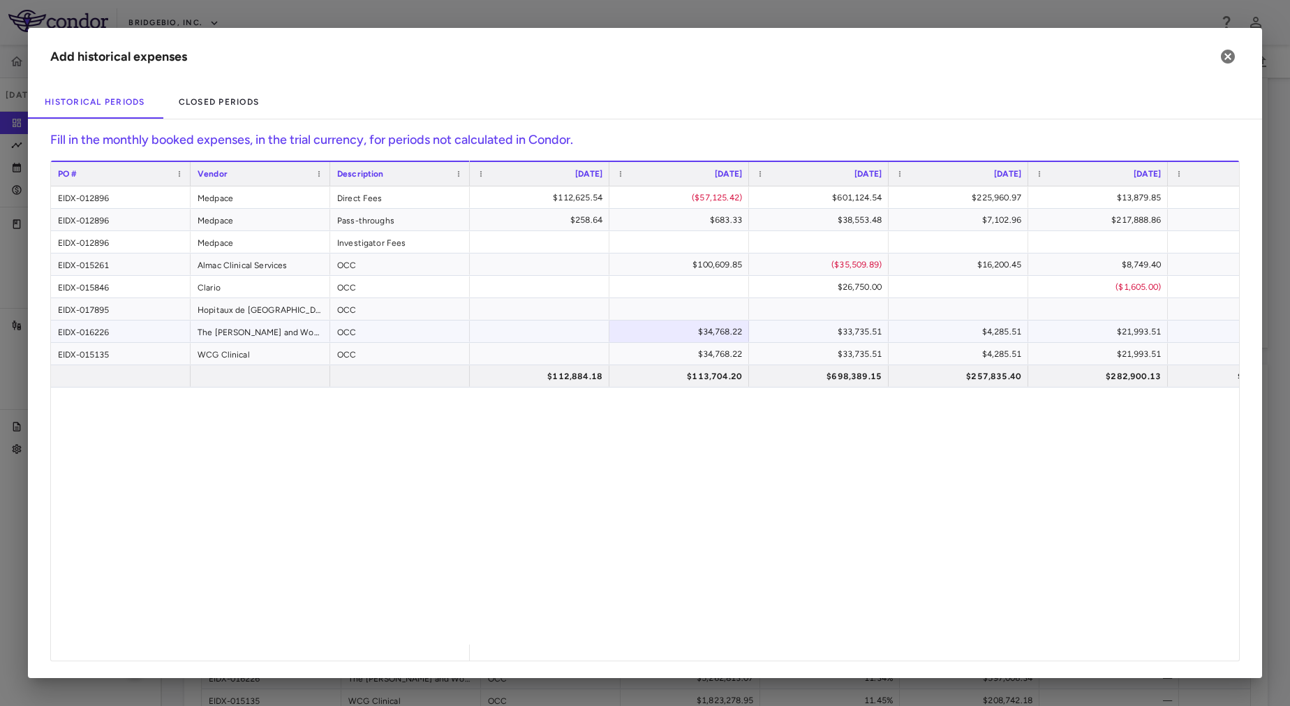
click at [130, 333] on div "EIDX-016226" at bounding box center [121, 331] width 140 height 22
click at [698, 329] on div "$34,768.22" at bounding box center [682, 331] width 120 height 22
drag, startPoint x: 680, startPoint y: 325, endPoint x: 733, endPoint y: 327, distance: 53.1
click at [733, 327] on input "********" at bounding box center [689, 332] width 117 height 23
click at [768, 500] on div "$1,316,982.10 $112,625.54 ($57,125.42) $601,124.54 $225,960.97 $13,879.85 $1,20…" at bounding box center [854, 415] width 769 height 458
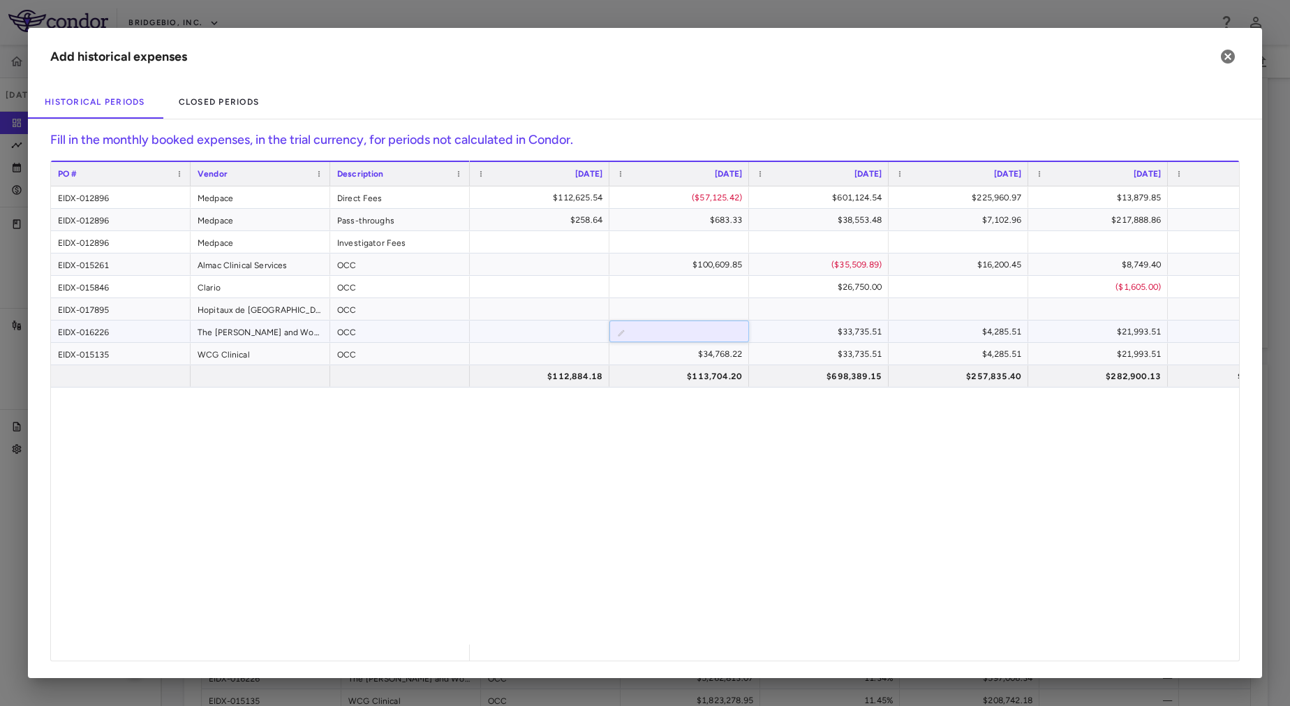
click at [554, 332] on div "PO # Vendor Description Mar 2024" at bounding box center [645, 411] width 1188 height 500
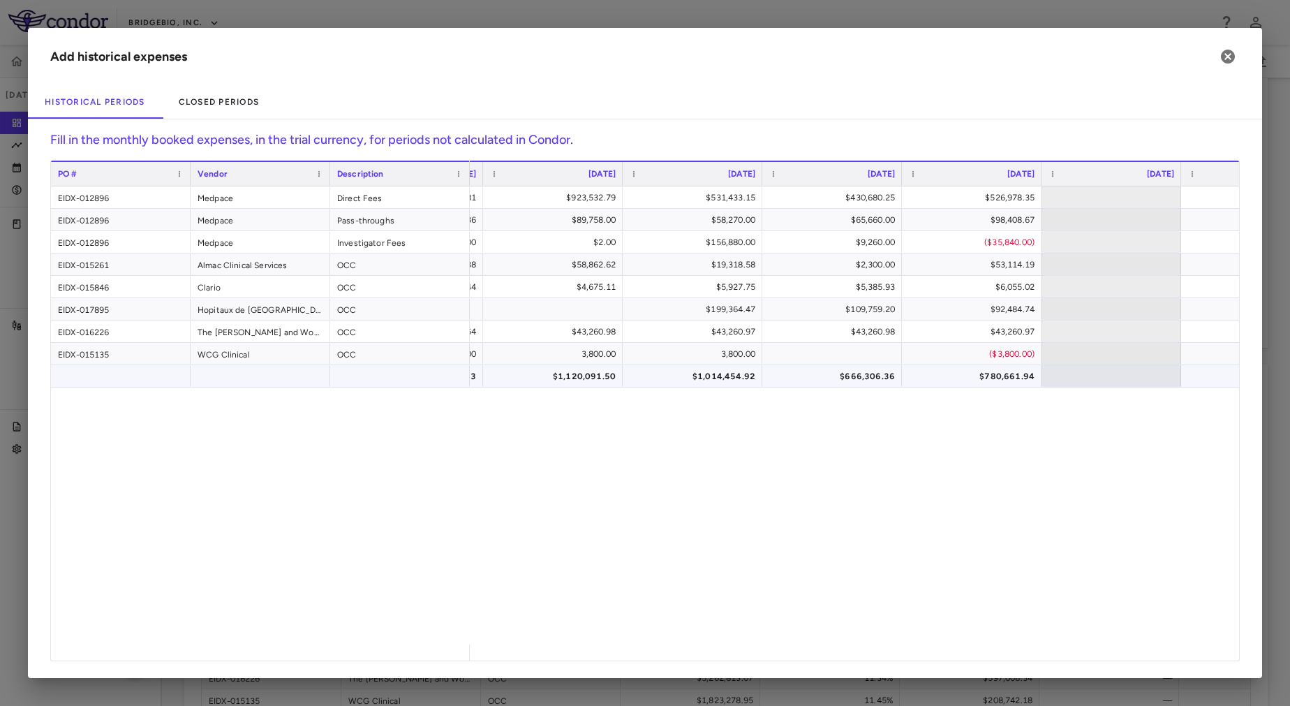
click at [728, 376] on div "$1,014,454.92" at bounding box center [695, 376] width 120 height 22
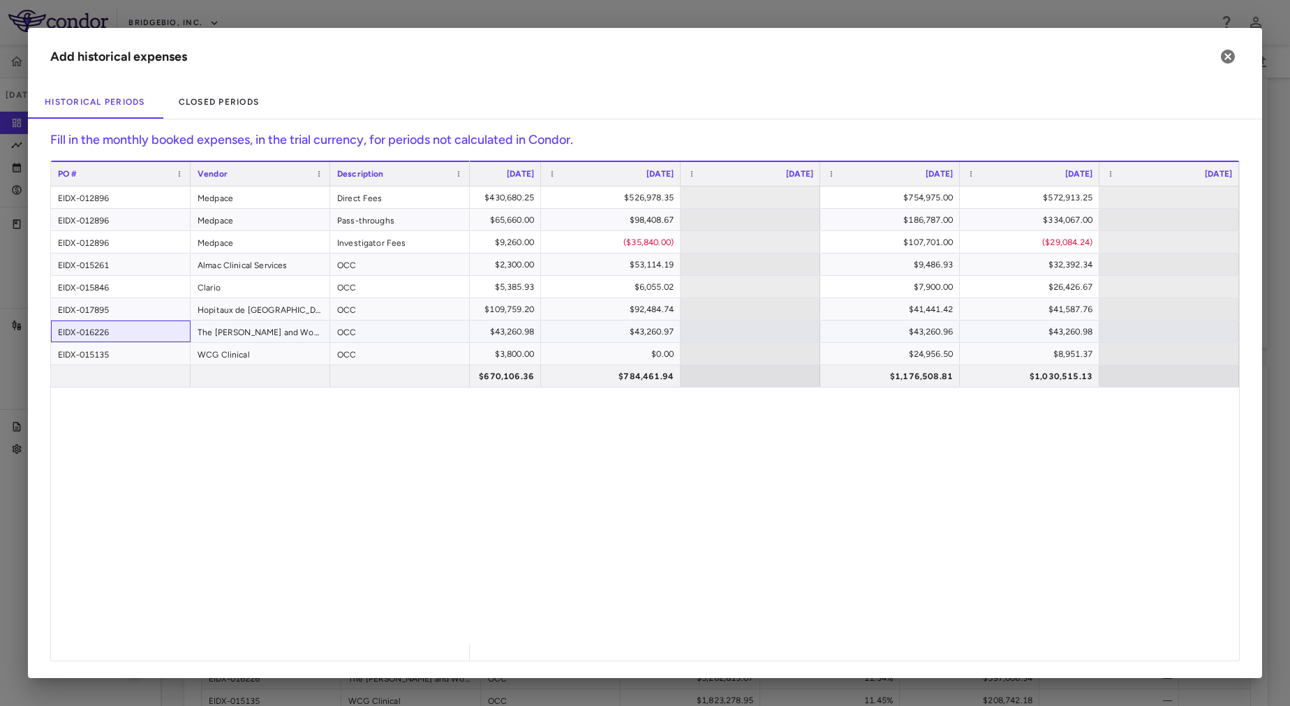
click at [142, 334] on div "EIDX-016226" at bounding box center [121, 331] width 140 height 22
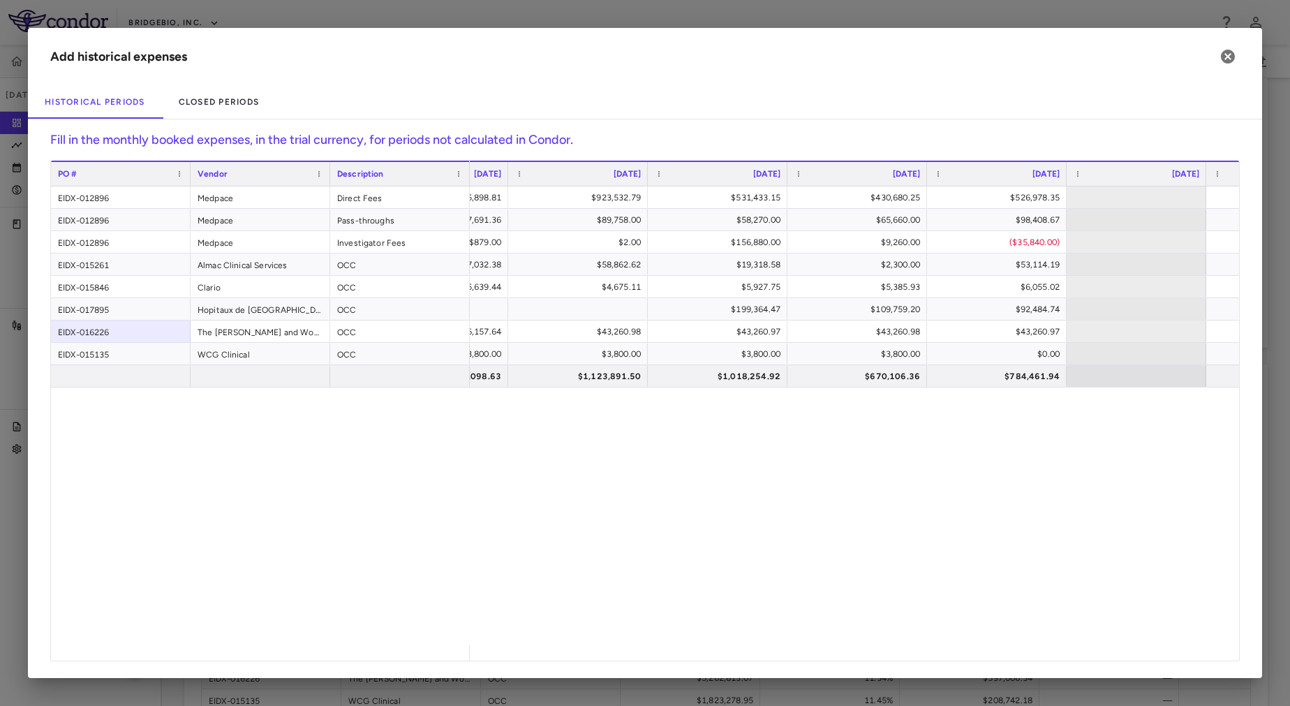
click at [528, 582] on div "$1,204,642.11 $685,898.81 $923,532.79 $531,433.15 $430,680.25 $526,978.35 $754,…" at bounding box center [854, 415] width 769 height 458
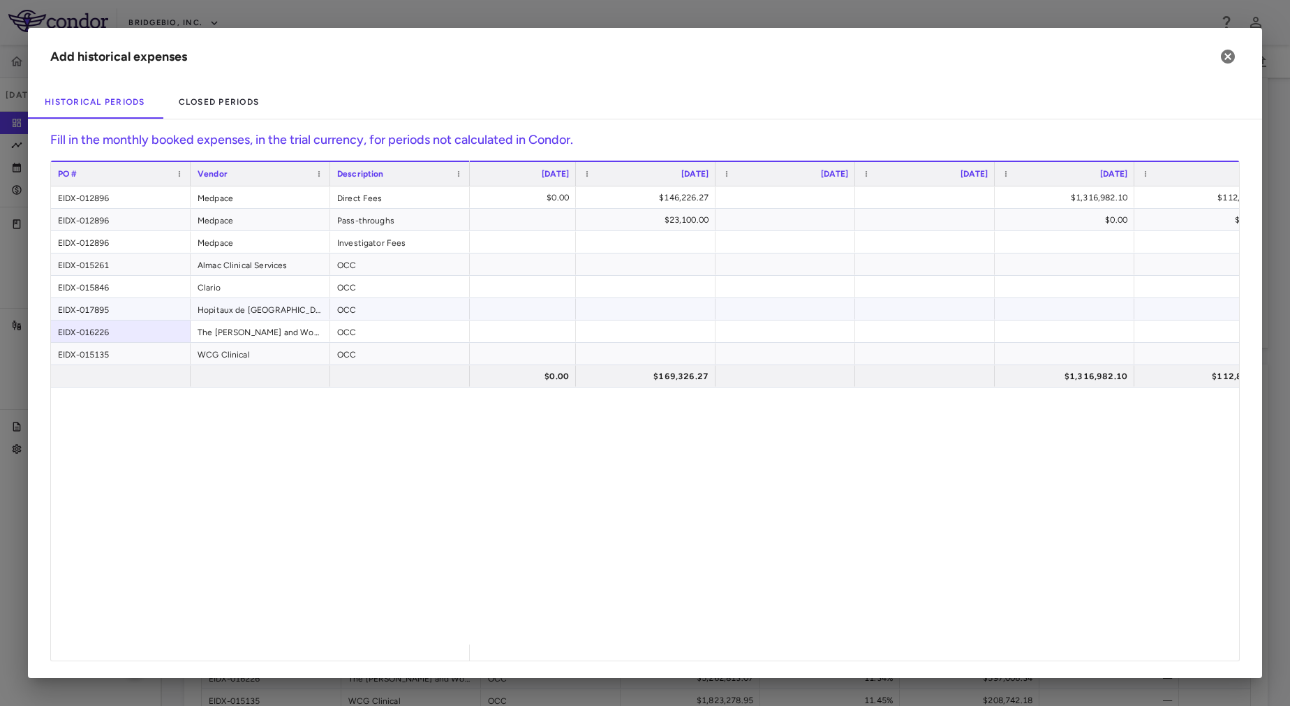
scroll to position [0, 190]
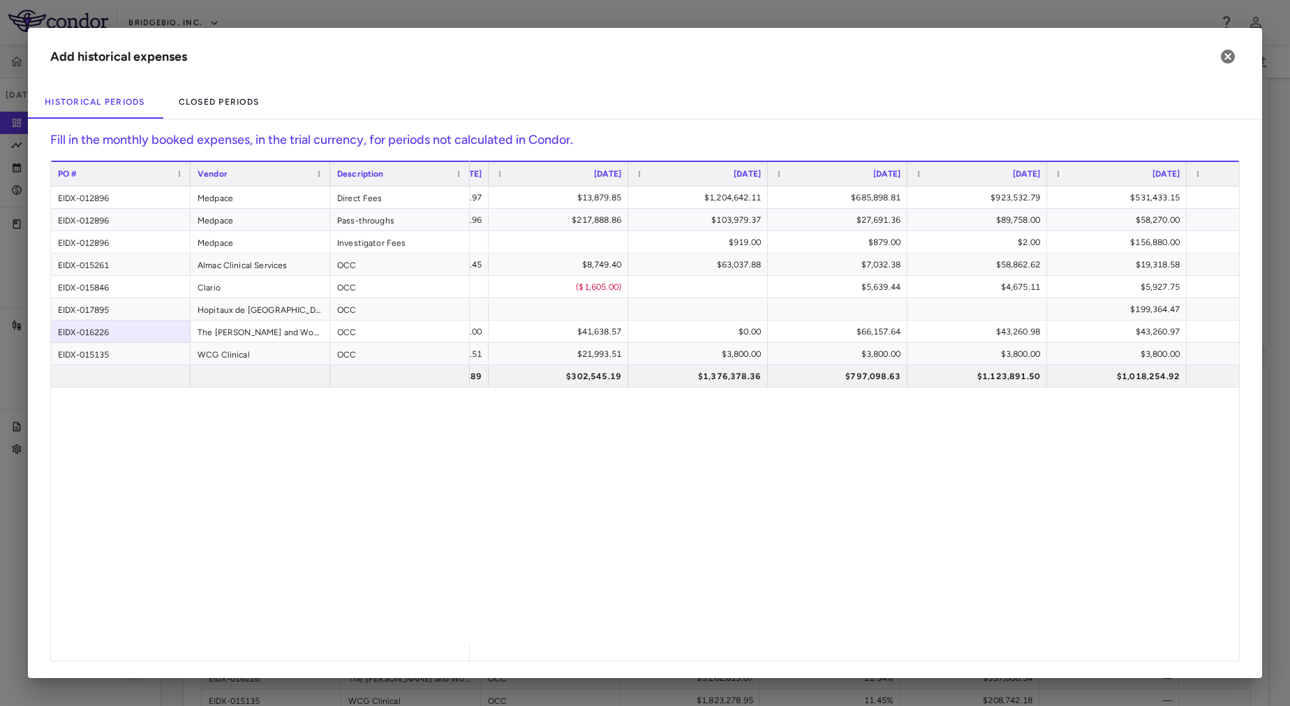
click at [660, 516] on div "$601,124.54 $225,960.97 $13,879.85 $1,204,642.11 $685,898.81 $923,532.79 $531,4…" at bounding box center [854, 415] width 769 height 458
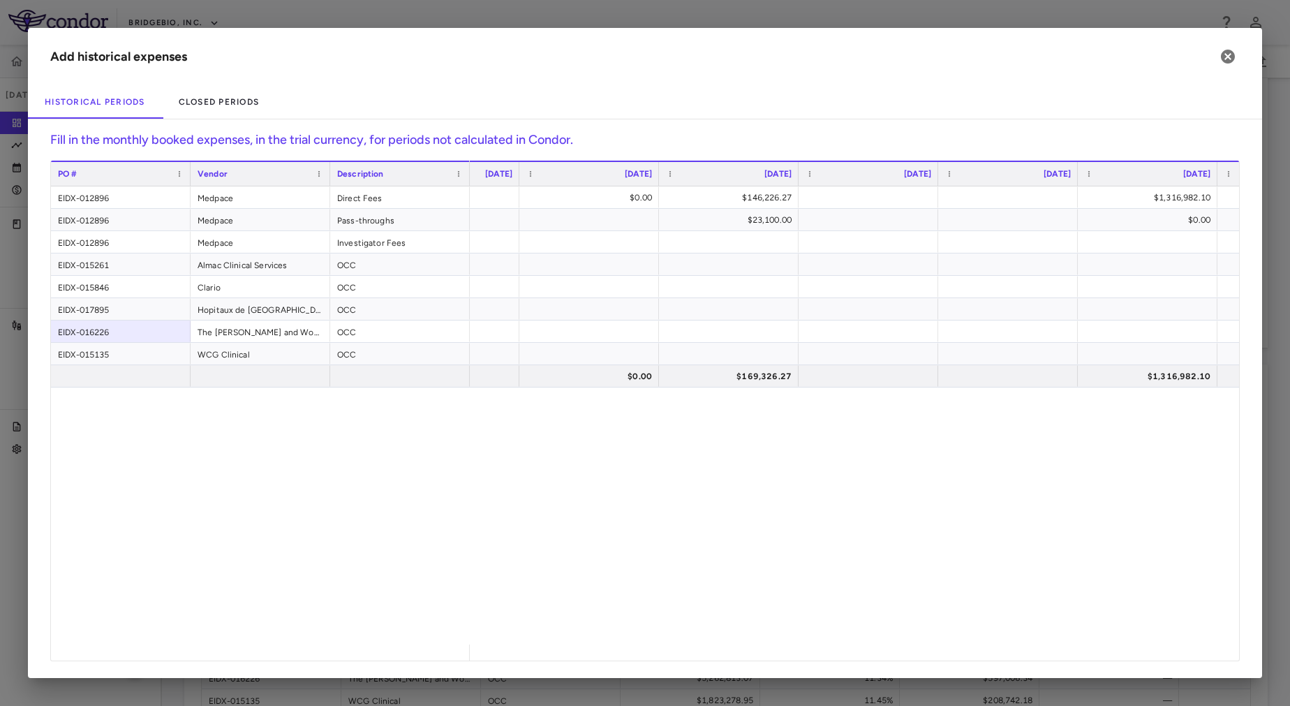
scroll to position [0, 75]
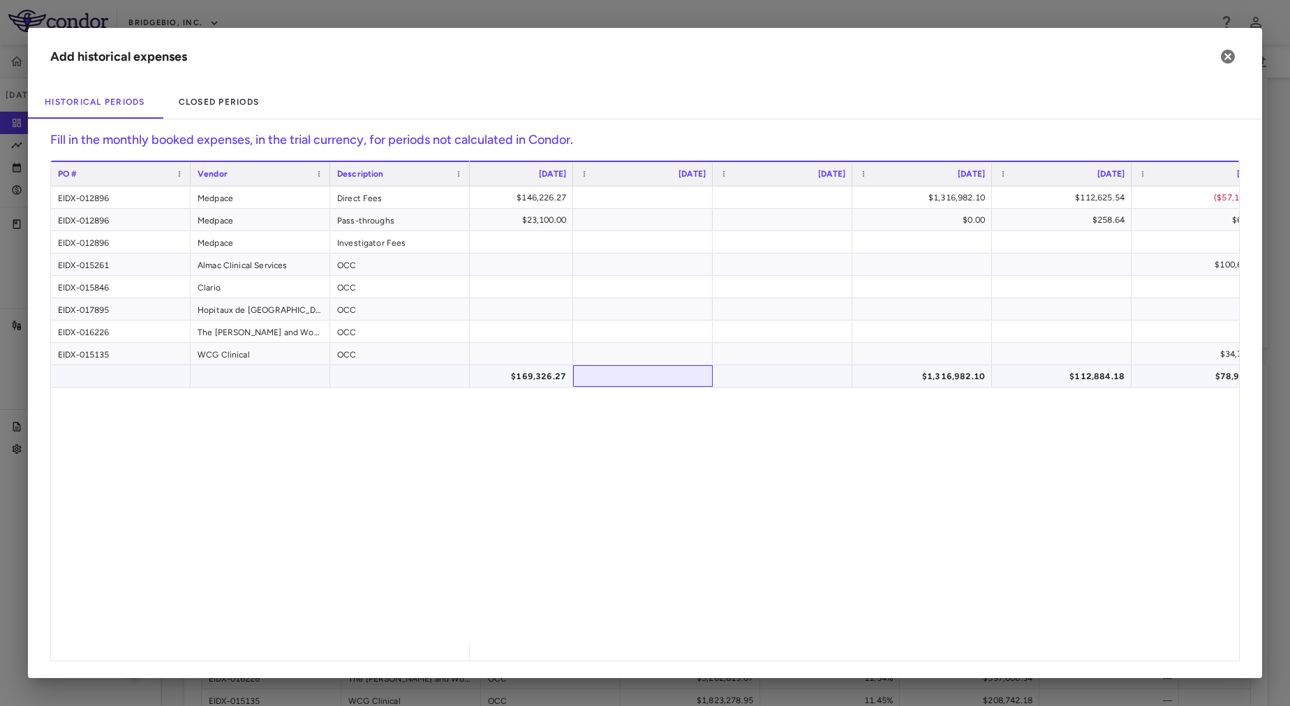
click at [625, 376] on div at bounding box center [643, 376] width 126 height 20
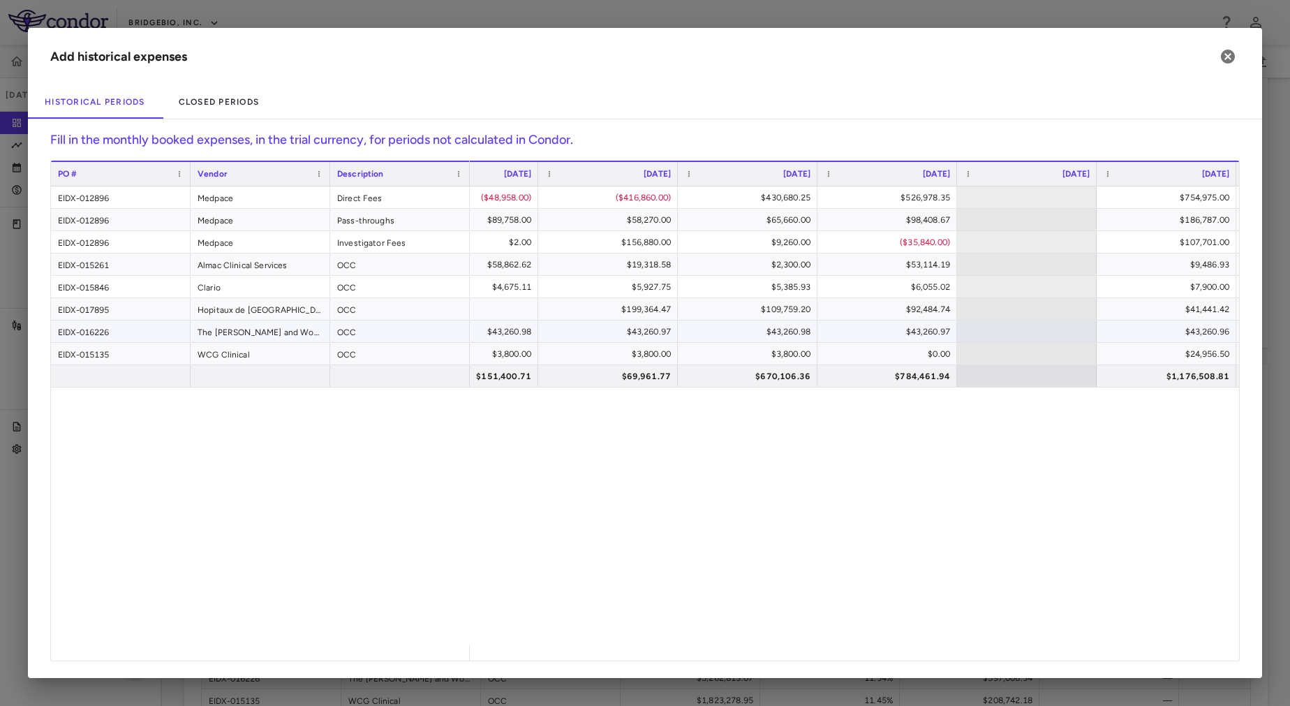
scroll to position [0, 1887]
click at [743, 378] on div "$670,106.36" at bounding box center [751, 376] width 120 height 22
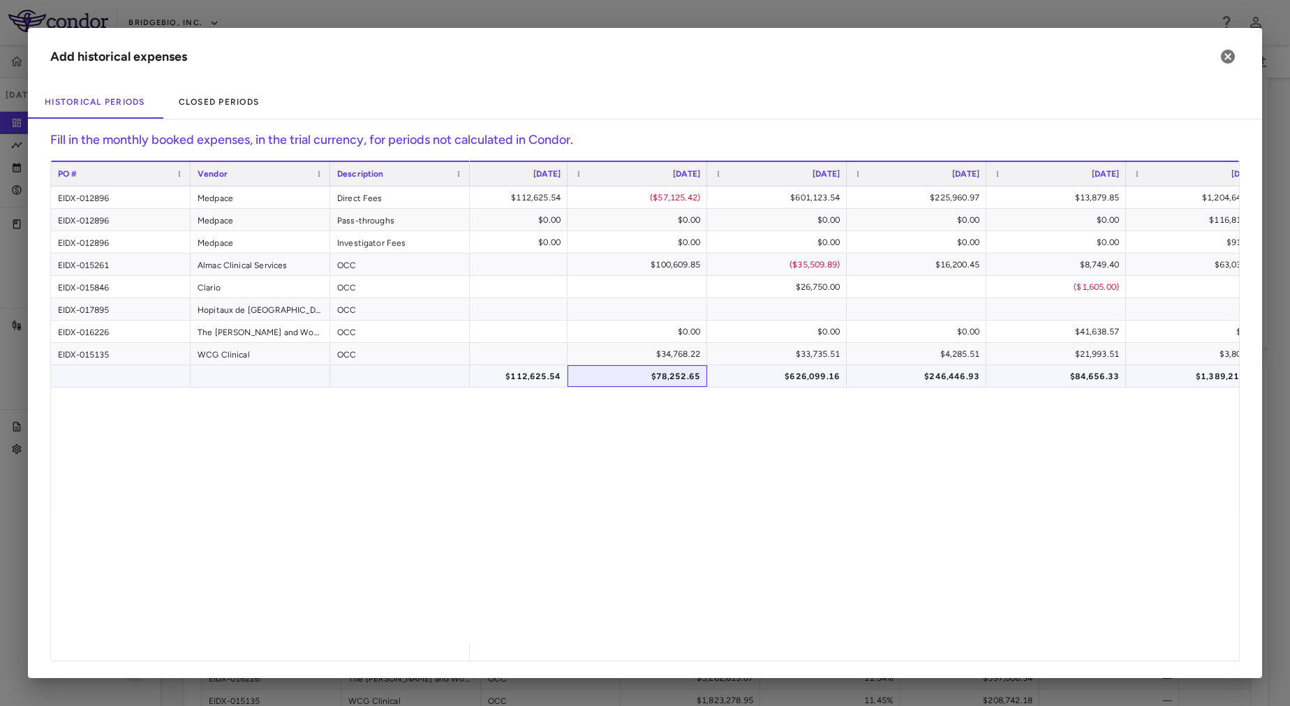
click at [629, 367] on div "$78,252.65" at bounding box center [640, 376] width 120 height 22
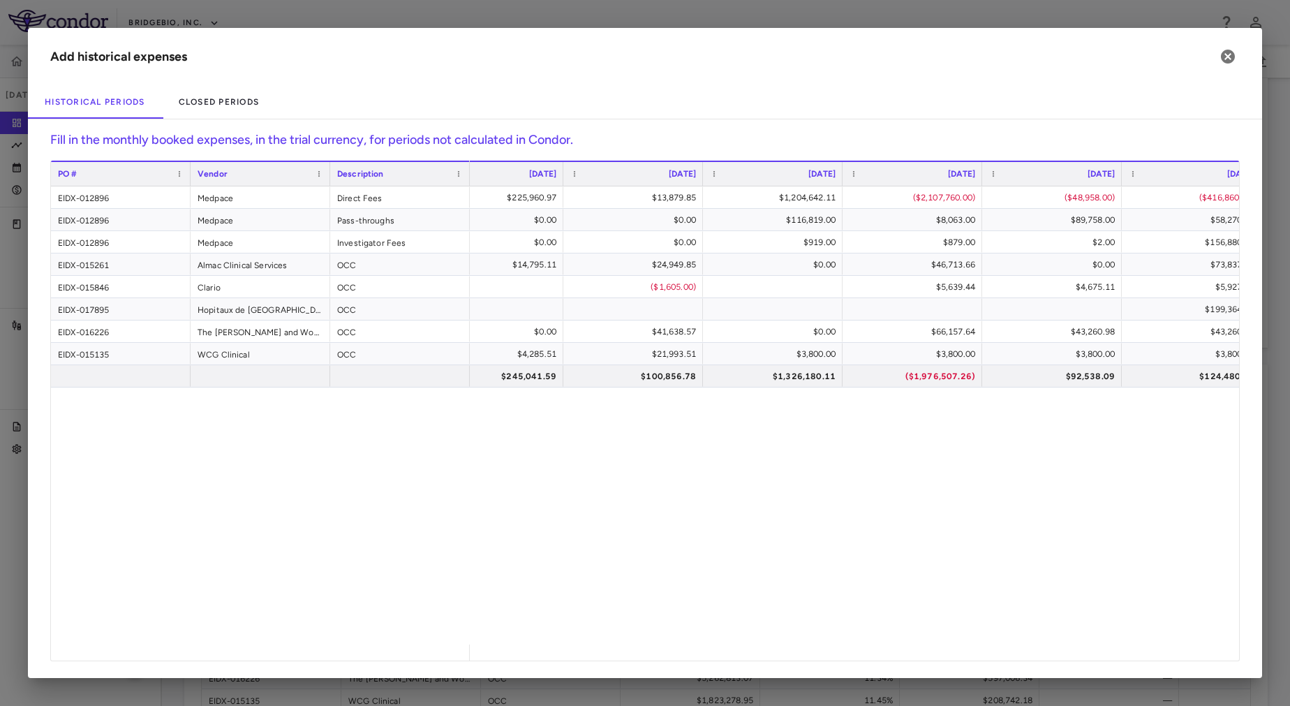
scroll to position [0, 1336]
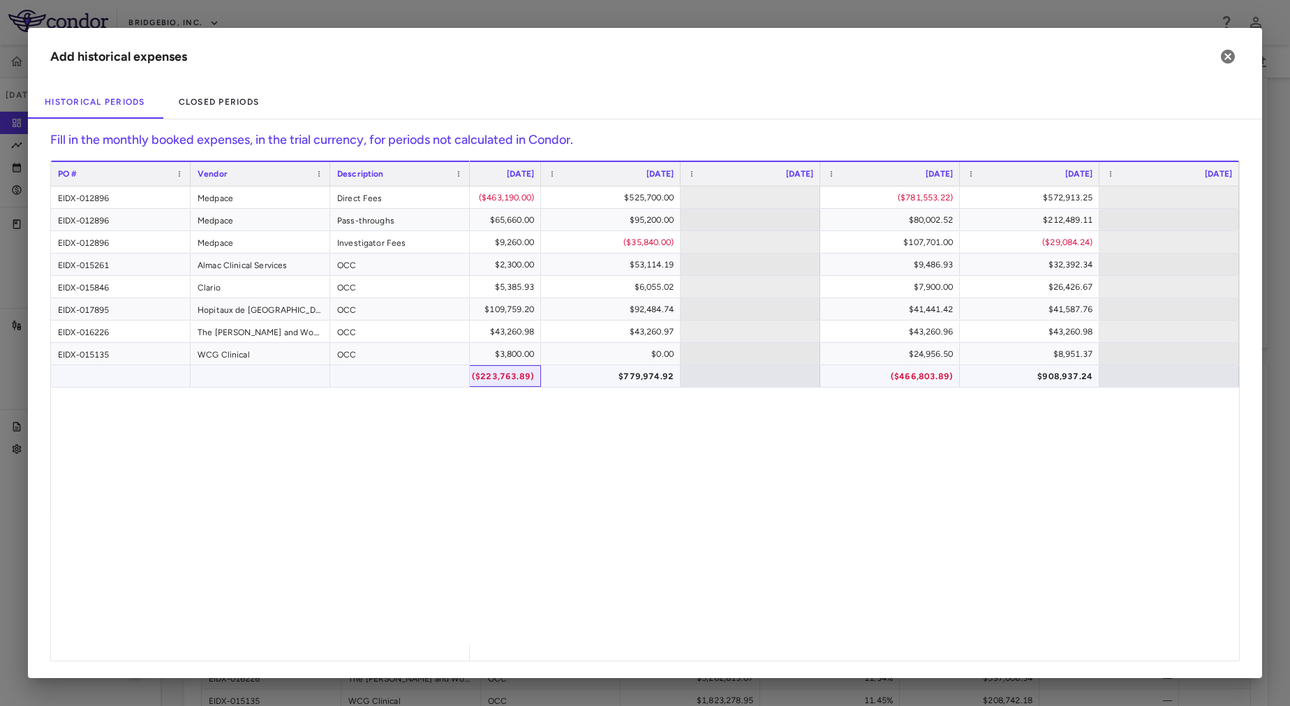
click at [524, 384] on div "($223,763.89)" at bounding box center [474, 376] width 120 height 22
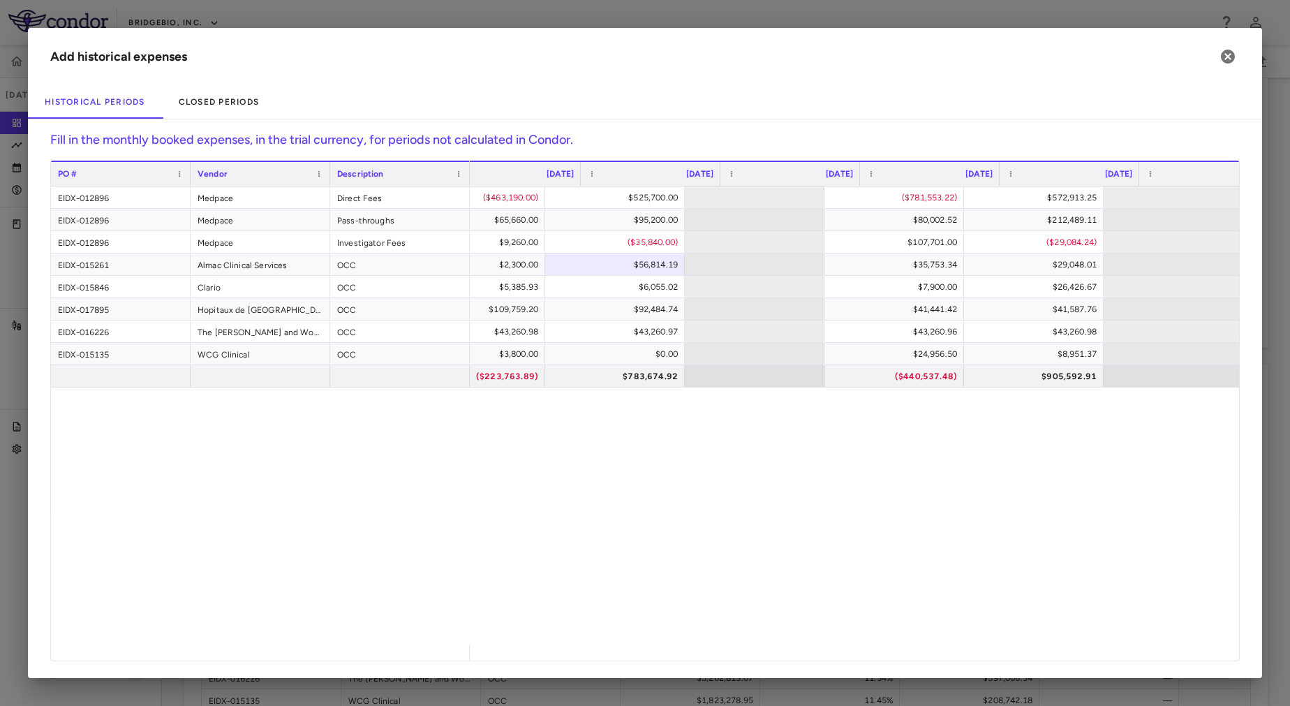
scroll to position [0, 2159]
click at [510, 544] on div "($416,860.00) ($463,190.00) $525,700.00 ($781,553.22) $572,913.25 $58,270.00 $6…" at bounding box center [854, 415] width 769 height 458
click at [489, 374] on div "($223,763.89)" at bounding box center [474, 376] width 120 height 22
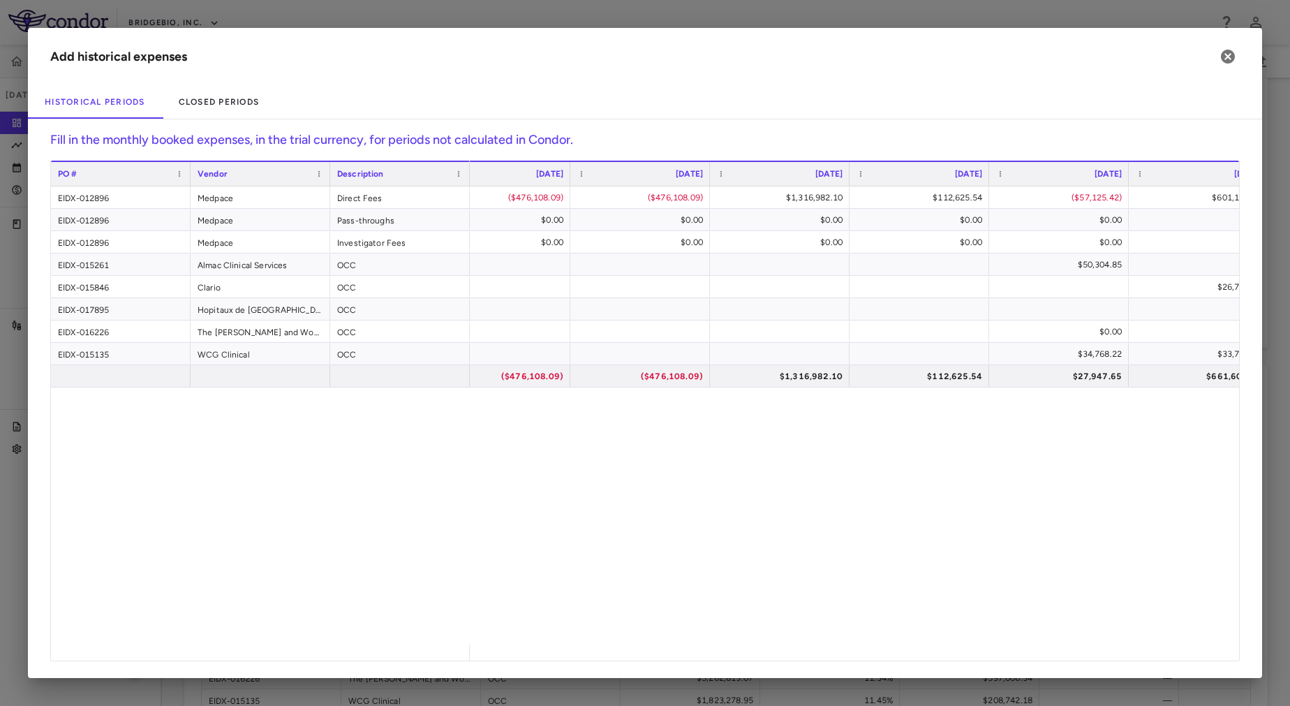
scroll to position [0, 401]
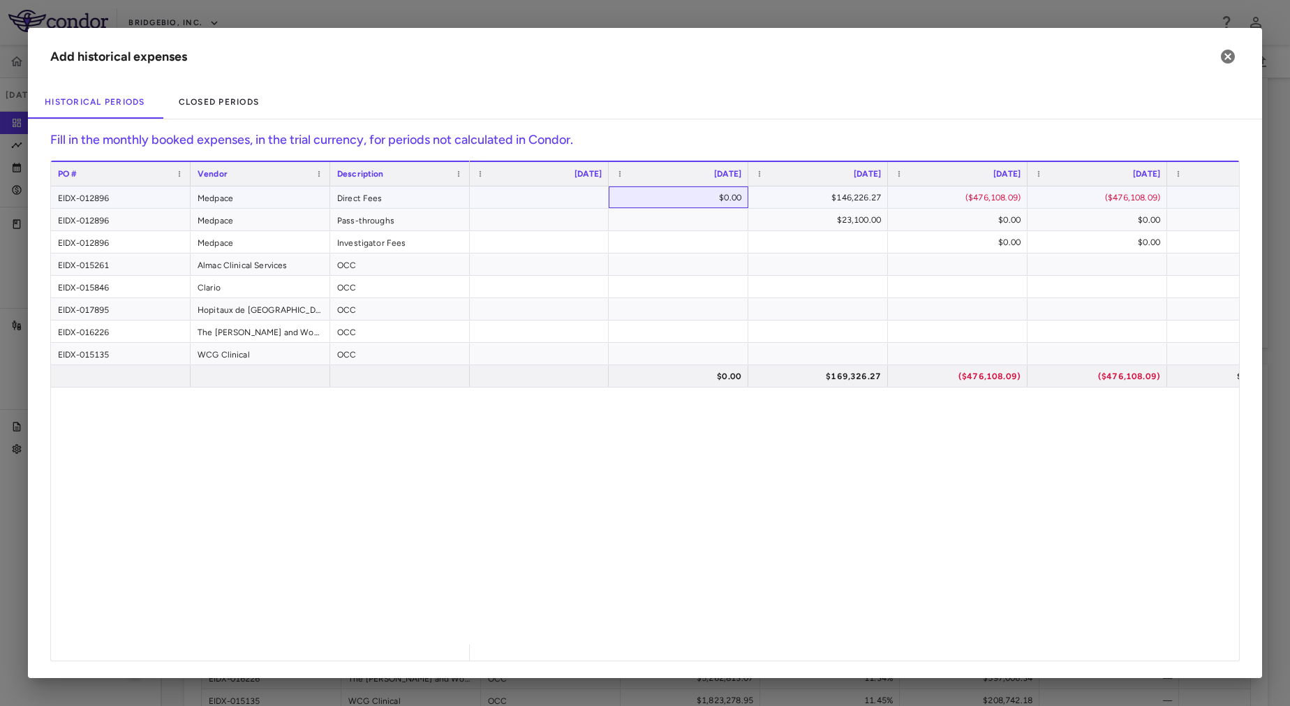
click at [698, 198] on div "$0.00" at bounding box center [681, 197] width 120 height 22
drag, startPoint x: 696, startPoint y: 198, endPoint x: 737, endPoint y: 202, distance: 40.7
click at [737, 202] on input "*" at bounding box center [688, 198] width 117 height 23
type input "*********"
click at [843, 196] on div "$146,226.27" at bounding box center [821, 197] width 120 height 22
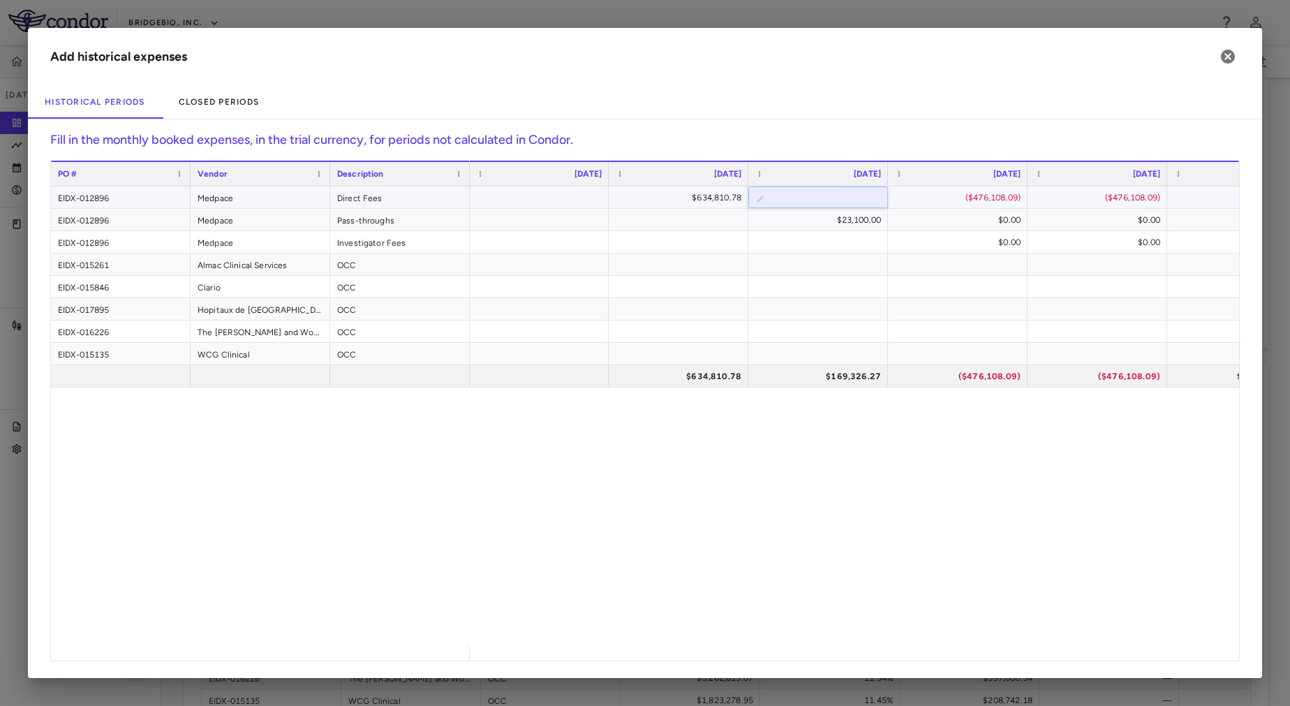
drag, startPoint x: 803, startPoint y: 200, endPoint x: 889, endPoint y: 201, distance: 85.9
type input "*"
click at [746, 82] on h2 "Add historical expenses" at bounding box center [645, 56] width 1234 height 57
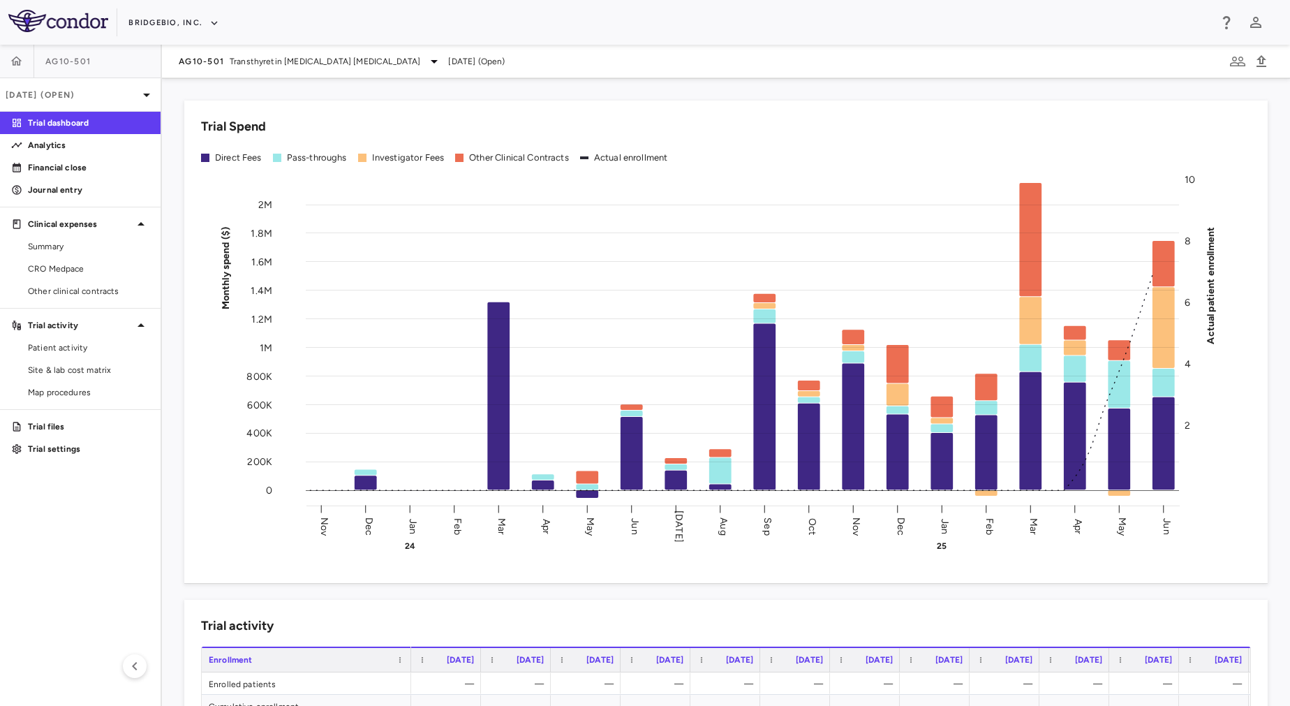
click at [1, 73] on link at bounding box center [17, 62] width 34 height 34
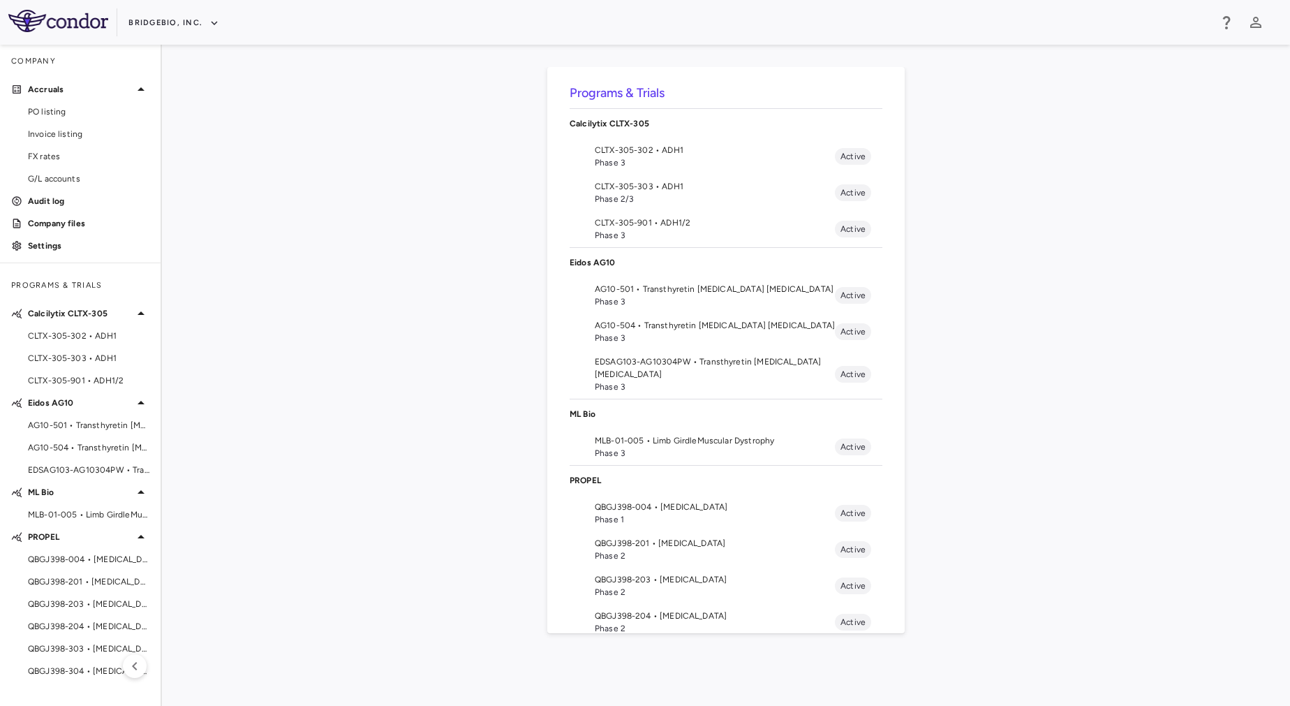
click at [679, 341] on span "Phase 3" at bounding box center [715, 338] width 240 height 13
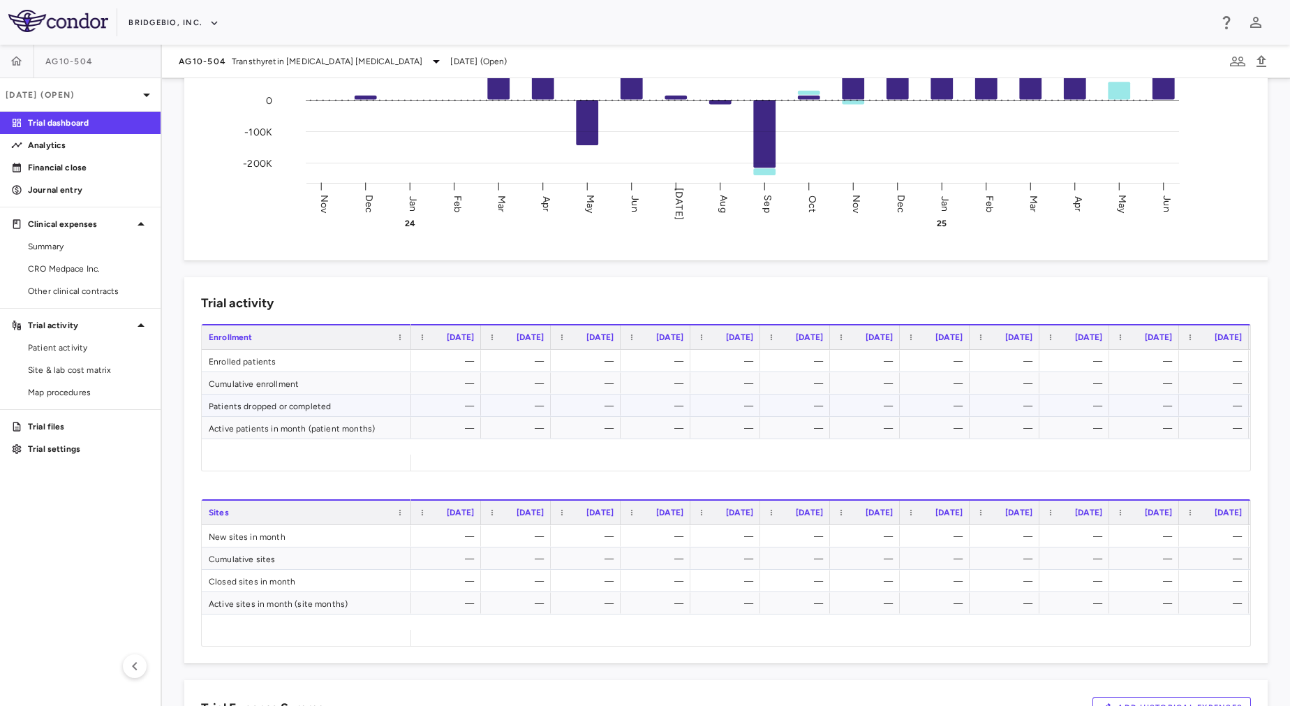
scroll to position [544, 0]
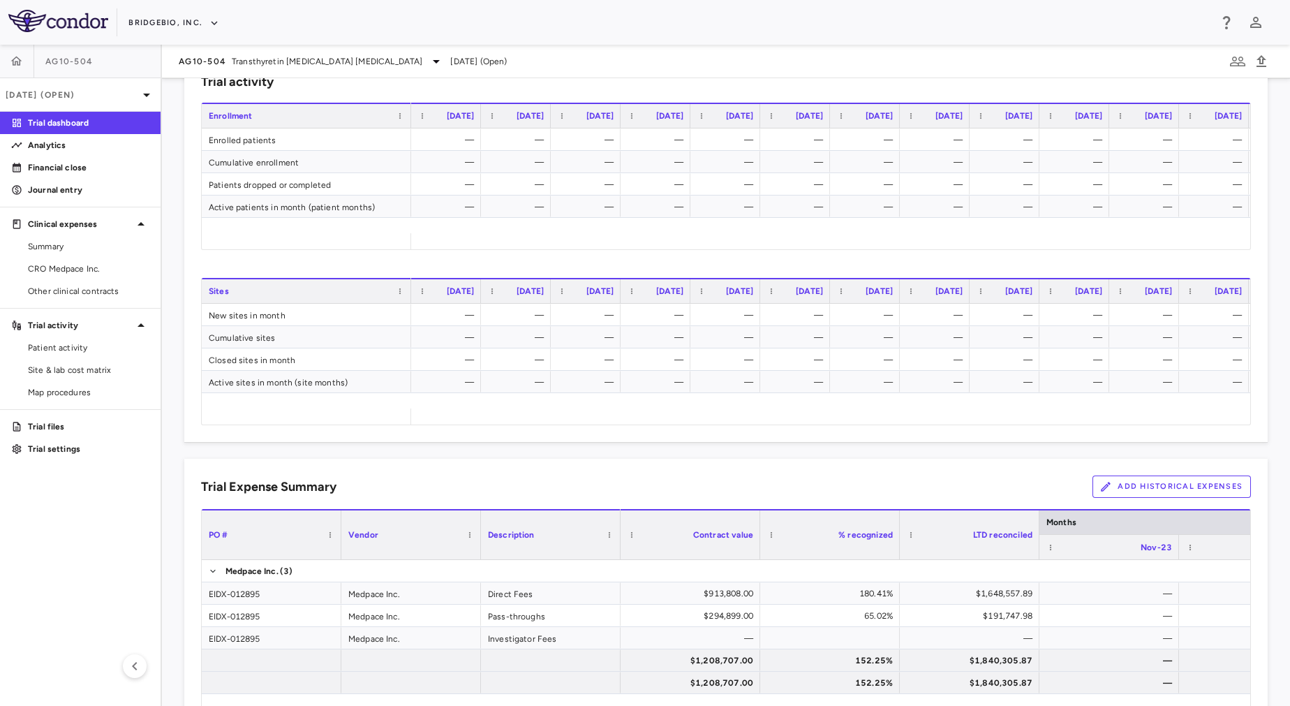
click at [1203, 485] on button "Add Historical Expenses" at bounding box center [1172, 486] width 158 height 22
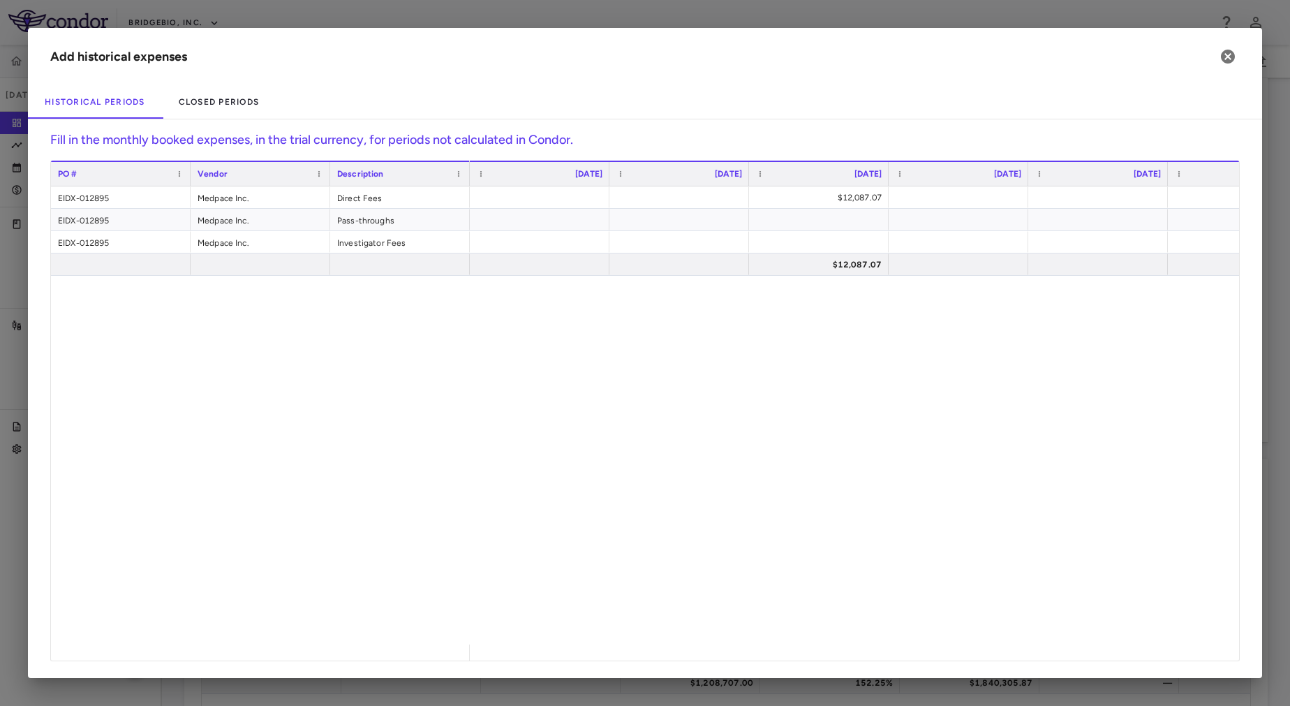
click at [360, 434] on div "EIDX-012895 Medpace Inc. Direct Fees EIDX-012895 Medpace Inc. Pass-throughs EID…" at bounding box center [645, 415] width 1188 height 458
click at [681, 207] on div at bounding box center [680, 197] width 126 height 20
click at [693, 351] on div "​ $12,087.07 $761,485.41 $157,131.91 $12,087.07 $761,485.41 $157,131.91" at bounding box center [854, 415] width 769 height 458
click at [561, 190] on div at bounding box center [540, 197] width 126 height 20
type input "*********"
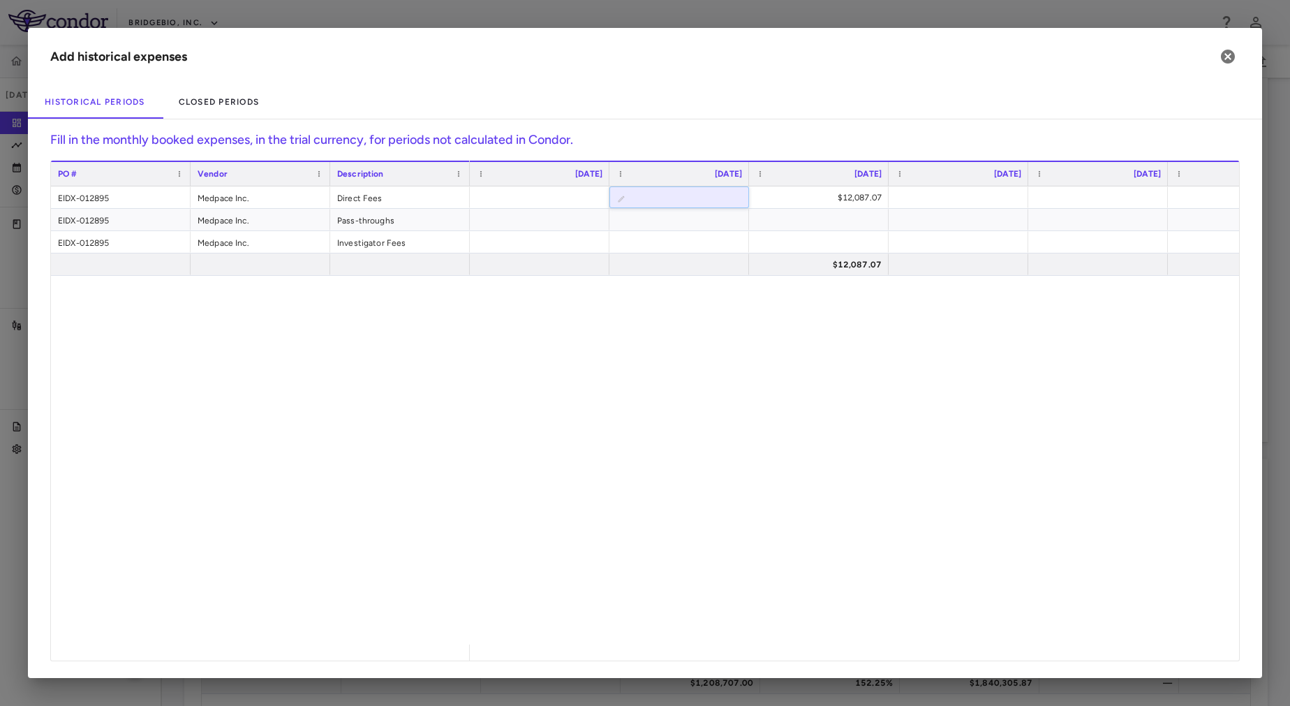
click at [726, 405] on div "​ ********* $12,087.07 $761,485.41 $157,131.91 $12,087.07 $761,485.41 $157,131.…" at bounding box center [854, 415] width 769 height 458
click at [959, 274] on div "PO # Vendor Description Oct 2023" at bounding box center [645, 411] width 1188 height 500
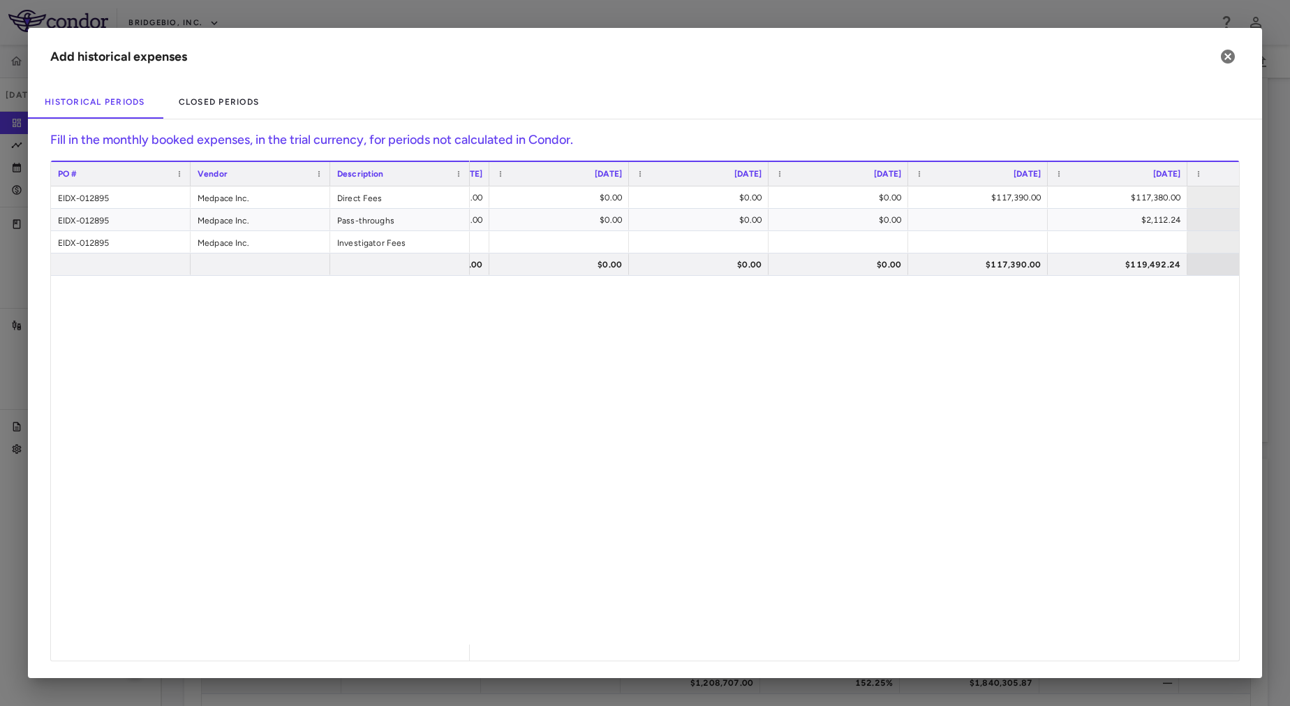
scroll to position [0, 1835]
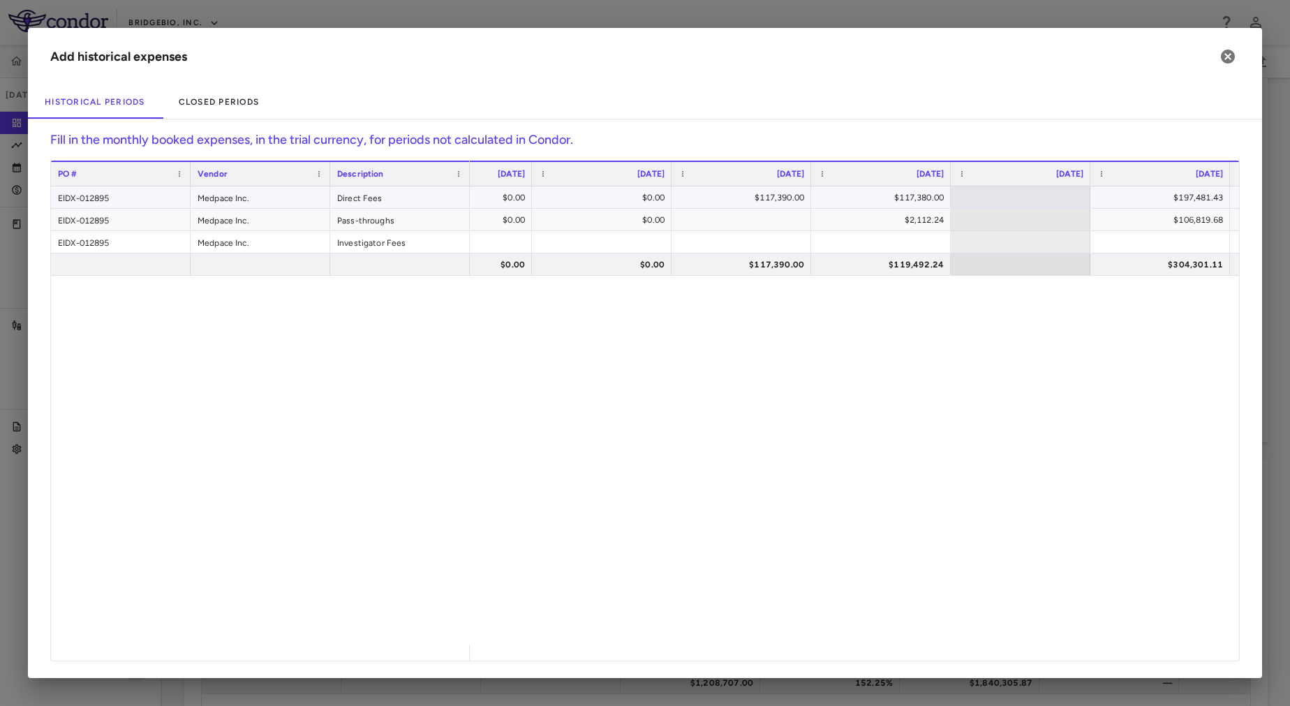
click at [751, 197] on div "$117,390.00" at bounding box center [744, 197] width 120 height 22
click at [764, 274] on div "$117,390.00" at bounding box center [744, 264] width 120 height 22
click at [1230, 61] on icon "button" at bounding box center [1228, 57] width 14 height 14
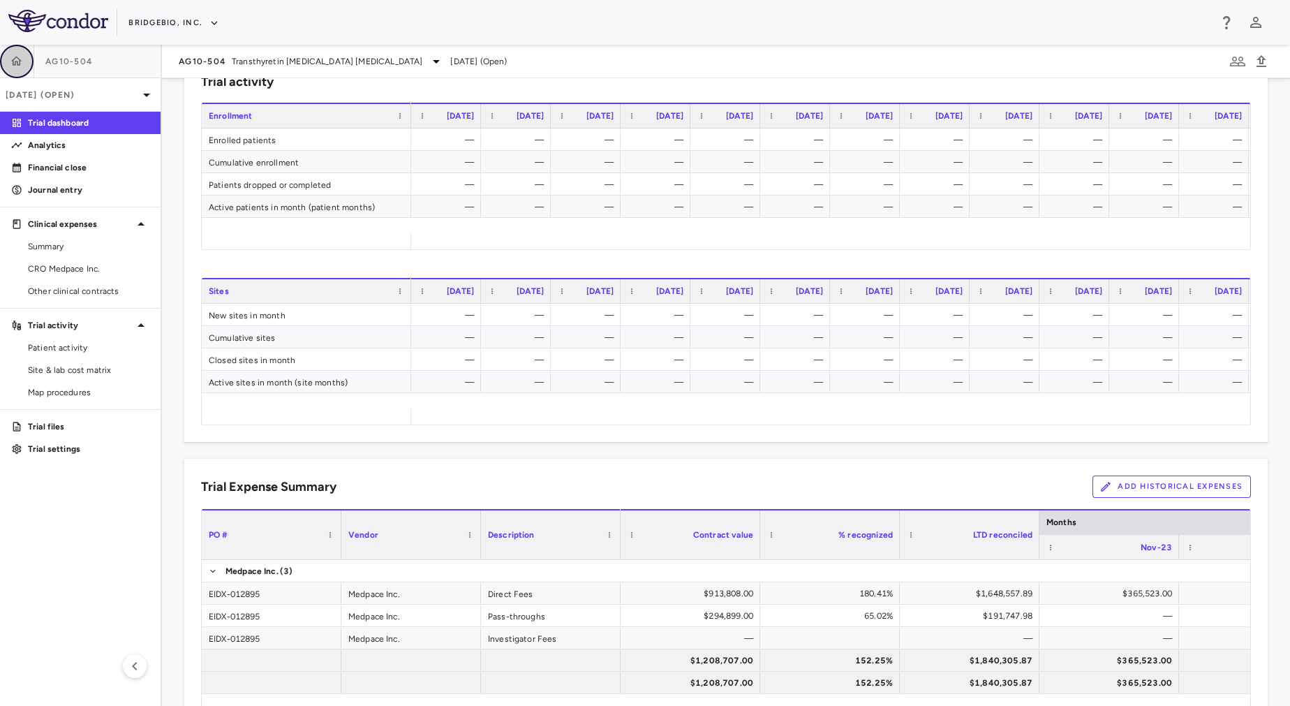
click at [3, 63] on button "button" at bounding box center [17, 62] width 34 height 34
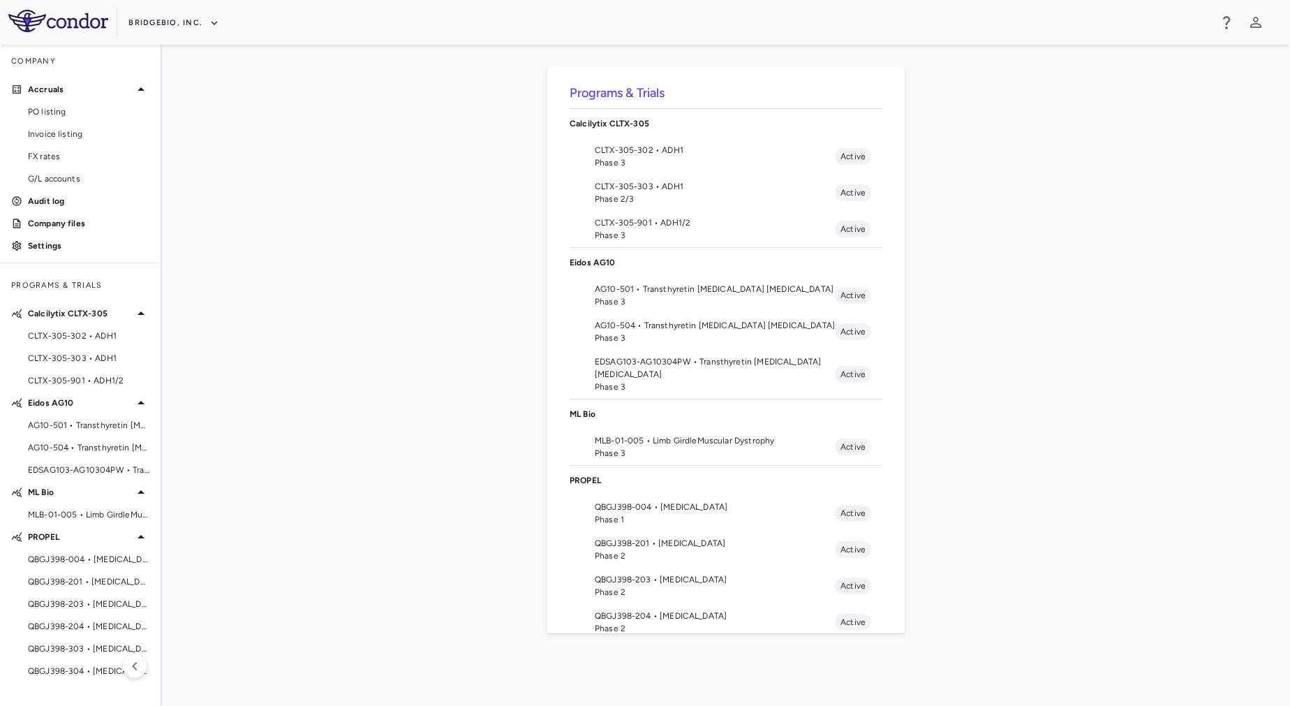
click at [673, 373] on span "EDSAG103-AG10304PW • Transthyretin Amyloid Cardiomyopathy" at bounding box center [715, 367] width 240 height 25
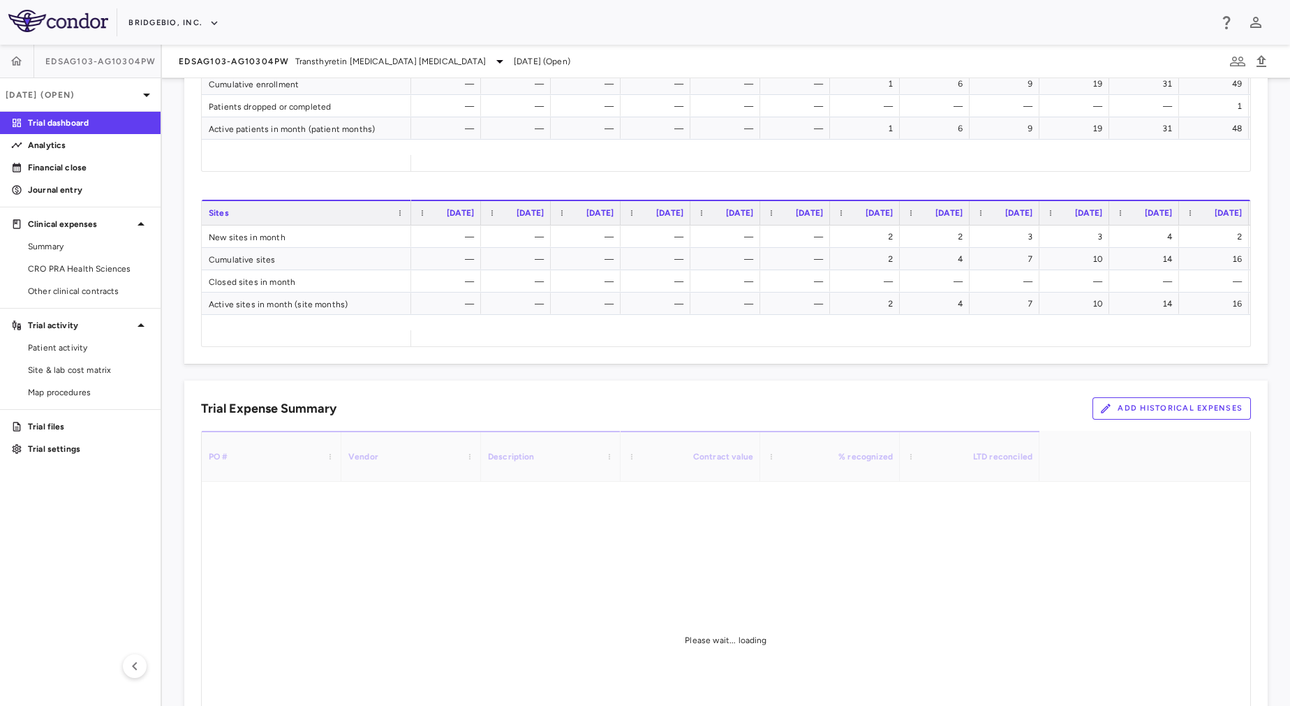
scroll to position [626, 0]
click at [1149, 409] on button "Add Historical Expenses" at bounding box center [1172, 405] width 158 height 22
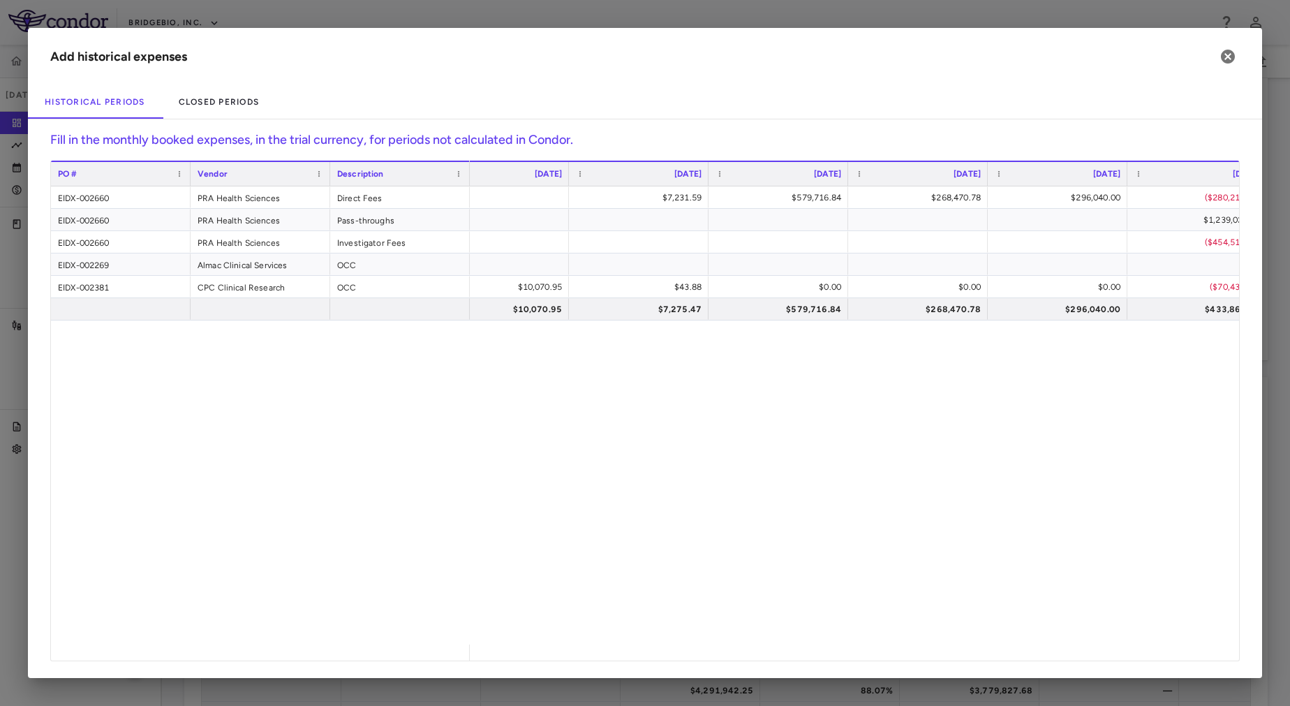
scroll to position [0, 1438]
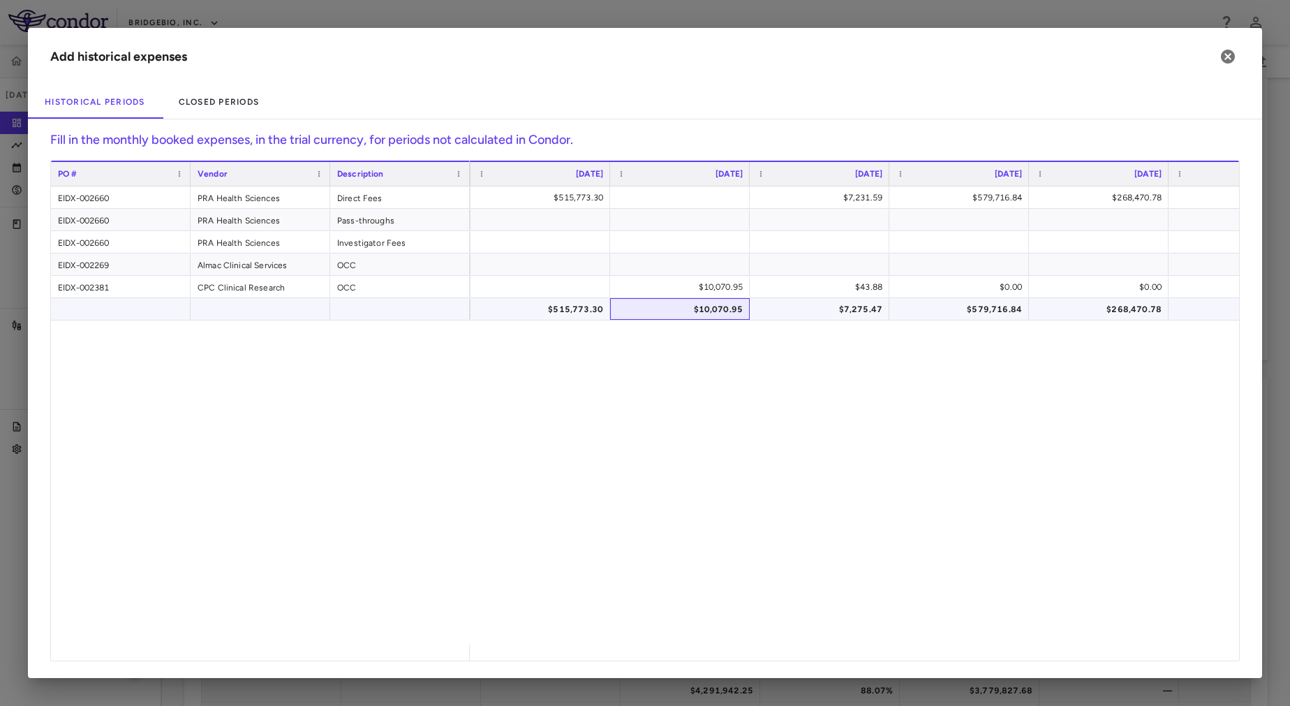
click at [674, 319] on div "$10,070.95" at bounding box center [680, 309] width 140 height 22
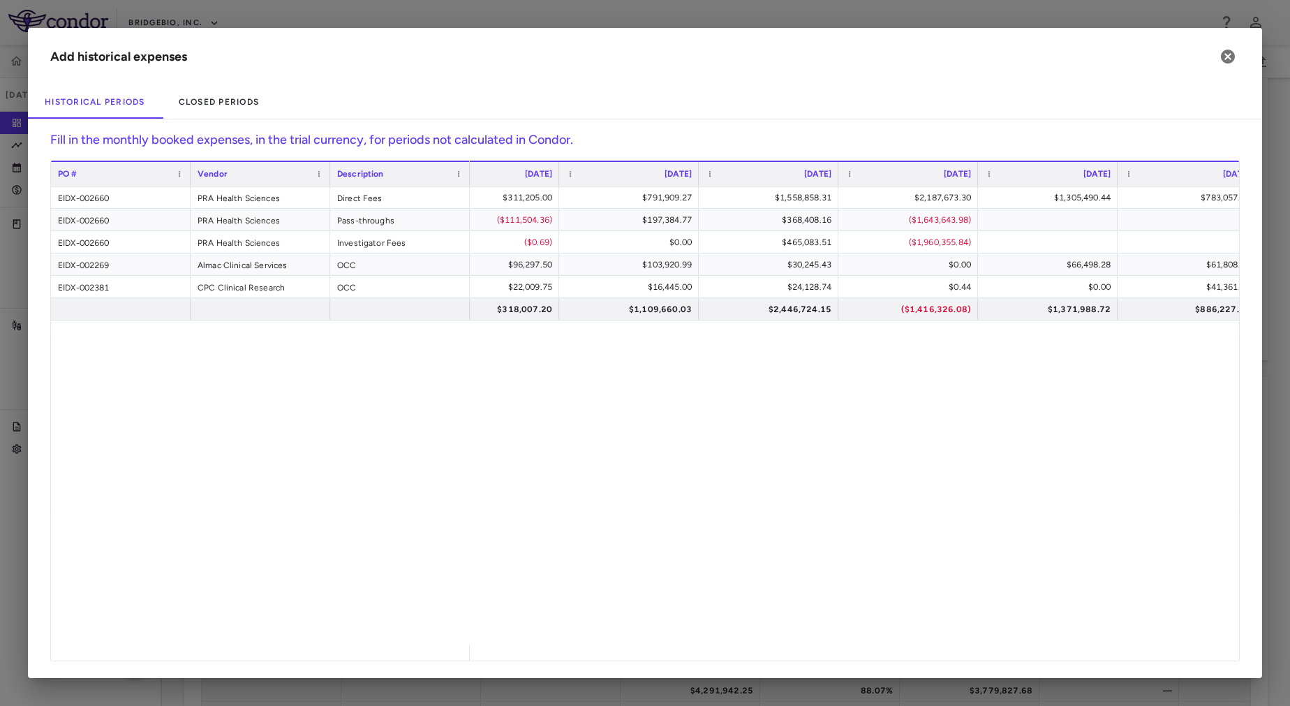
scroll to position [0, 2711]
click at [926, 315] on div "($1,416,326.08)" at bounding box center [904, 309] width 120 height 22
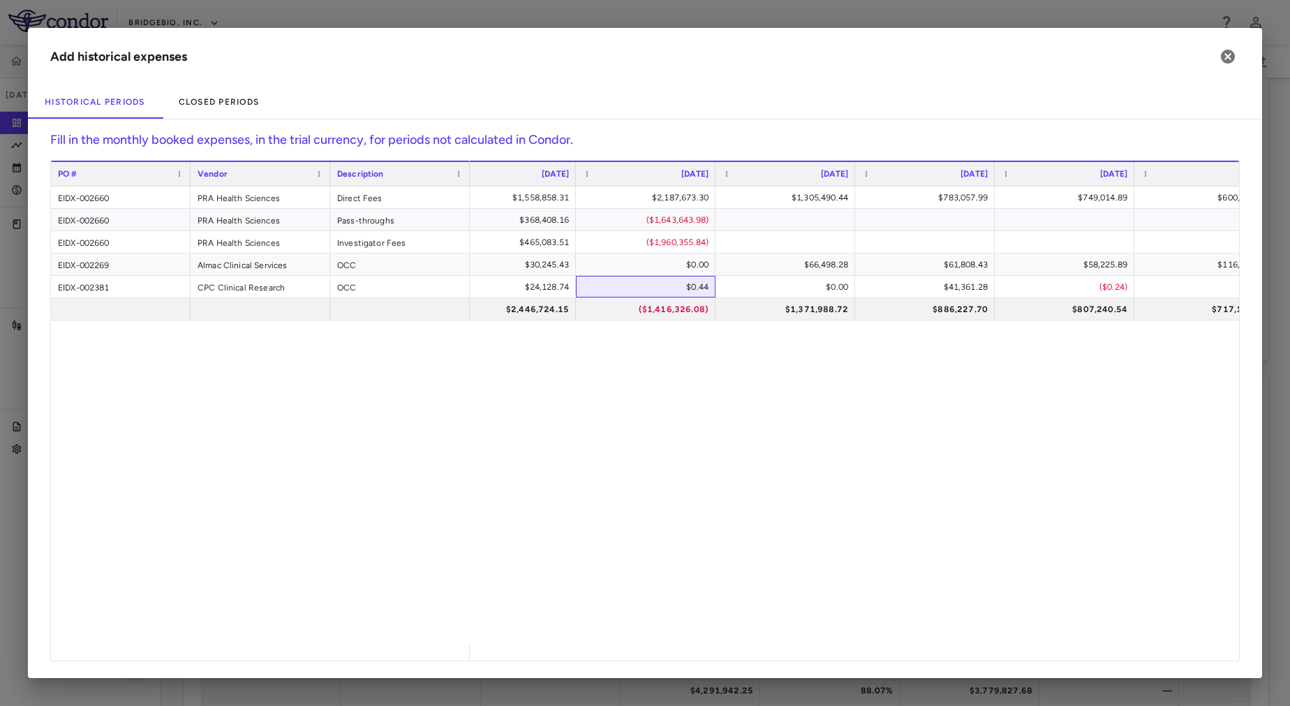
scroll to position [0, 2972]
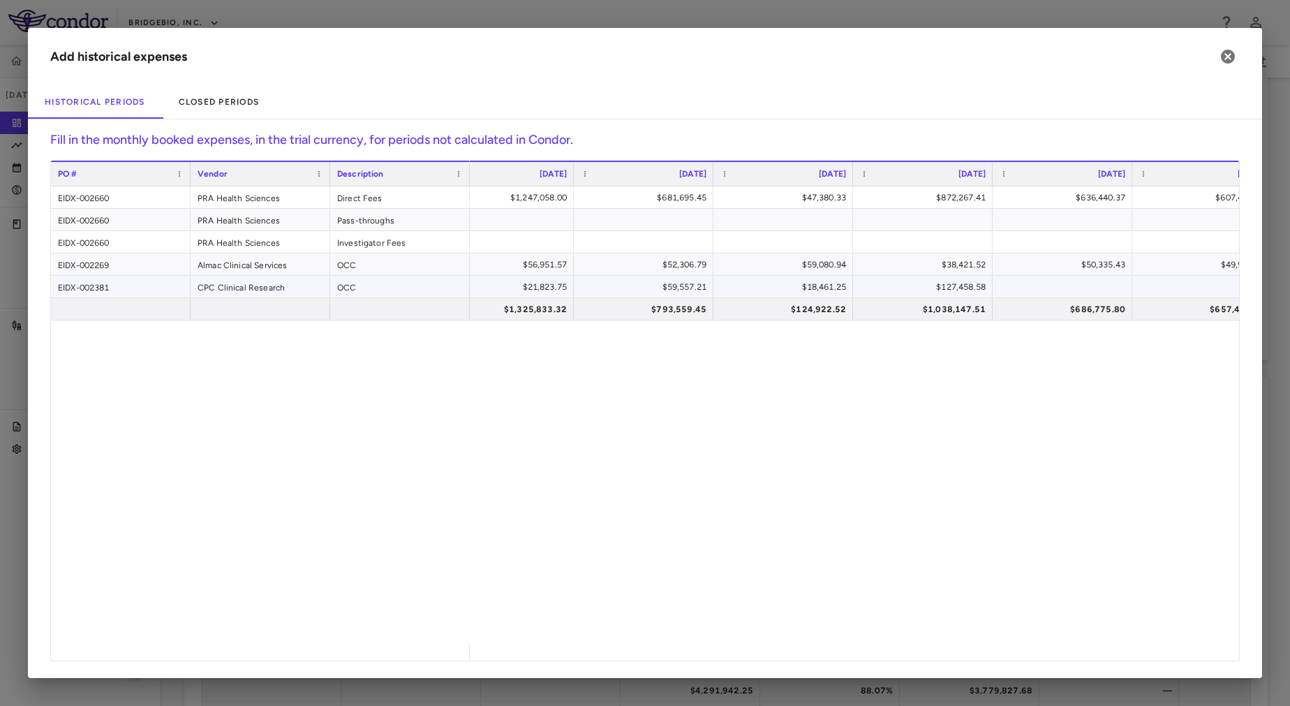
click at [915, 291] on div "$127,458.58" at bounding box center [926, 287] width 120 height 22
type input "*"
click at [945, 447] on div "$311,457.23 $1,247,058.00 $681,695.45 $47,380.33 $872,267.41 $636,440.37 $607,4…" at bounding box center [854, 415] width 769 height 458
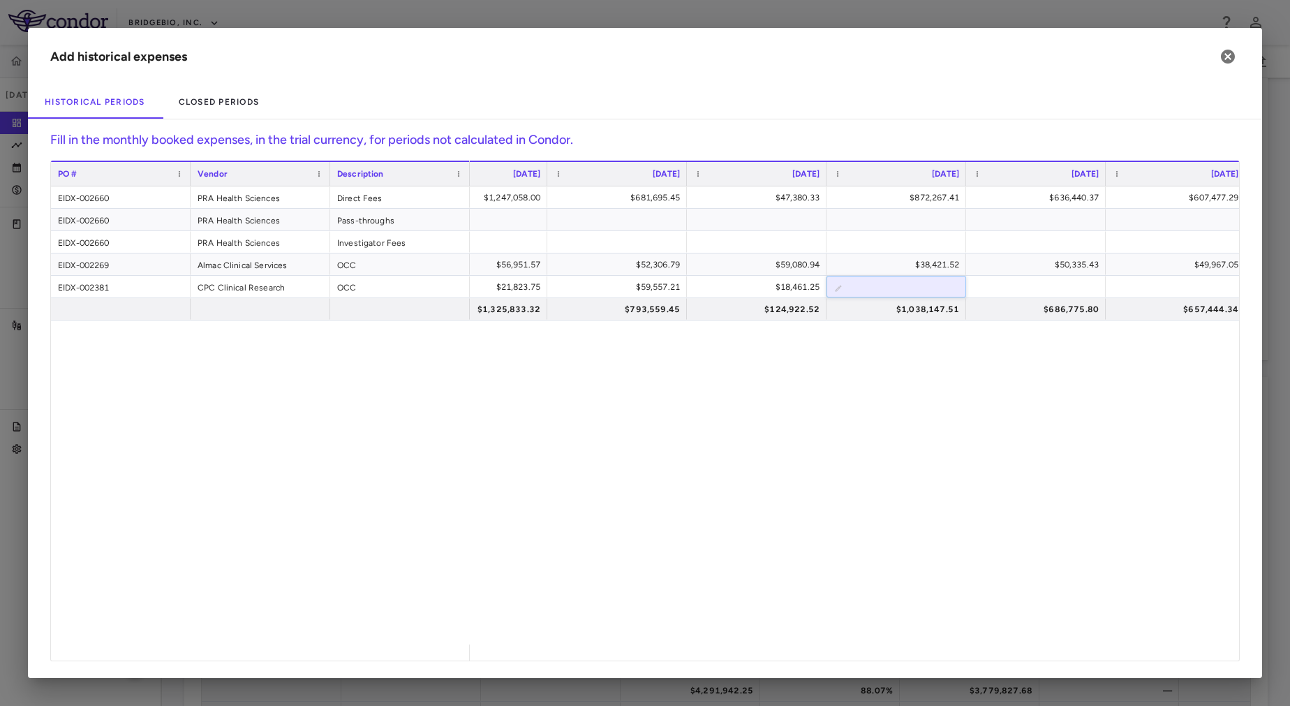
scroll to position [0, 4256]
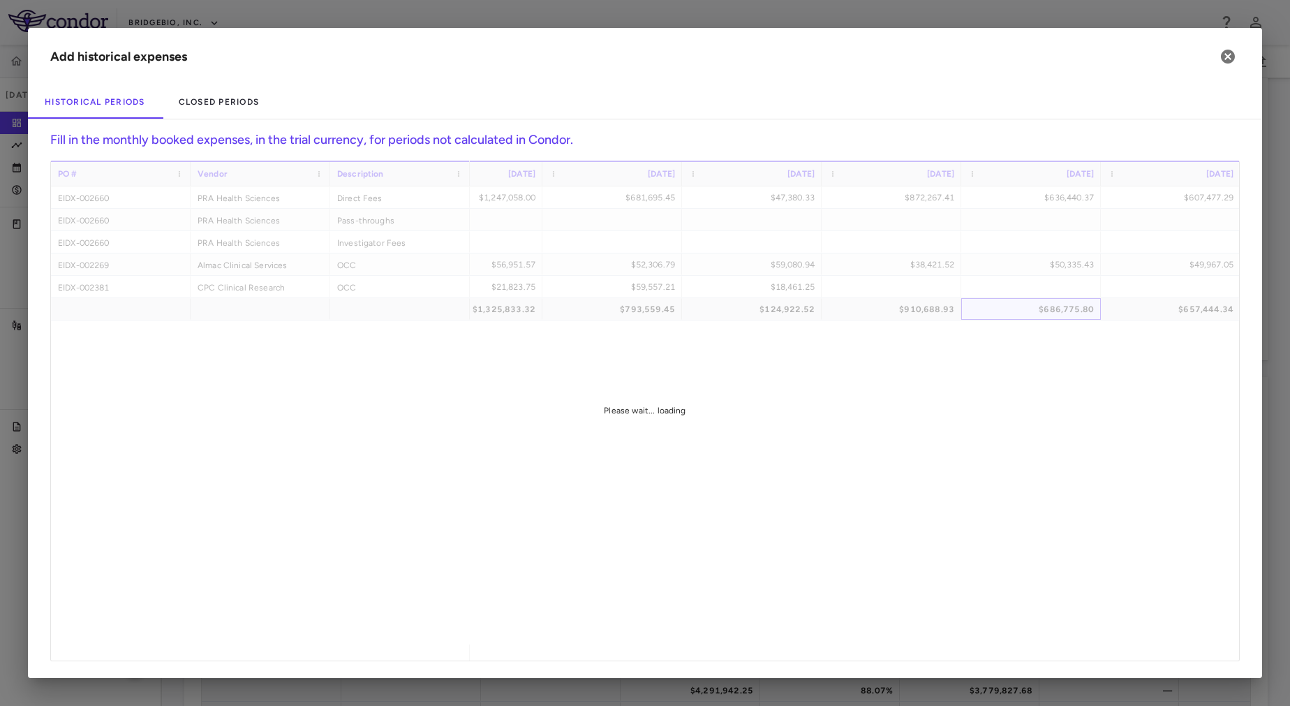
click at [1047, 302] on div "PO # Vendor Description Aug 2023" at bounding box center [645, 411] width 1188 height 500
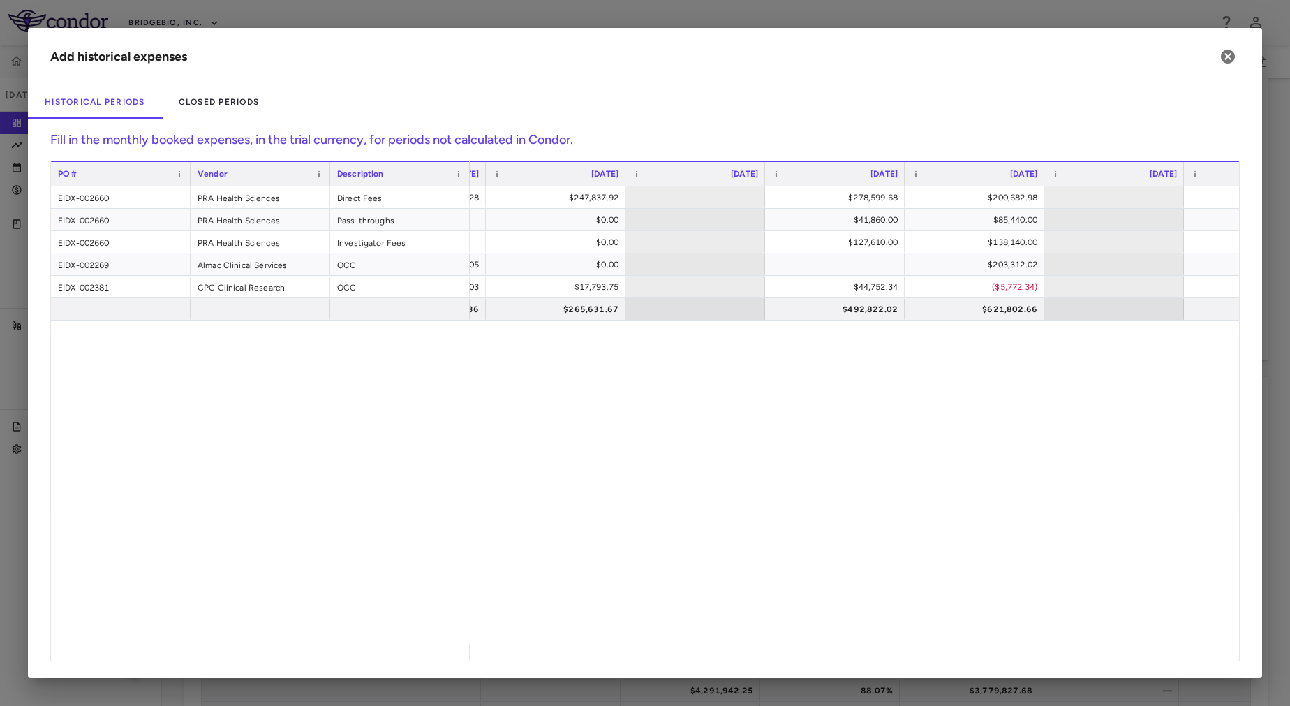
scroll to position [0, 6131]
click at [844, 315] on div "$492,822.02" at bounding box center [835, 309] width 120 height 22
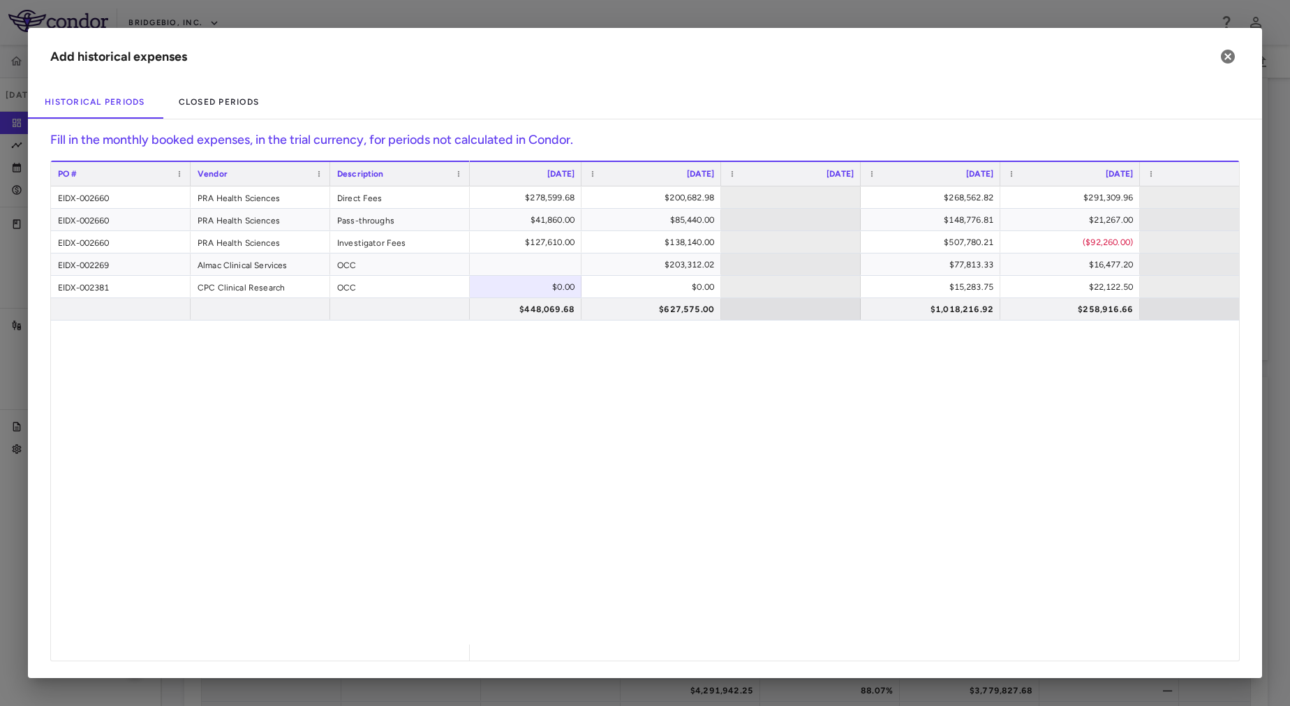
scroll to position [0, 6468]
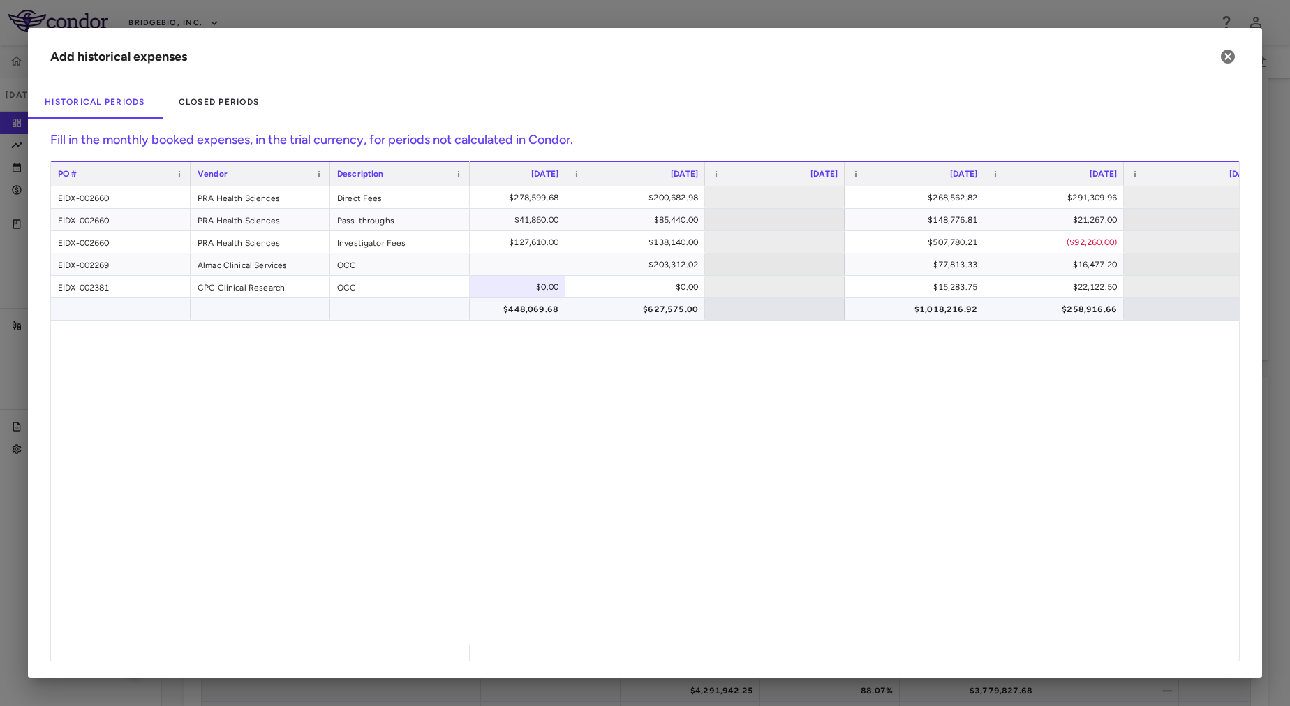
click at [645, 313] on div "$627,575.00" at bounding box center [638, 309] width 120 height 22
click at [805, 360] on div "$278,599.68 $200,682.98 $268,562.82 $291,309.96 $41,860.00 $85,440.00 $148,776.…" at bounding box center [854, 415] width 769 height 458
